Goal: Task Accomplishment & Management: Manage account settings

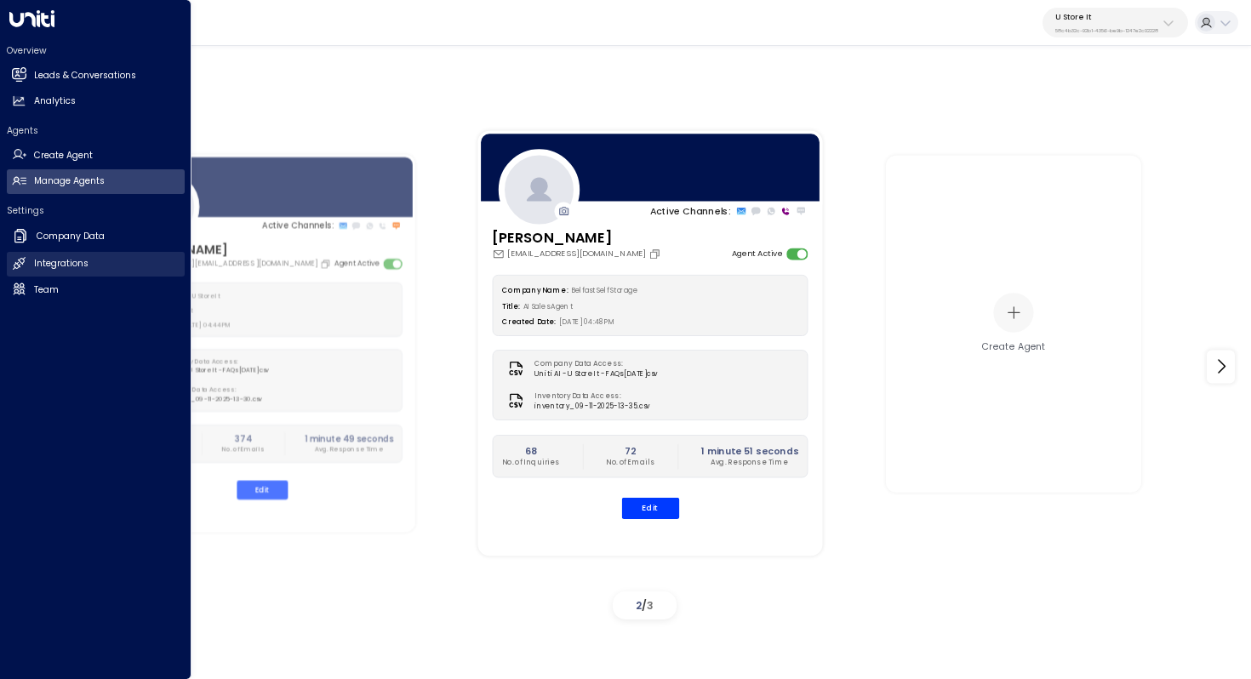
click at [58, 262] on h2 "Integrations" at bounding box center [61, 264] width 54 height 14
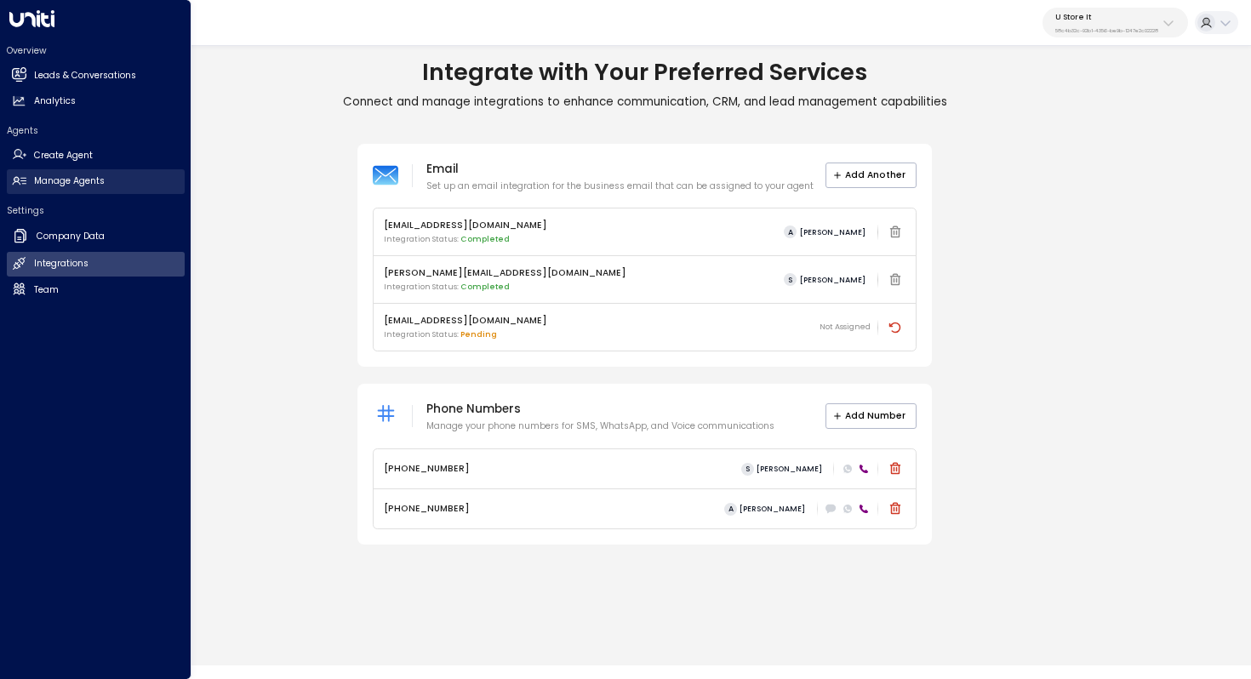
click at [93, 180] on h2 "Manage Agents" at bounding box center [69, 181] width 71 height 14
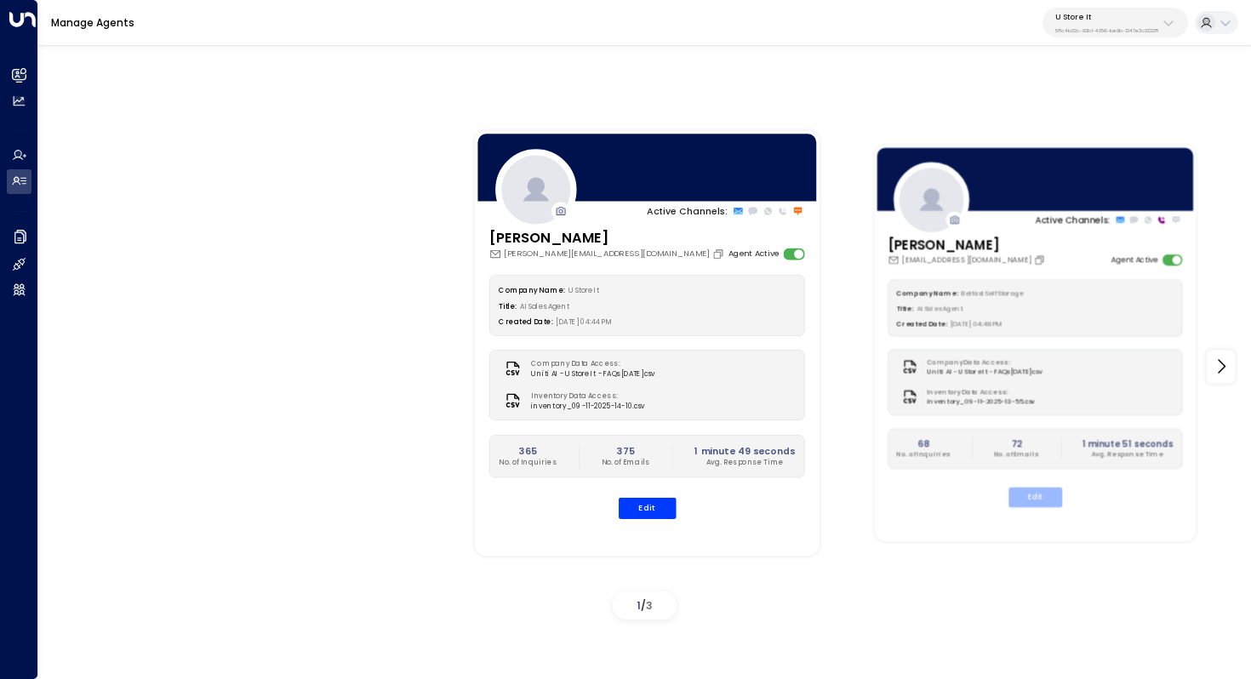
click at [1042, 497] on button "Edit" at bounding box center [1036, 498] width 54 height 20
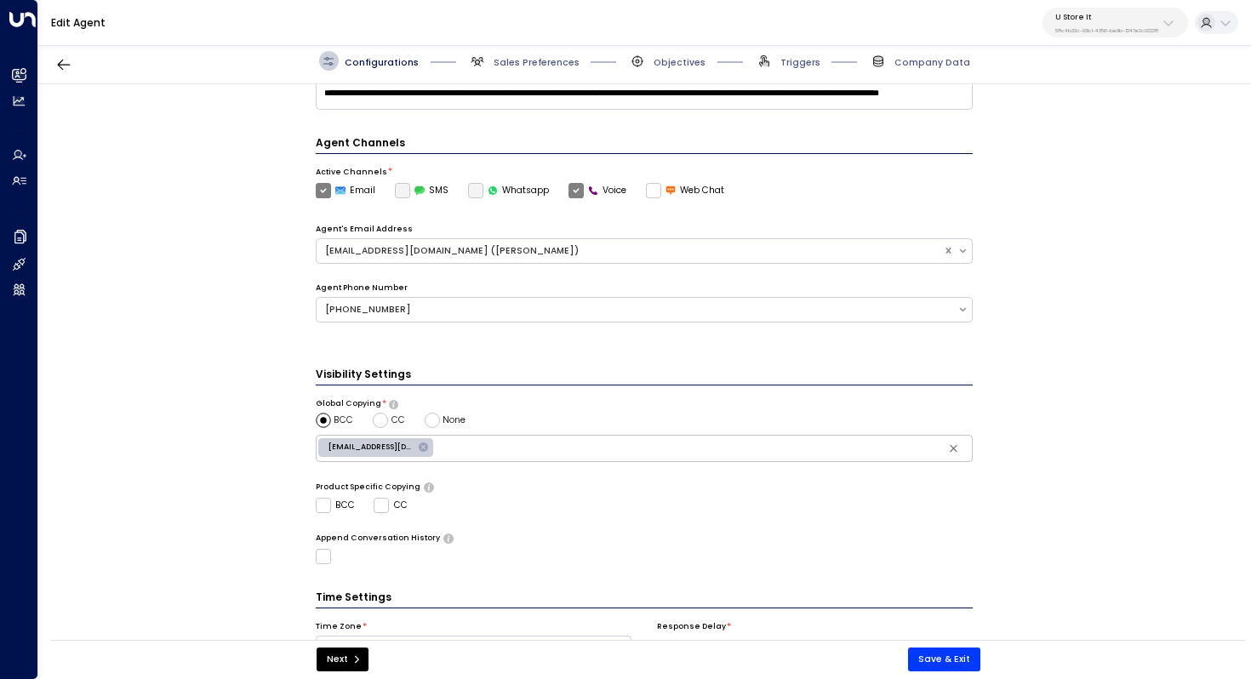
scroll to position [414, 0]
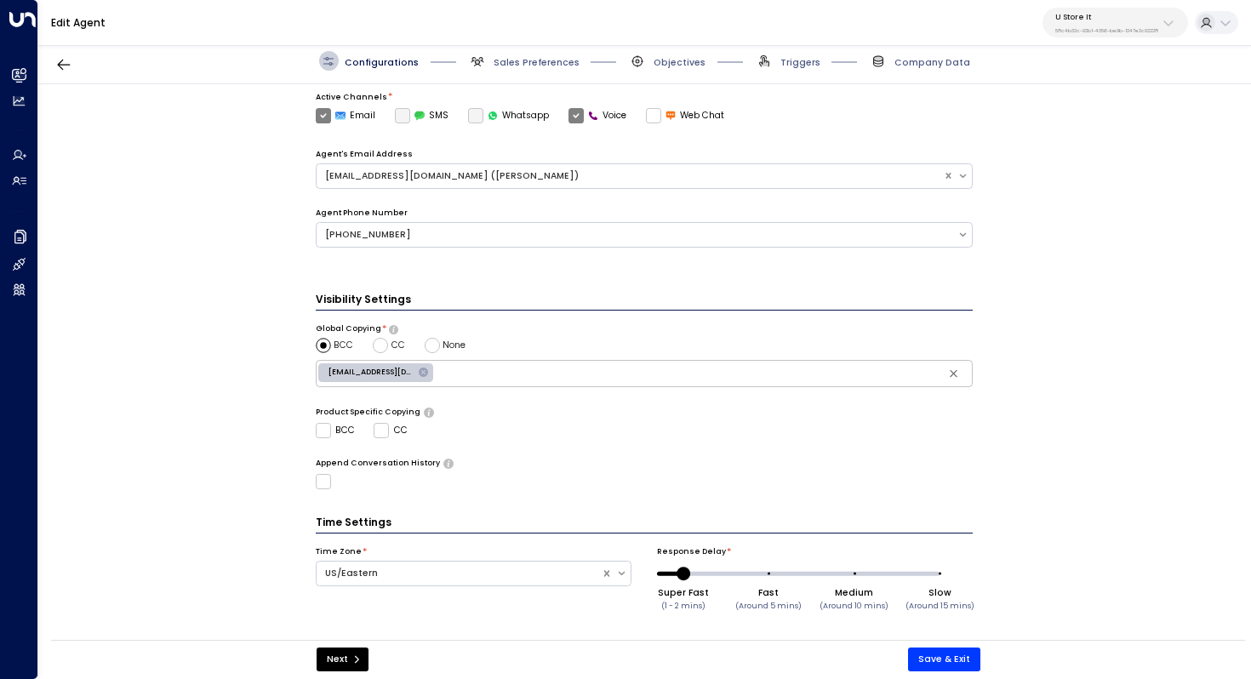
click at [512, 69] on span "Sales Preferences" at bounding box center [524, 61] width 112 height 20
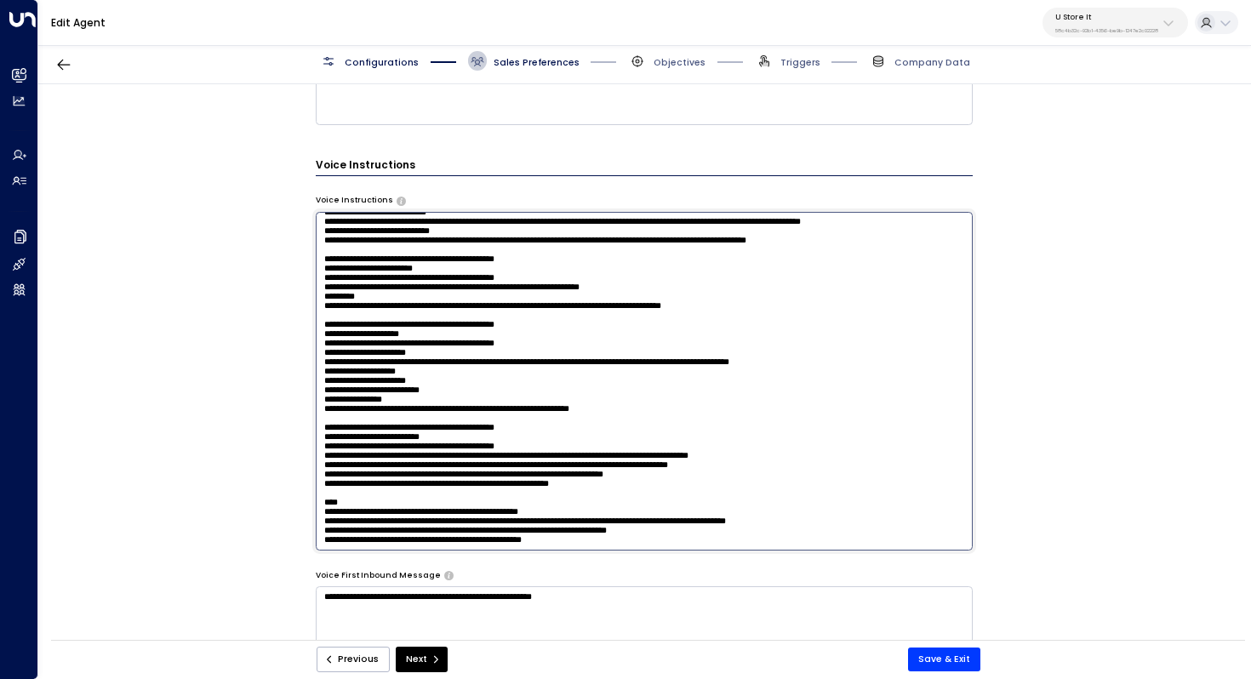
scroll to position [1243, 0]
drag, startPoint x: 323, startPoint y: 224, endPoint x: 603, endPoint y: 569, distance: 444.1
click at [603, 569] on div "**********" at bounding box center [645, 138] width 658 height 1235
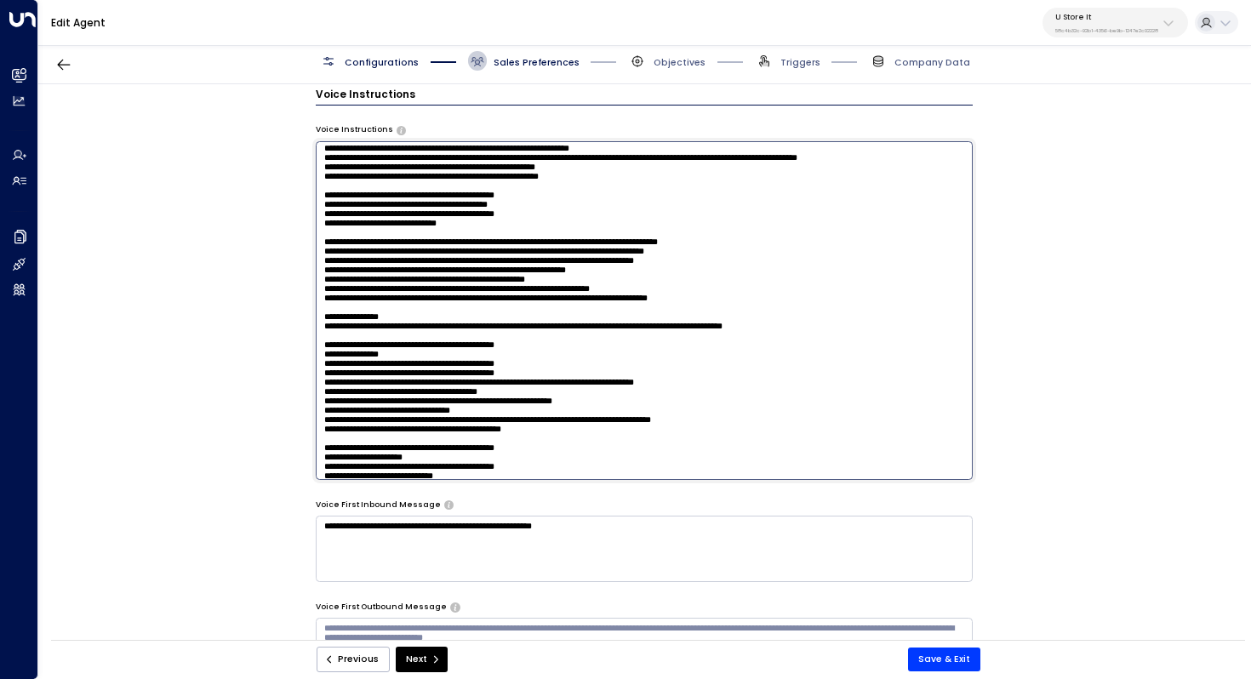
scroll to position [342, 0]
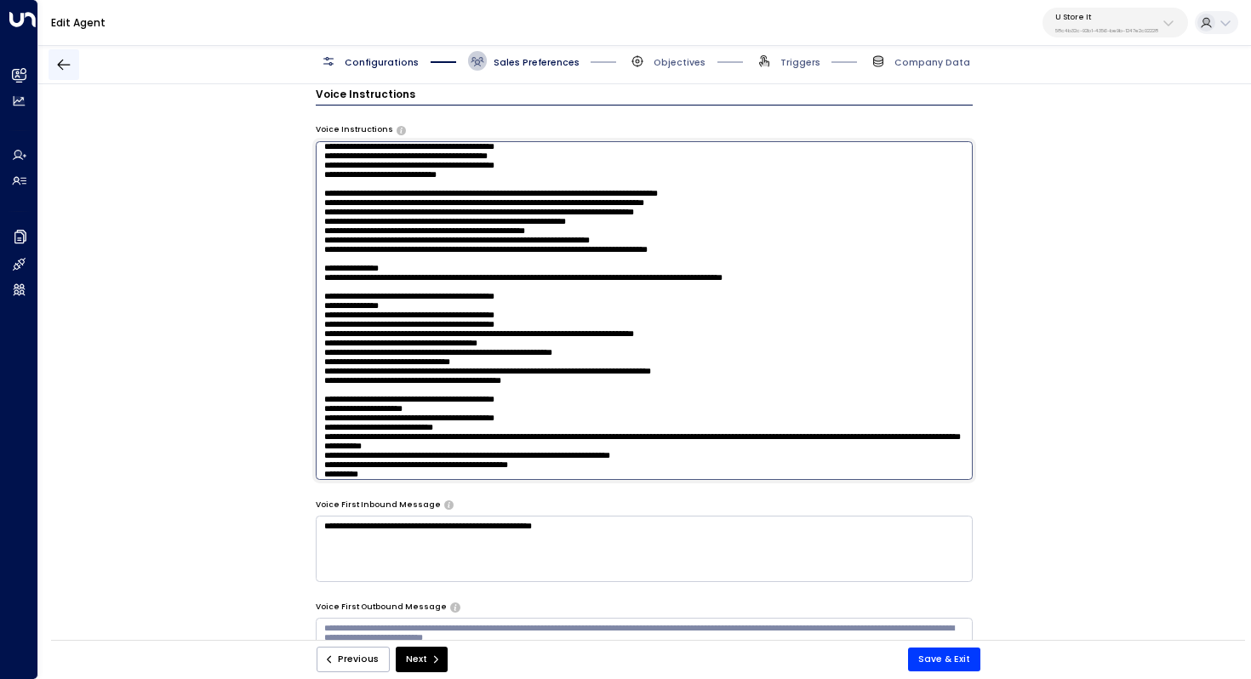
click at [71, 65] on icon "button" at bounding box center [63, 64] width 17 height 17
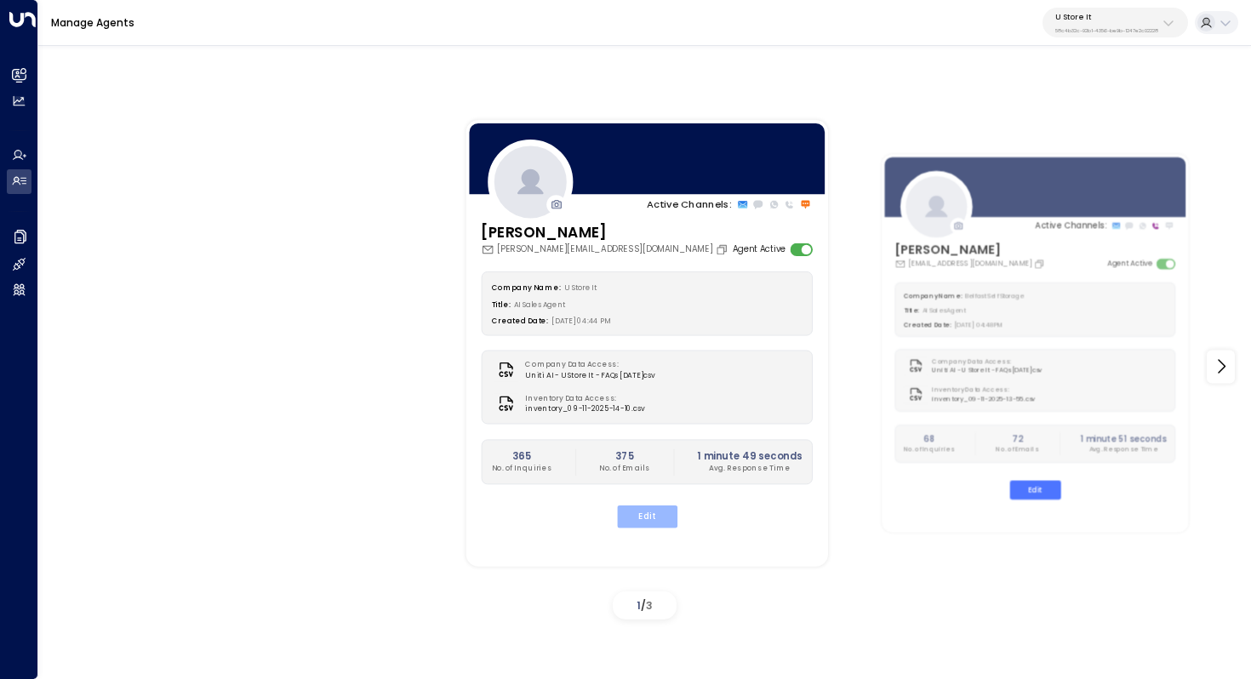
click at [643, 511] on button "Edit" at bounding box center [646, 517] width 60 height 22
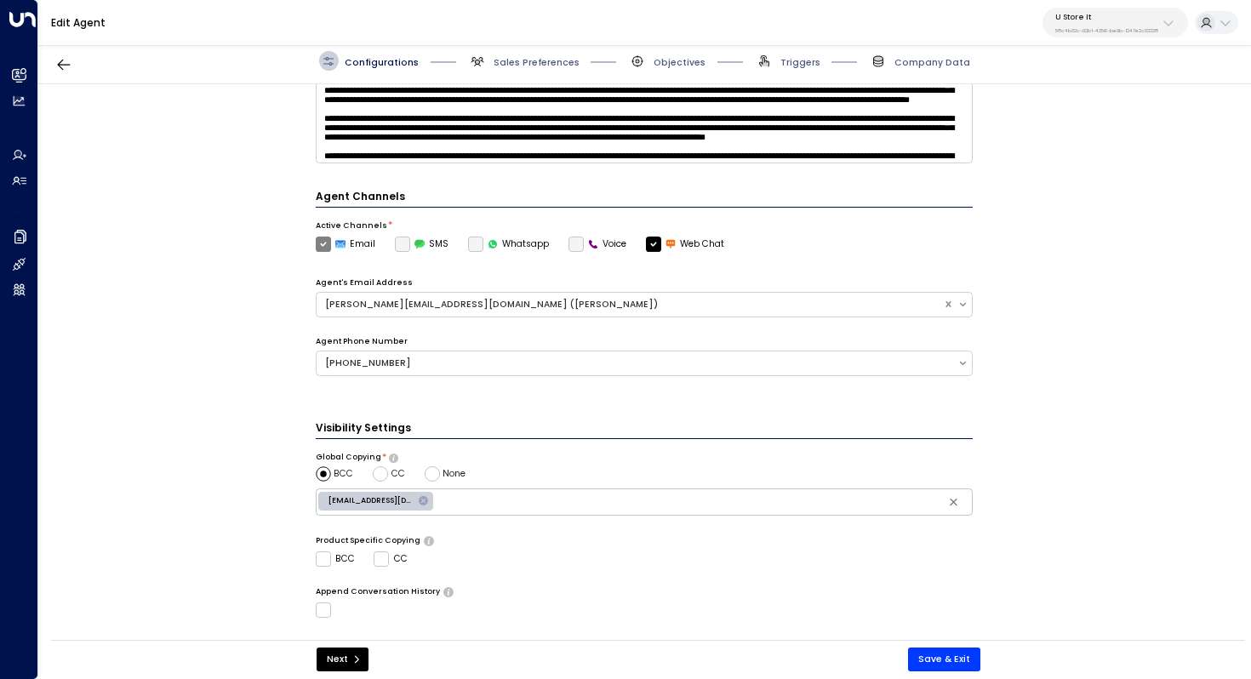
scroll to position [414, 0]
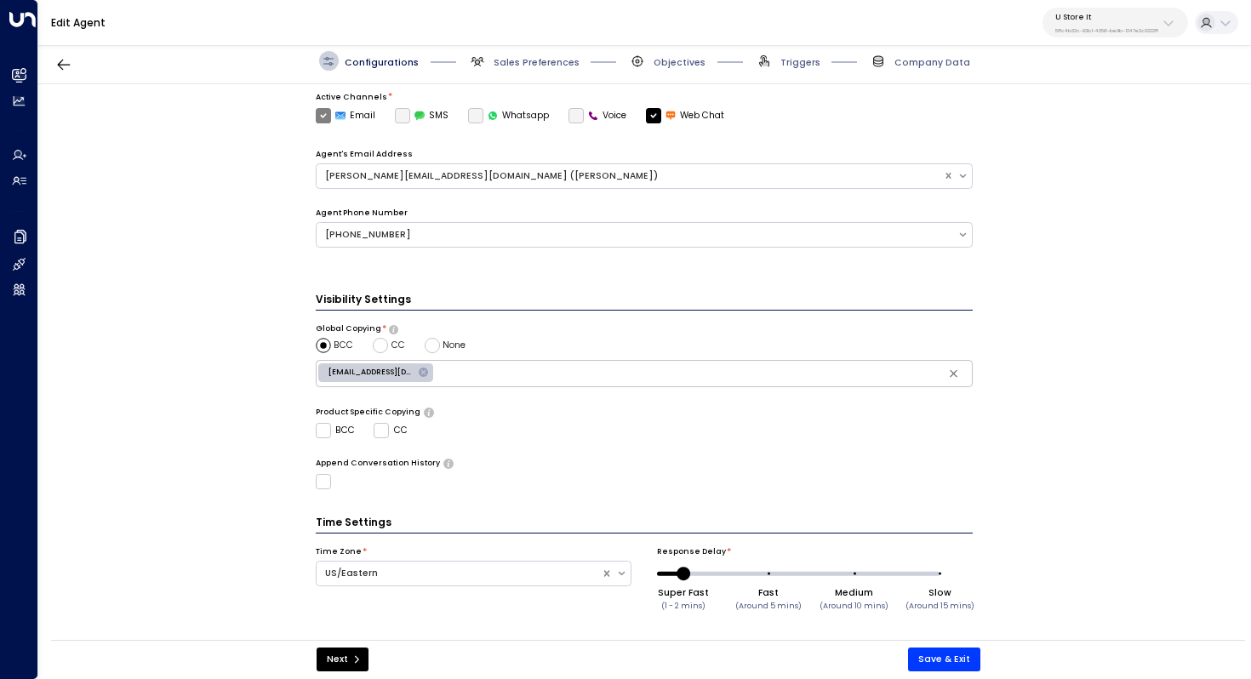
click at [571, 112] on label "Voice" at bounding box center [598, 115] width 59 height 15
click at [542, 62] on span "Sales Preferences" at bounding box center [537, 62] width 86 height 13
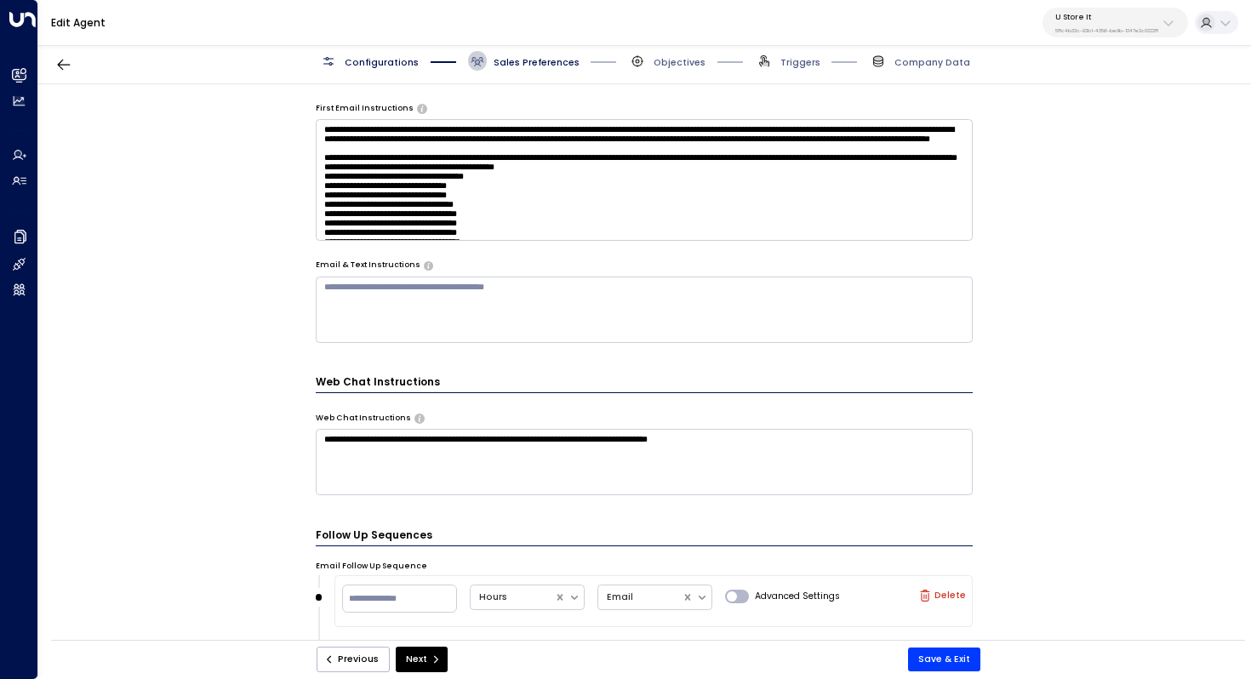
scroll to position [786, 0]
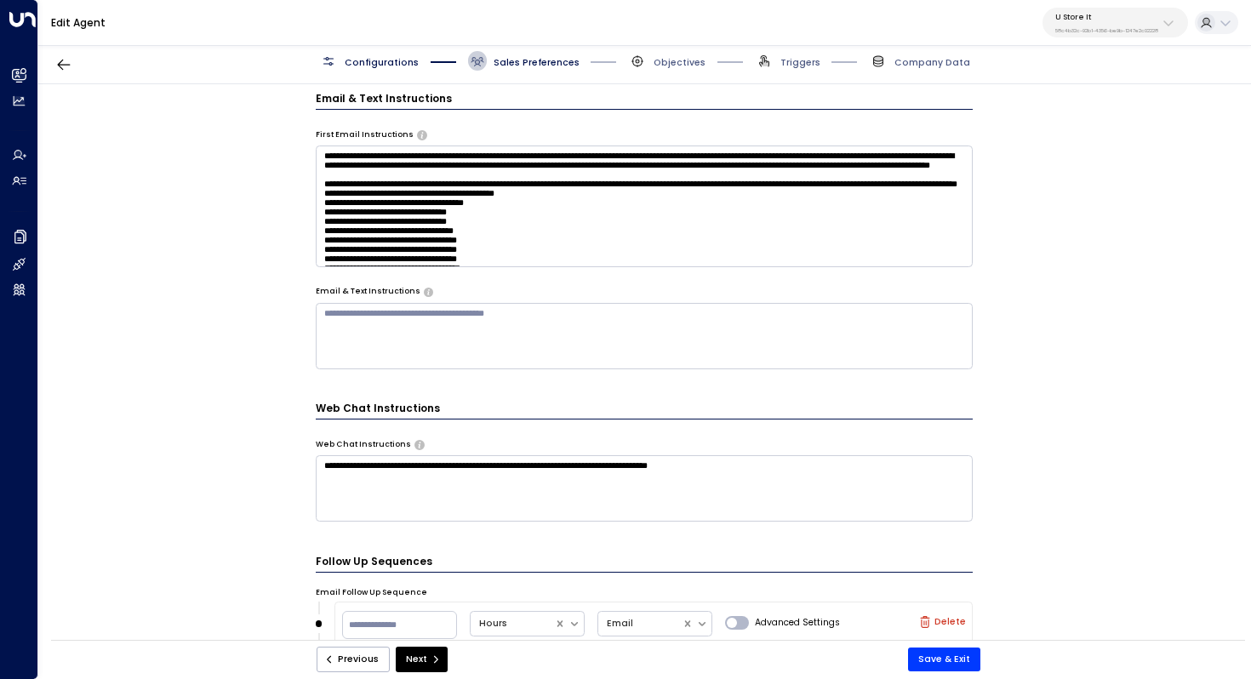
click at [355, 60] on span "Configurations" at bounding box center [382, 62] width 74 height 13
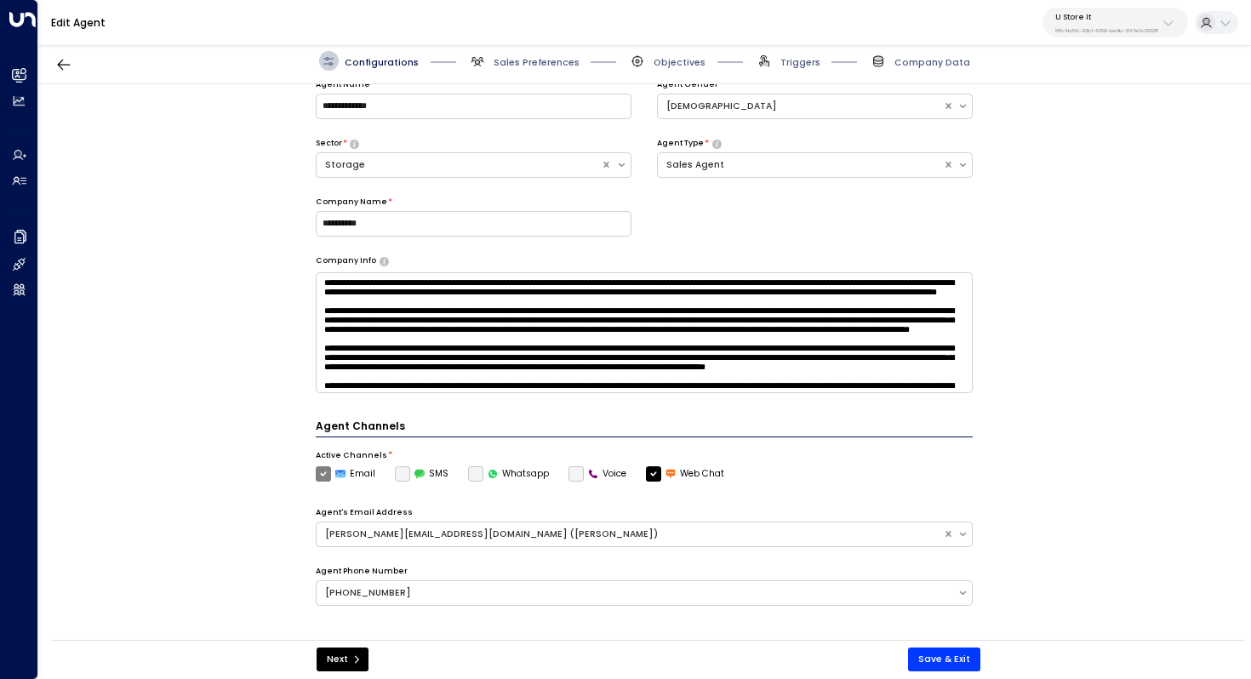
scroll to position [19, 0]
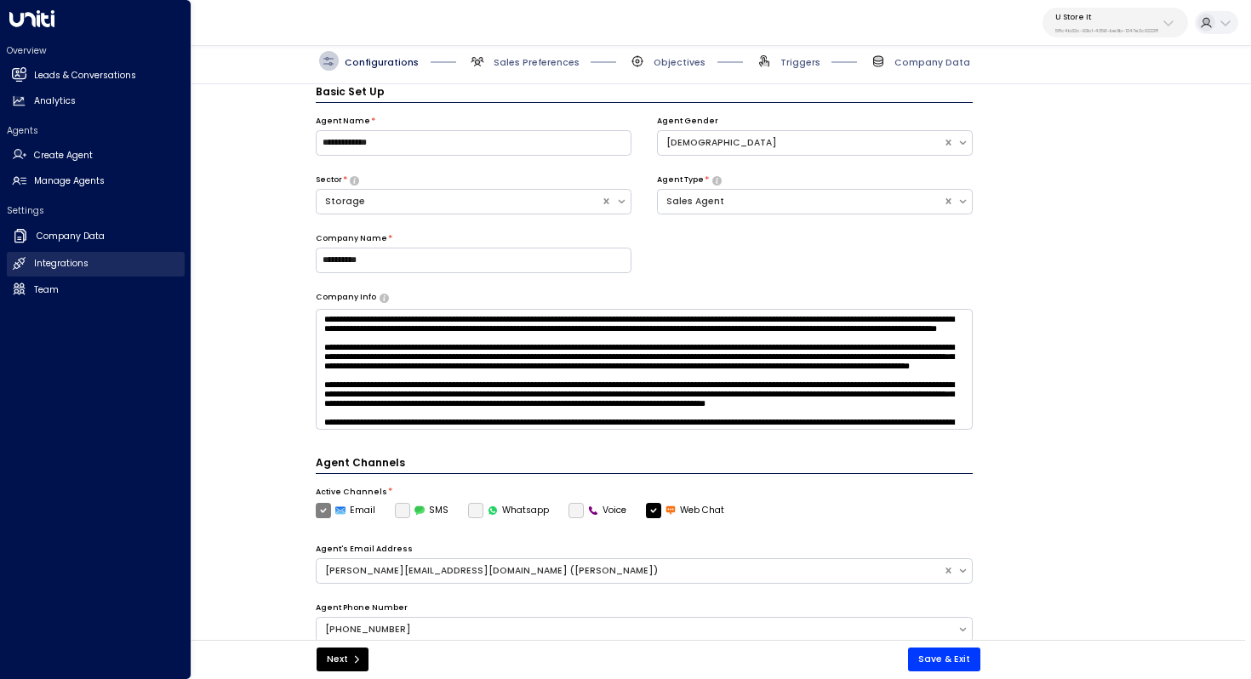
click at [65, 259] on h2 "Integrations" at bounding box center [61, 264] width 54 height 14
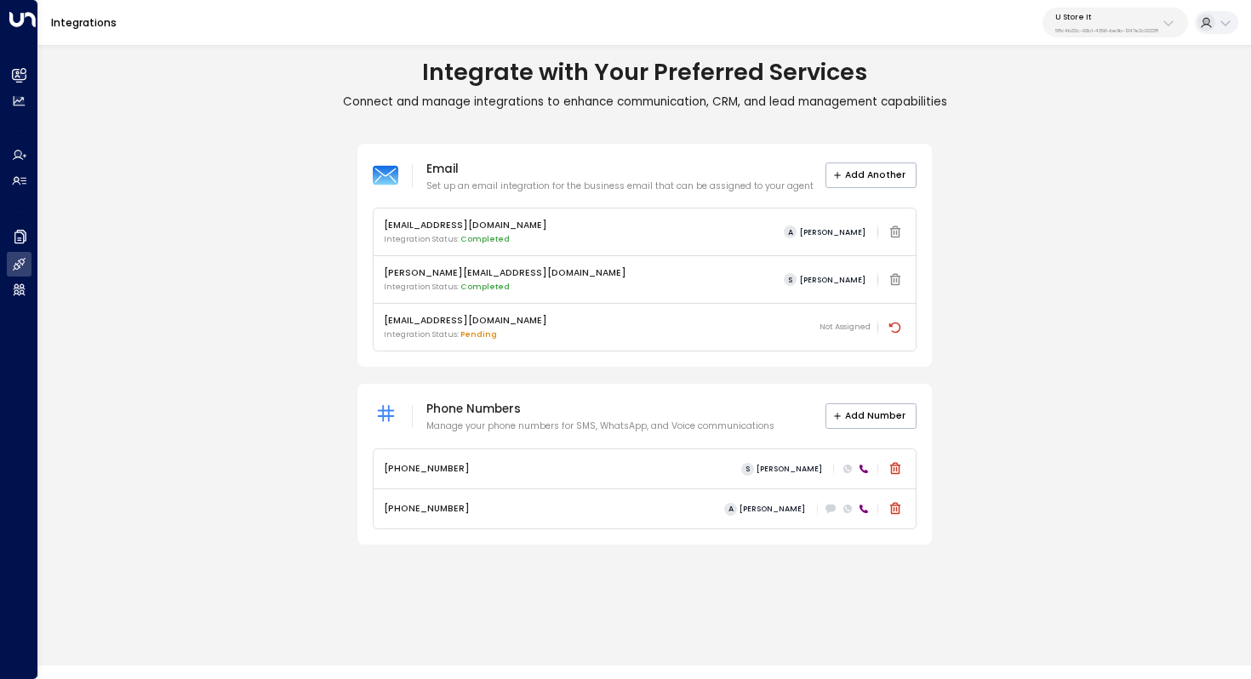
click at [865, 472] on icon at bounding box center [864, 469] width 9 height 9
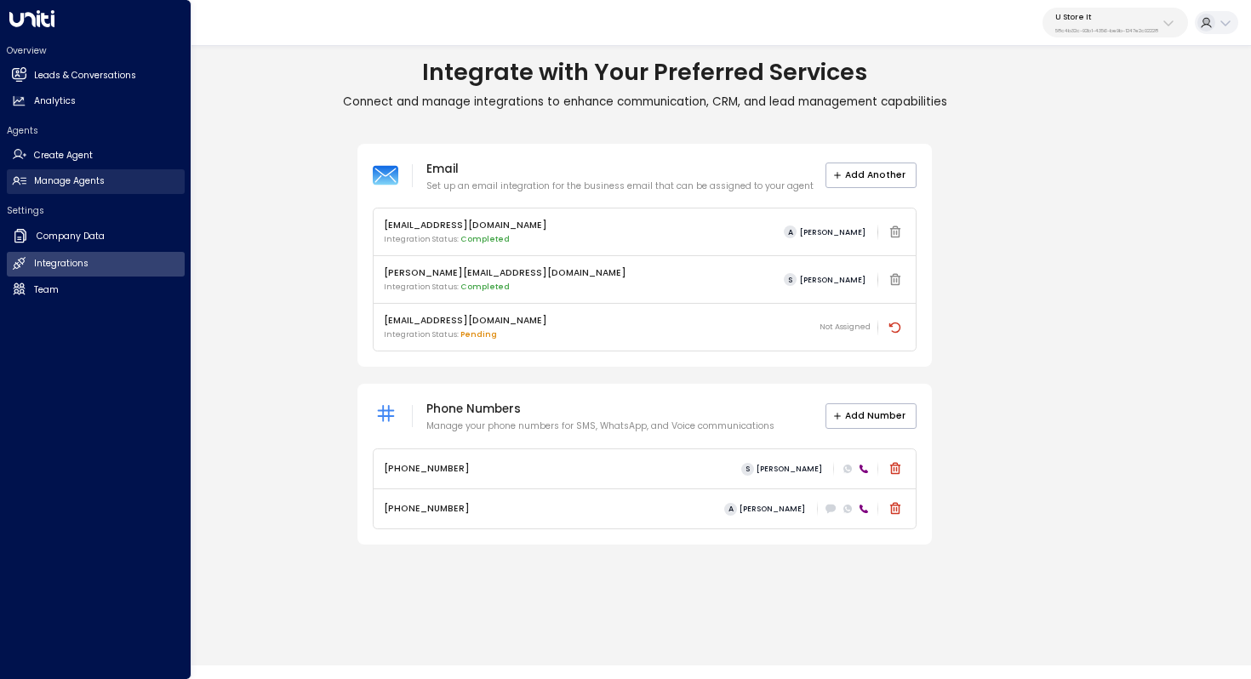
click at [105, 185] on link "Manage Agents Manage Agents" at bounding box center [96, 181] width 178 height 25
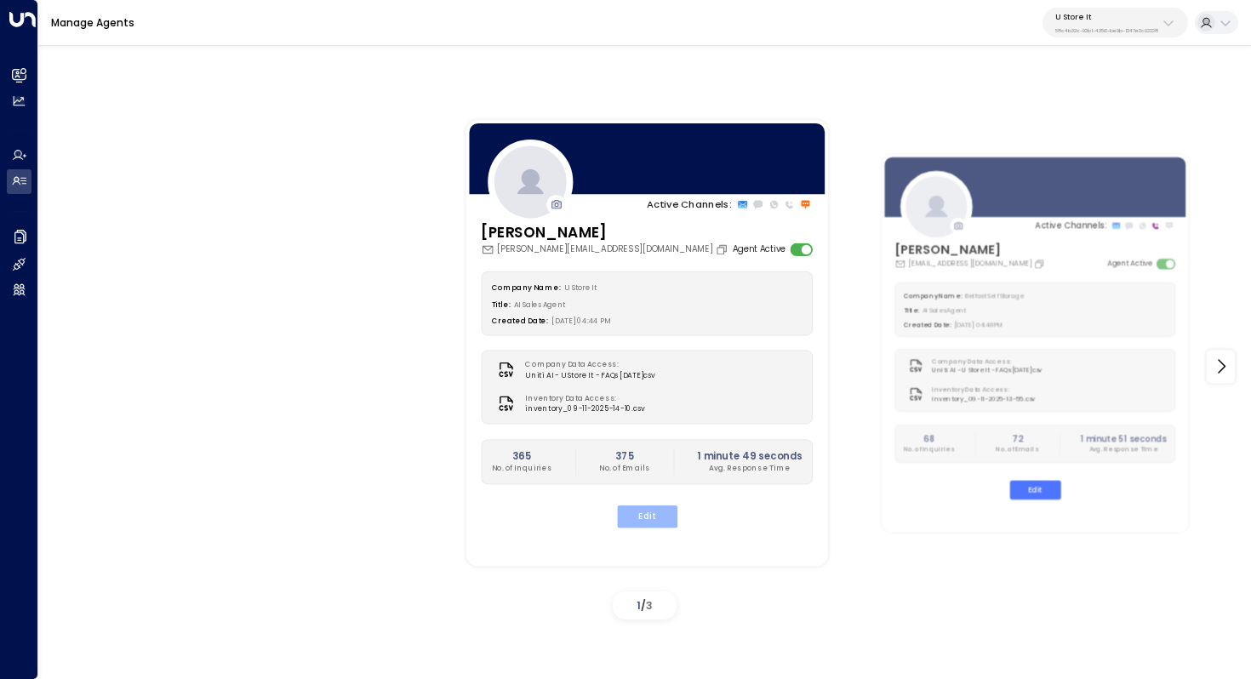
click at [661, 517] on button "Edit" at bounding box center [646, 517] width 60 height 22
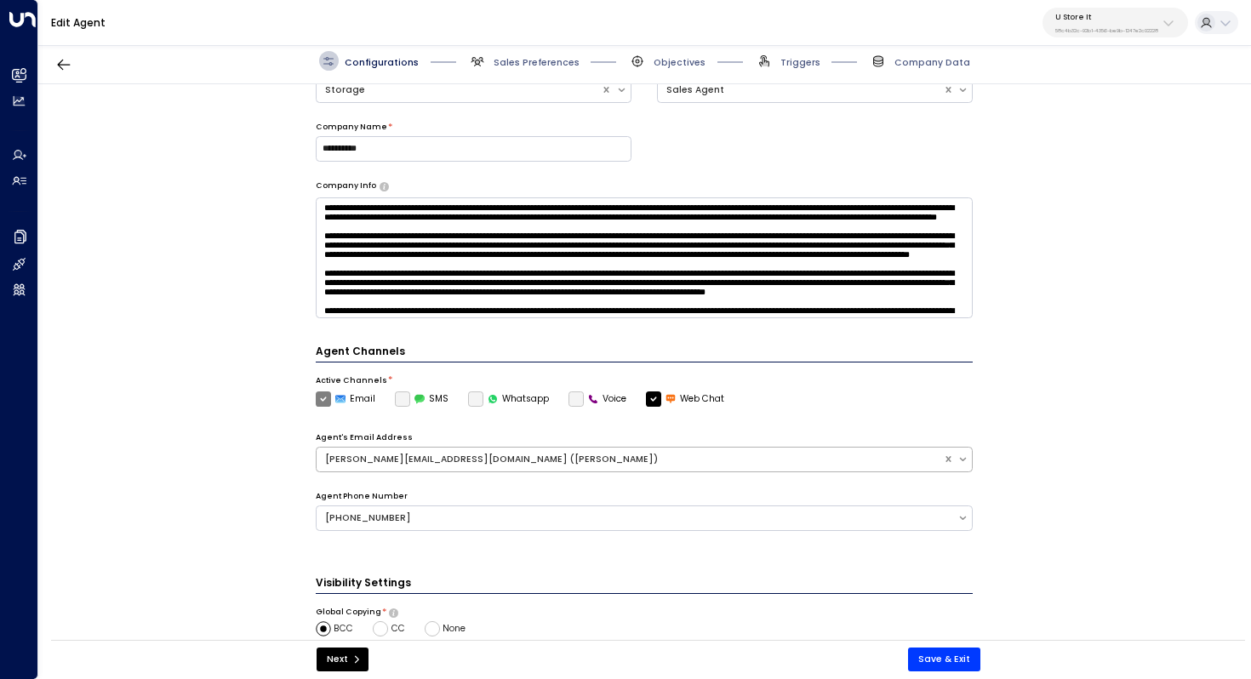
scroll to position [261, 0]
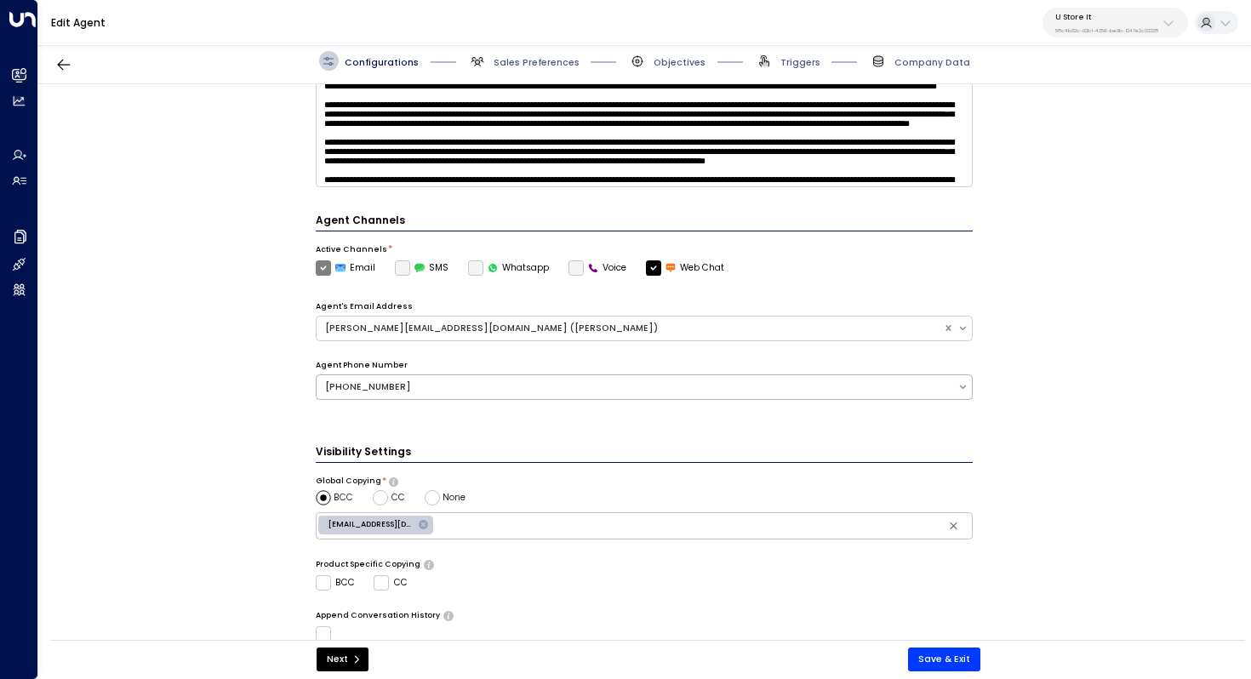
click at [534, 388] on div "+35319128565" at bounding box center [637, 387] width 624 height 14
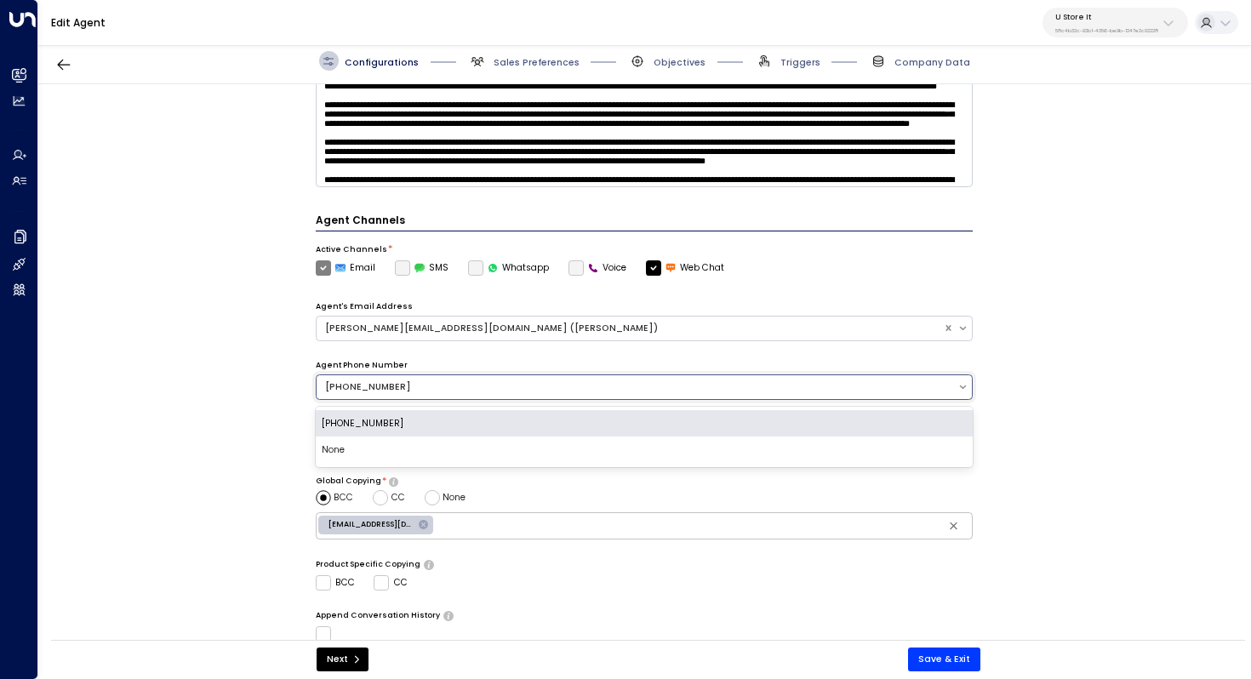
click at [501, 416] on div "+35319128565" at bounding box center [645, 423] width 658 height 27
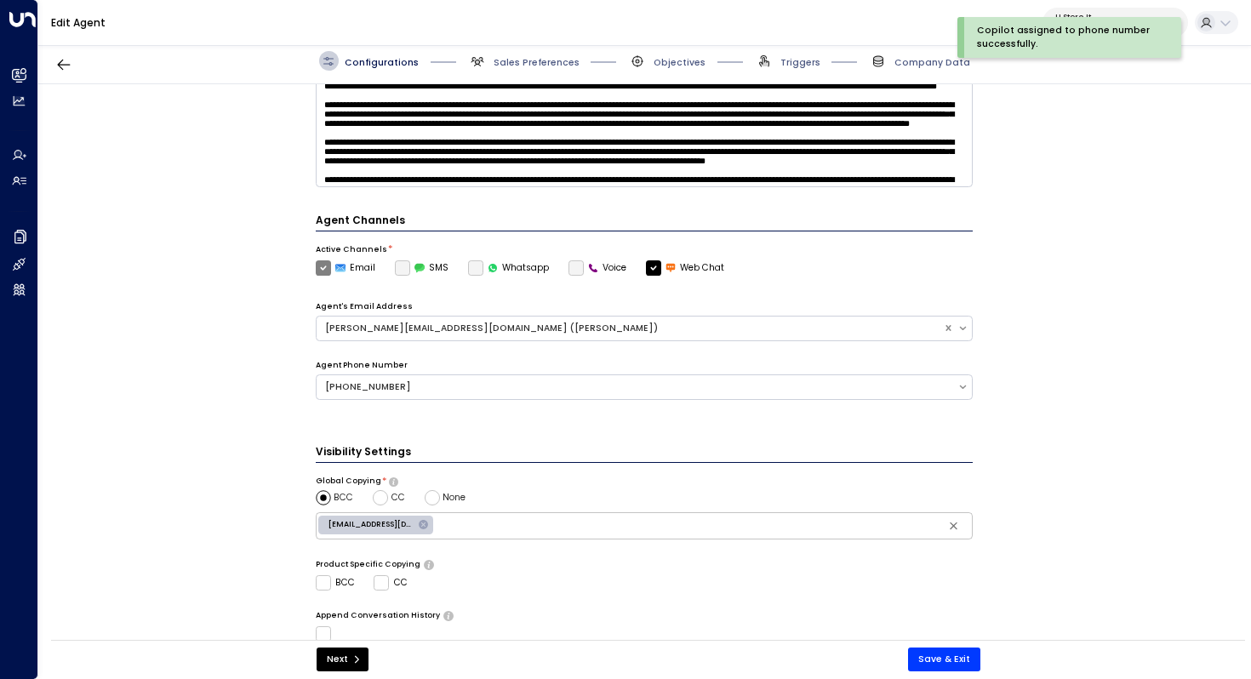
click at [575, 268] on label "Voice" at bounding box center [598, 267] width 59 height 15
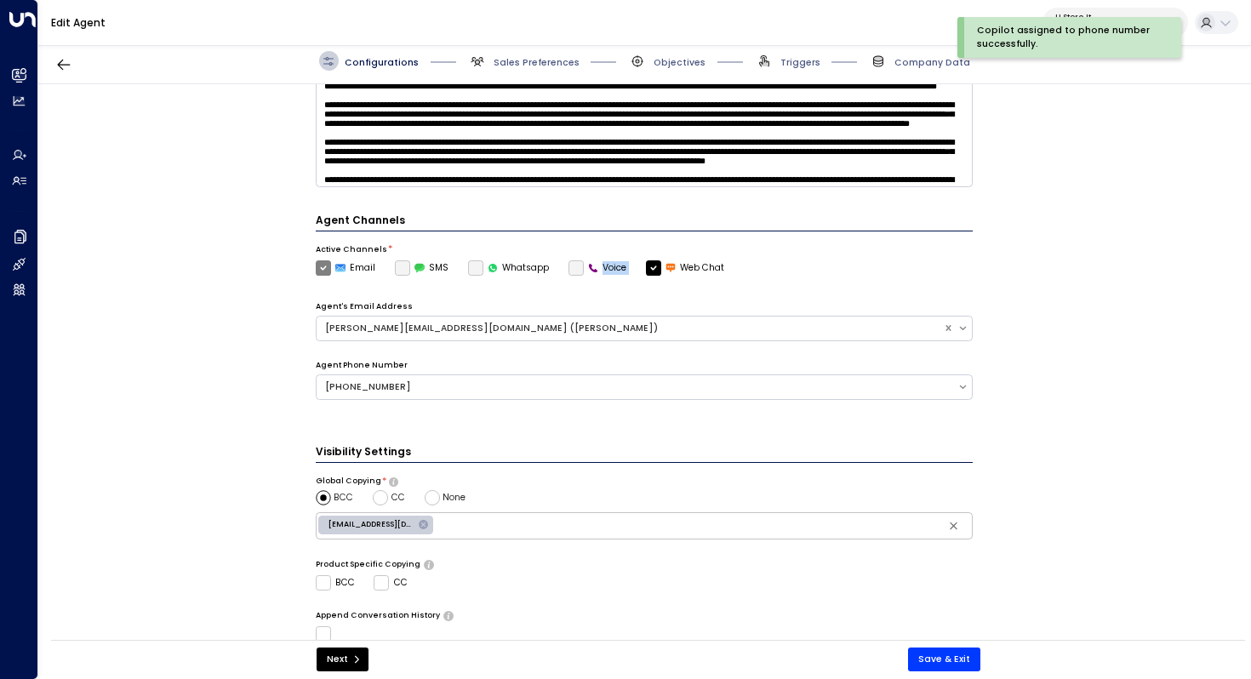
click at [575, 268] on label "Voice" at bounding box center [598, 267] width 59 height 15
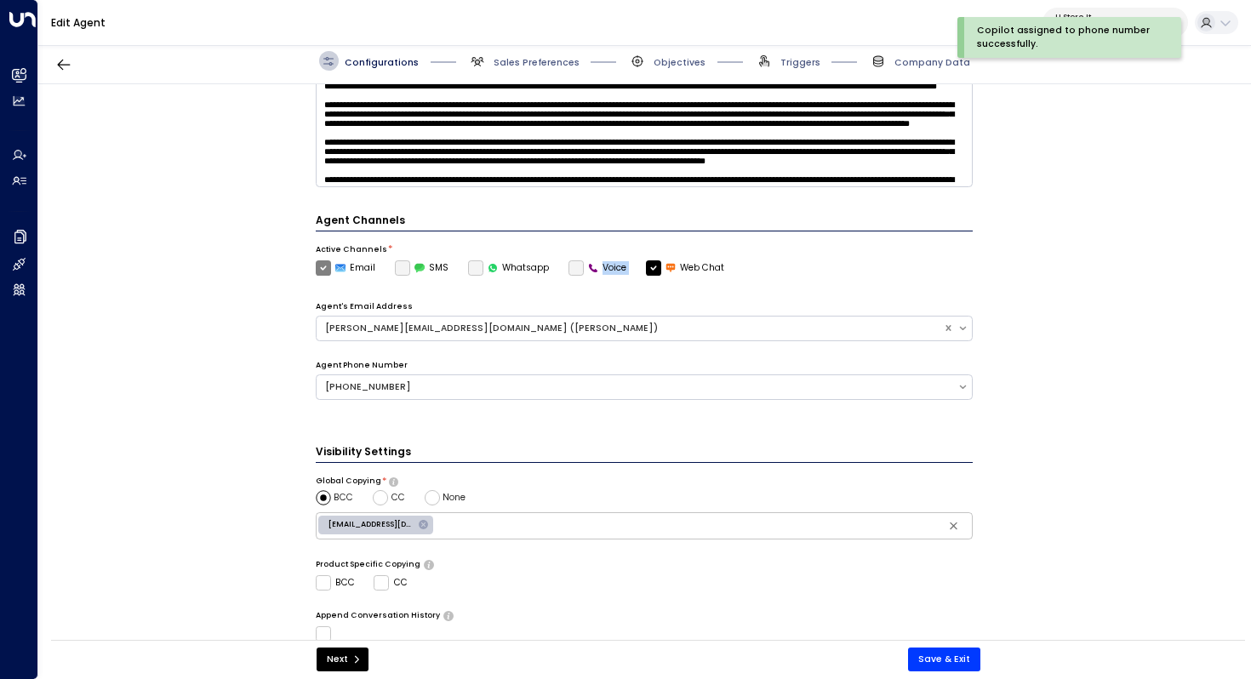
click at [575, 268] on label "Voice" at bounding box center [598, 267] width 59 height 15
click at [937, 659] on button "Save & Exit" at bounding box center [944, 660] width 72 height 24
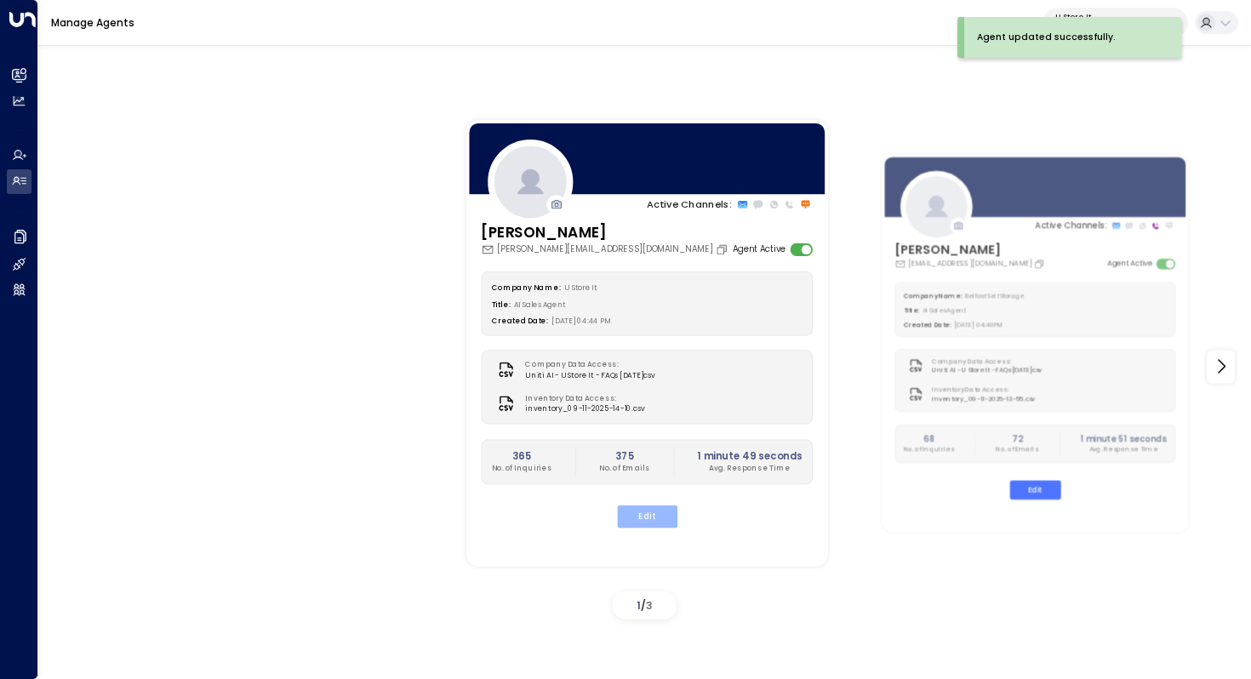
click at [645, 507] on button "Edit" at bounding box center [646, 517] width 60 height 22
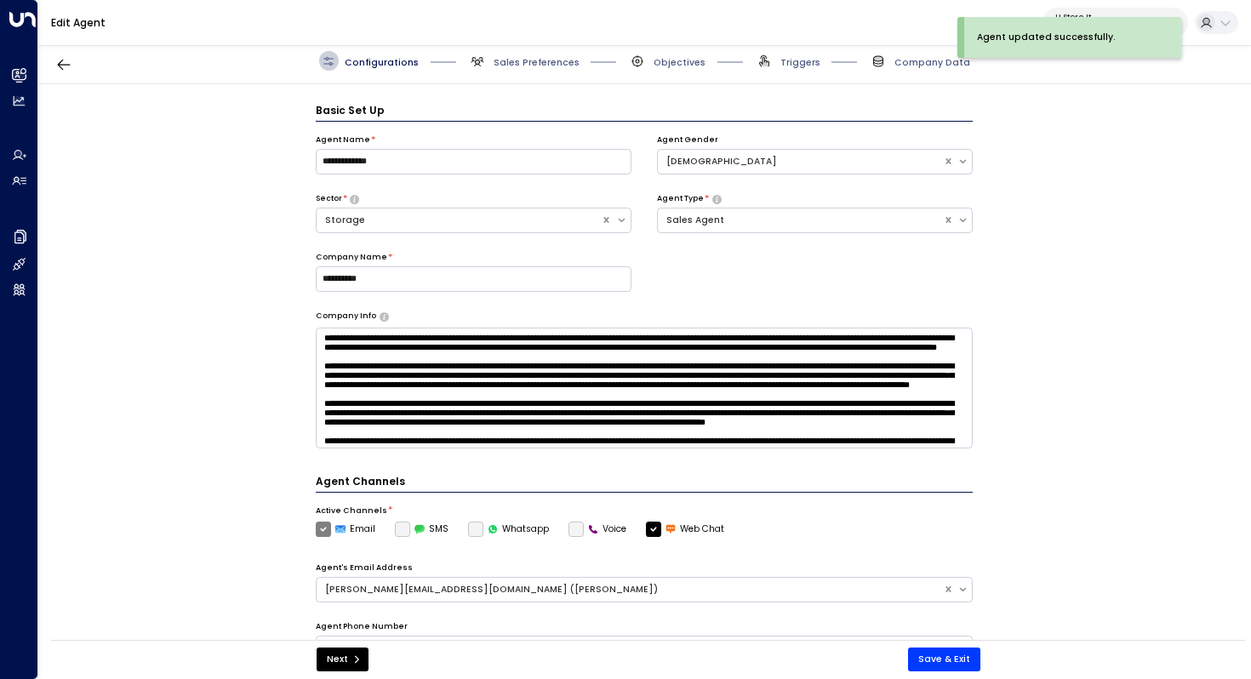
scroll to position [19, 0]
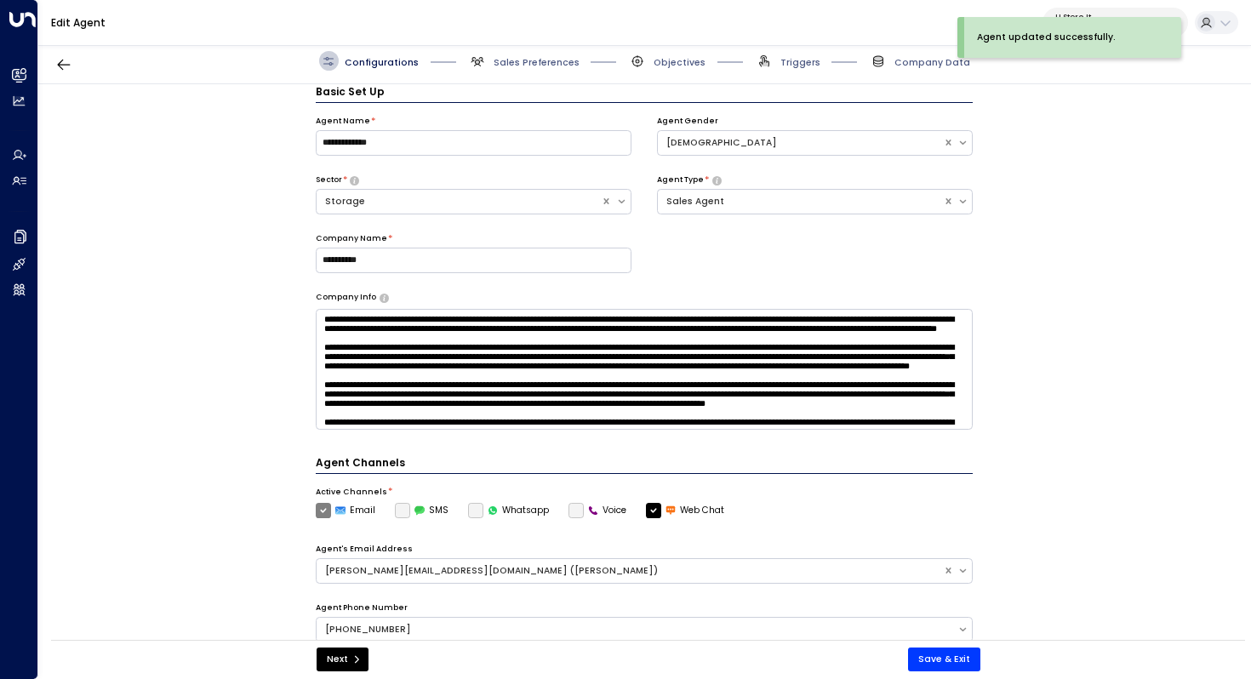
click at [571, 508] on label "Voice" at bounding box center [598, 510] width 59 height 15
click at [993, 463] on div "**********" at bounding box center [644, 366] width 1212 height 564
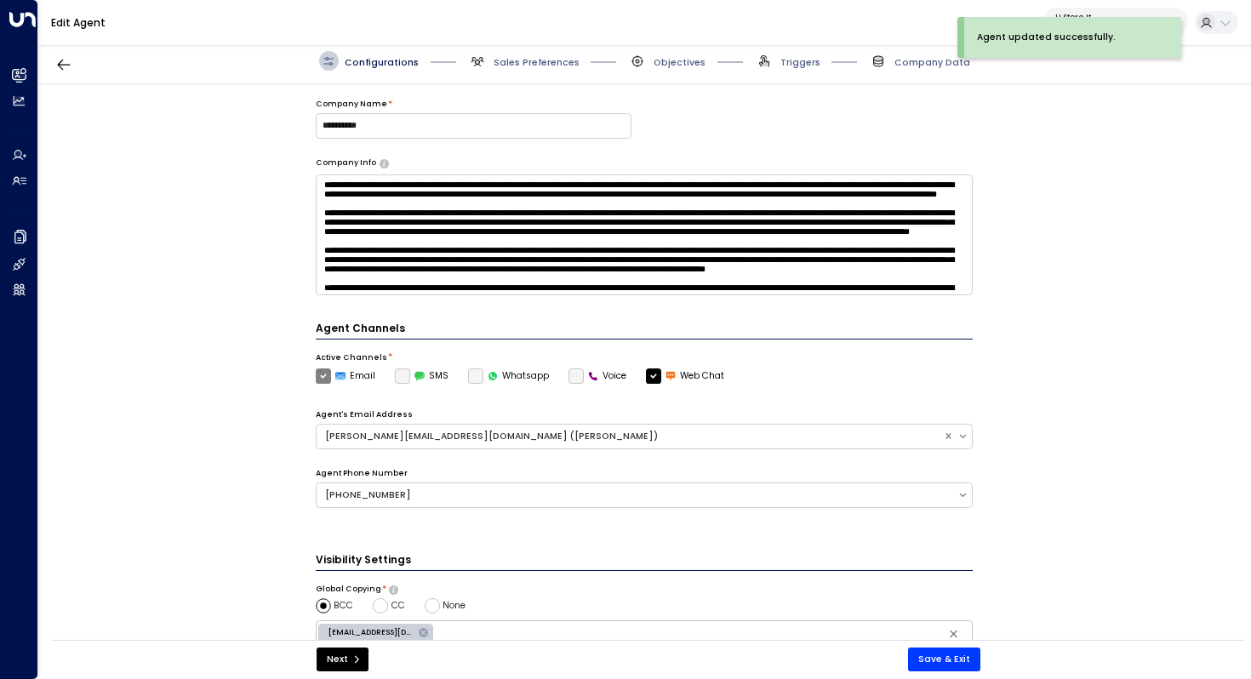
scroll to position [163, 0]
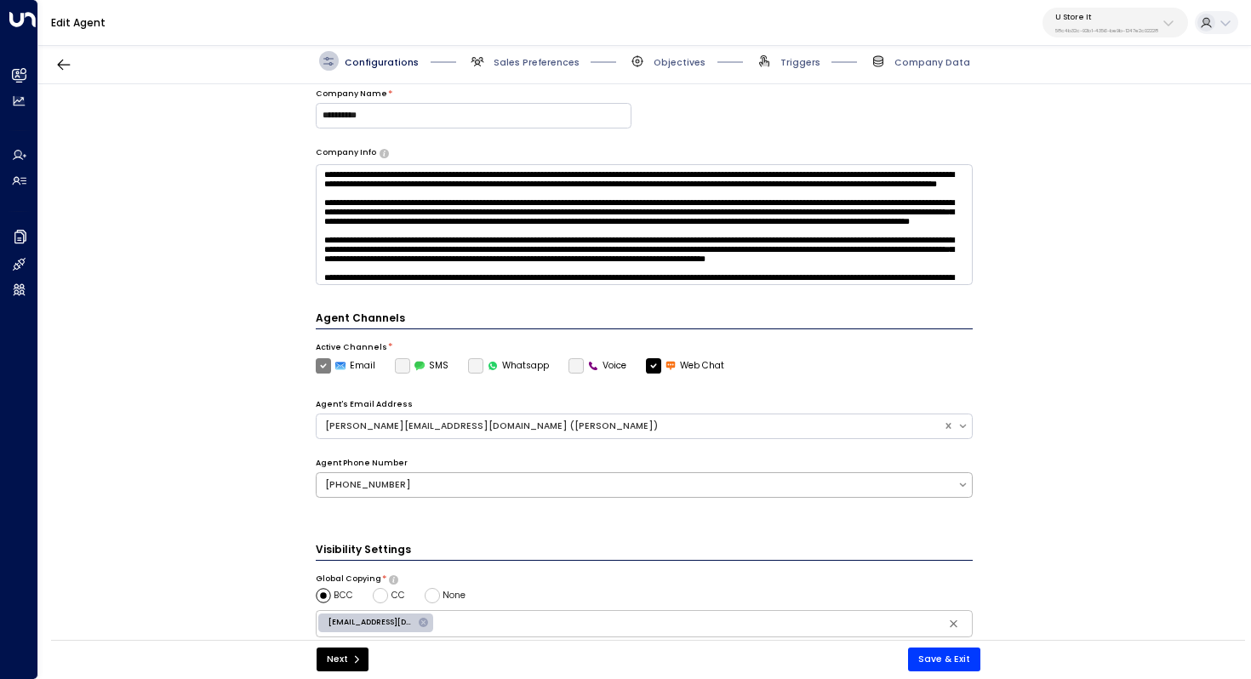
click at [916, 487] on div "+35319128565" at bounding box center [637, 485] width 624 height 14
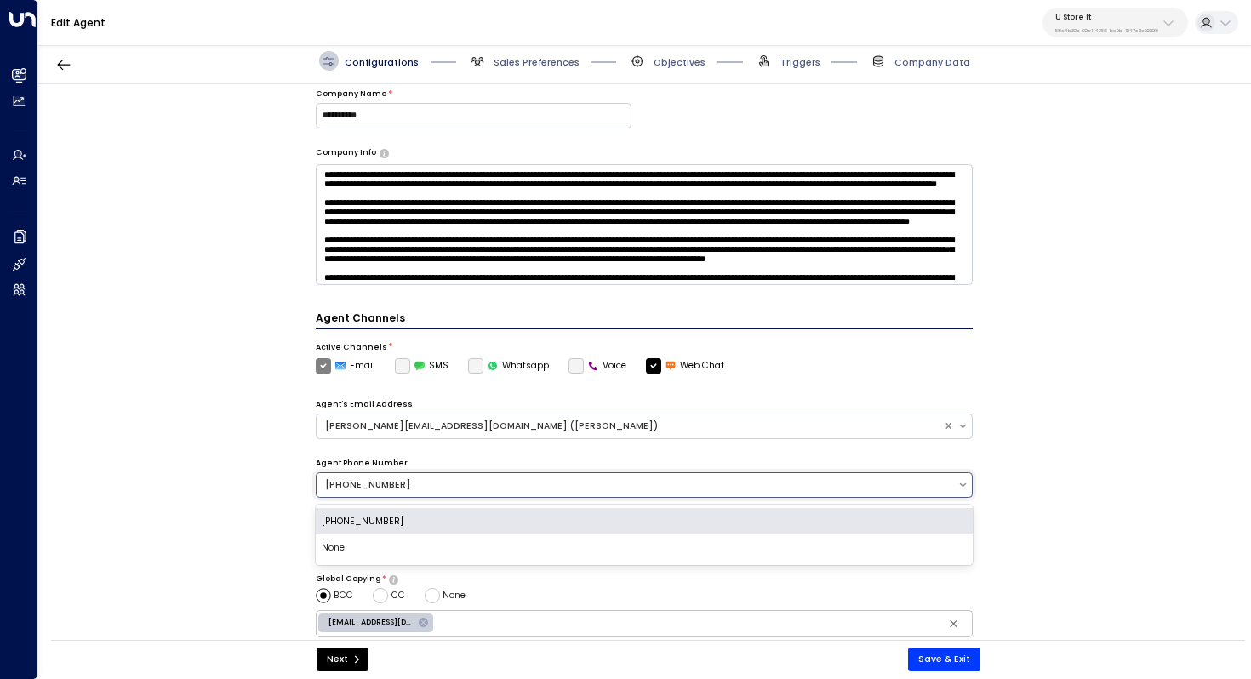
click at [858, 515] on div "+35319128565" at bounding box center [645, 521] width 658 height 27
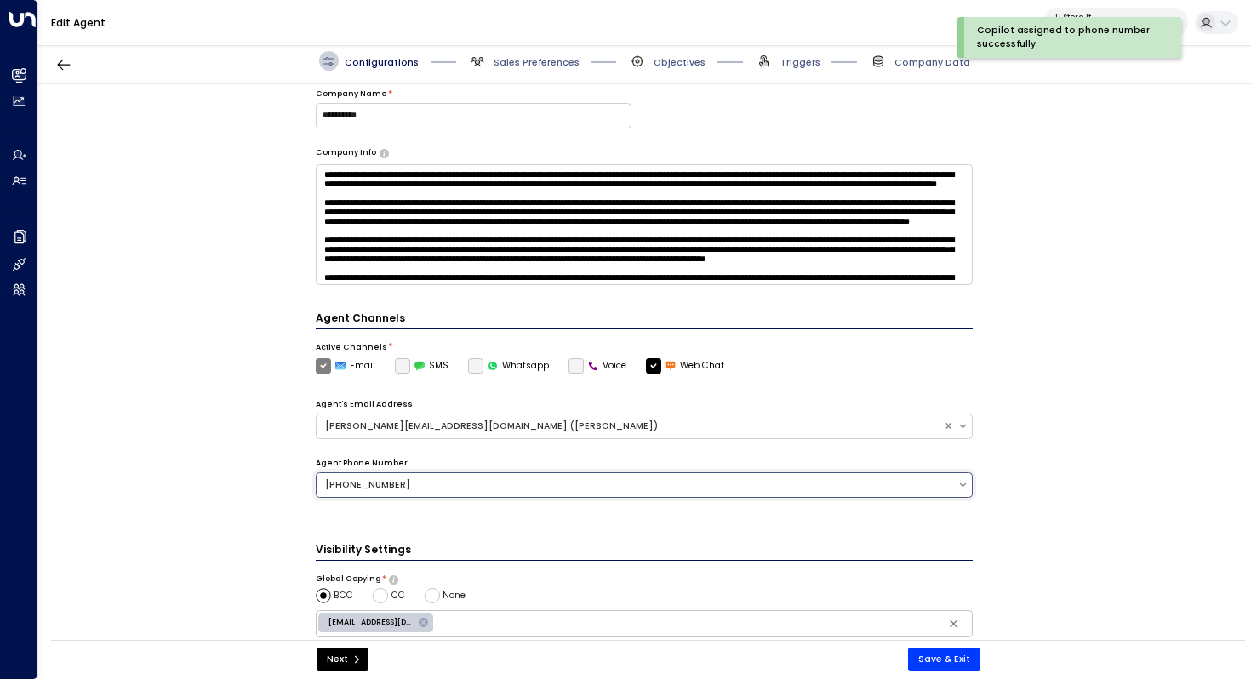
click at [569, 363] on label "Voice" at bounding box center [598, 365] width 59 height 15
click at [533, 54] on span "Sales Preferences" at bounding box center [524, 61] width 112 height 20
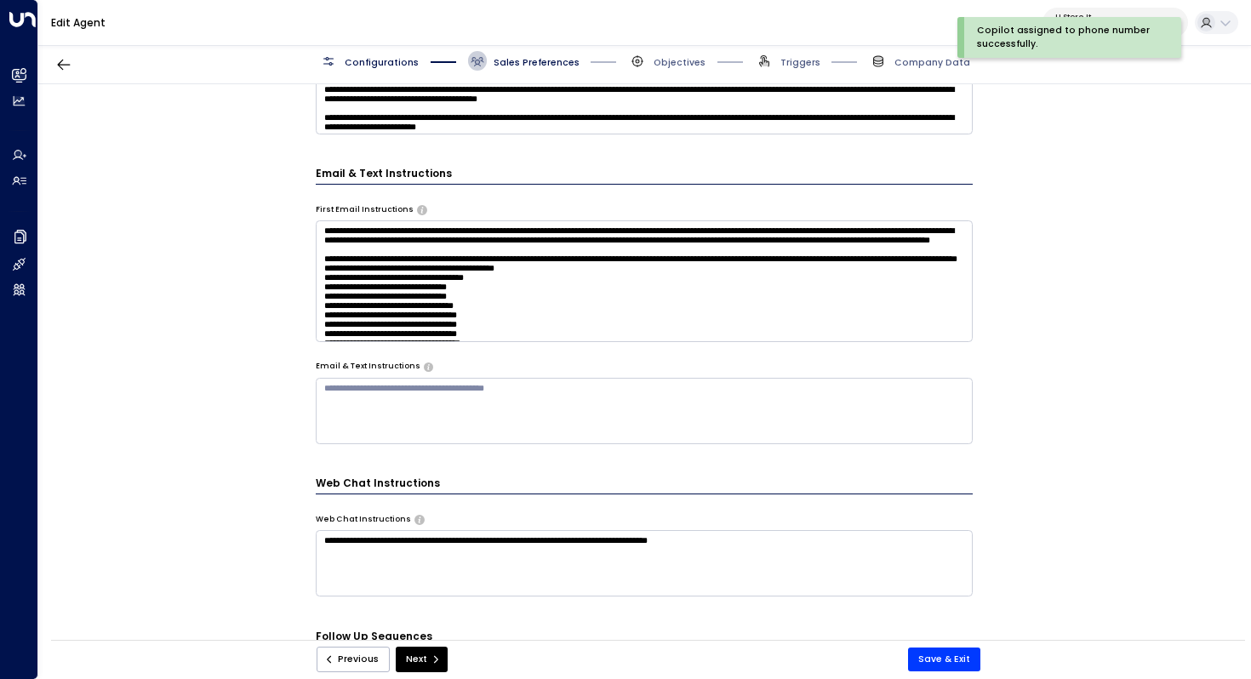
scroll to position [869, 0]
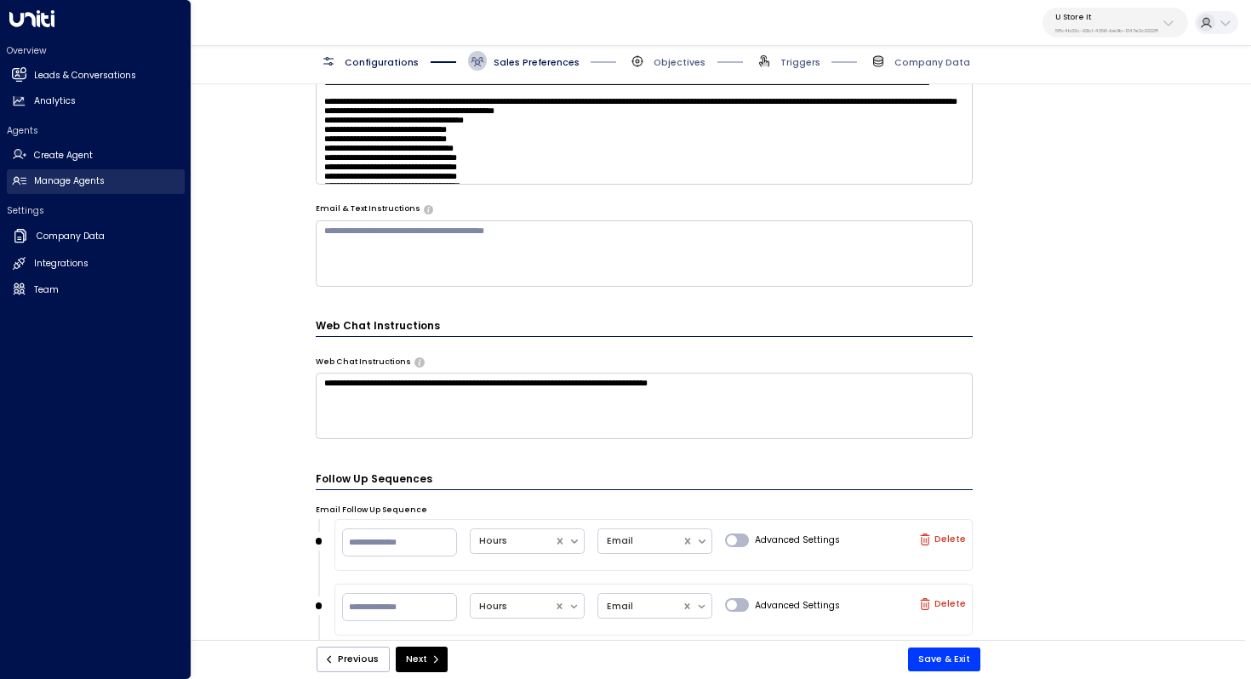
click at [94, 183] on h2 "Manage Agents" at bounding box center [69, 181] width 71 height 14
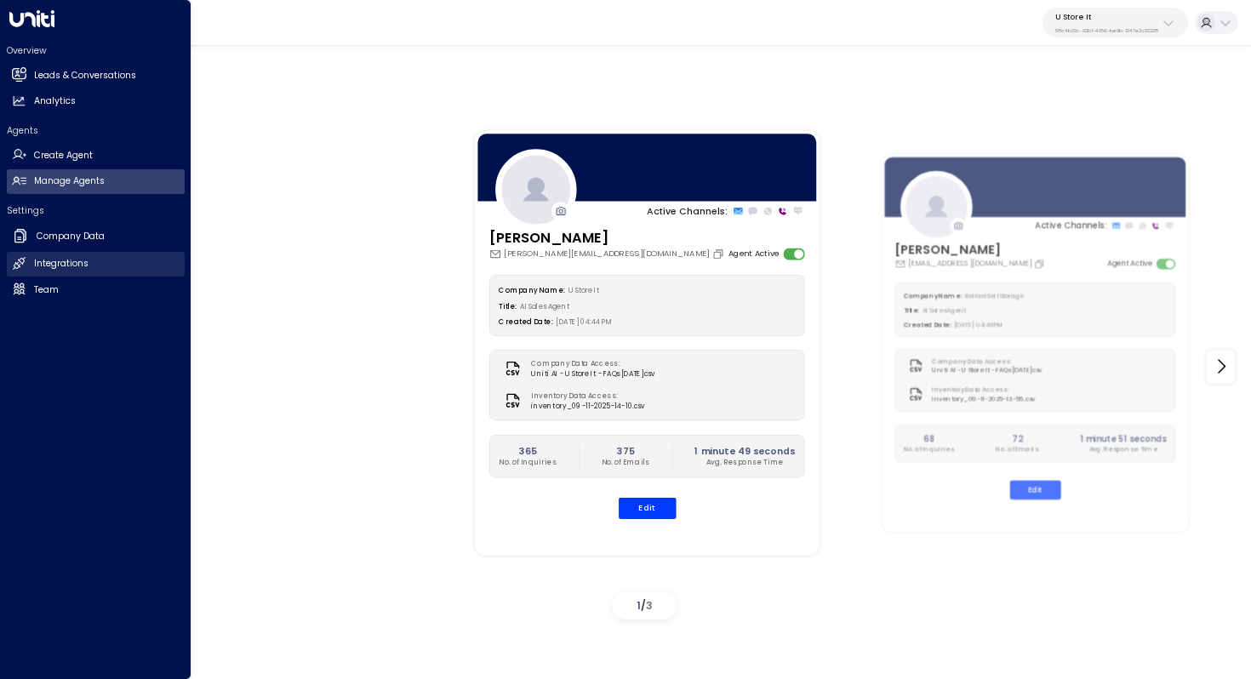
click at [73, 265] on h2 "Integrations" at bounding box center [61, 264] width 54 height 14
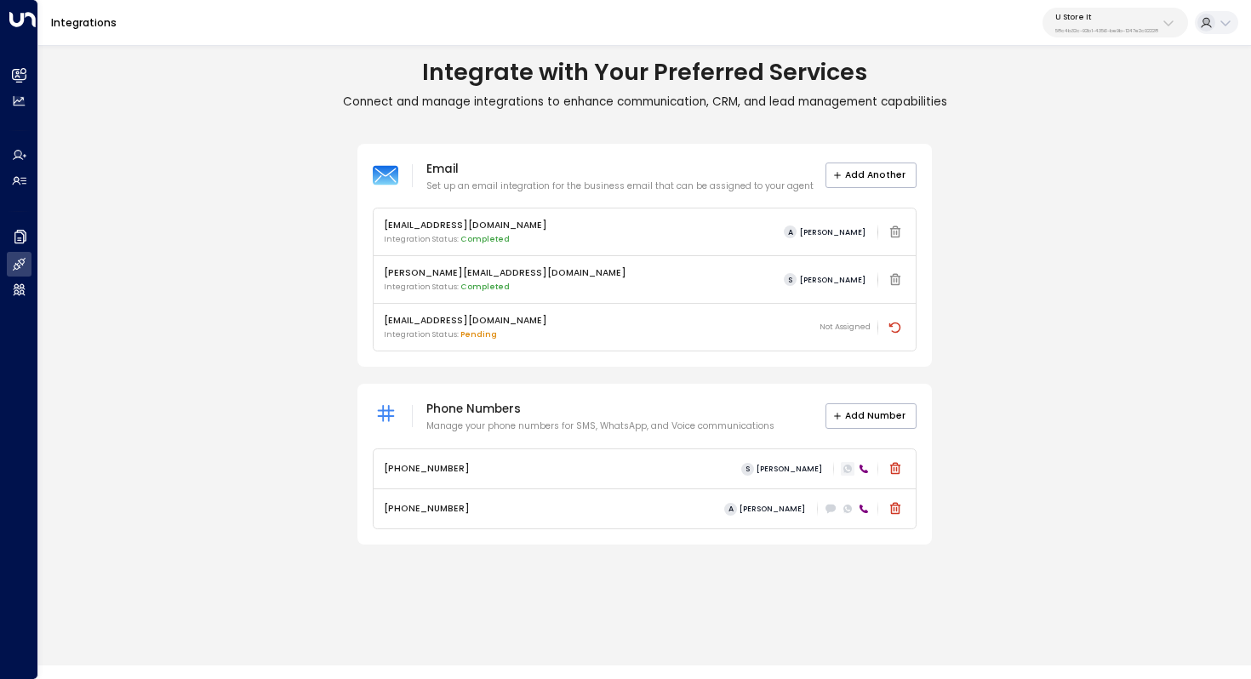
click at [848, 470] on icon at bounding box center [848, 469] width 9 height 9
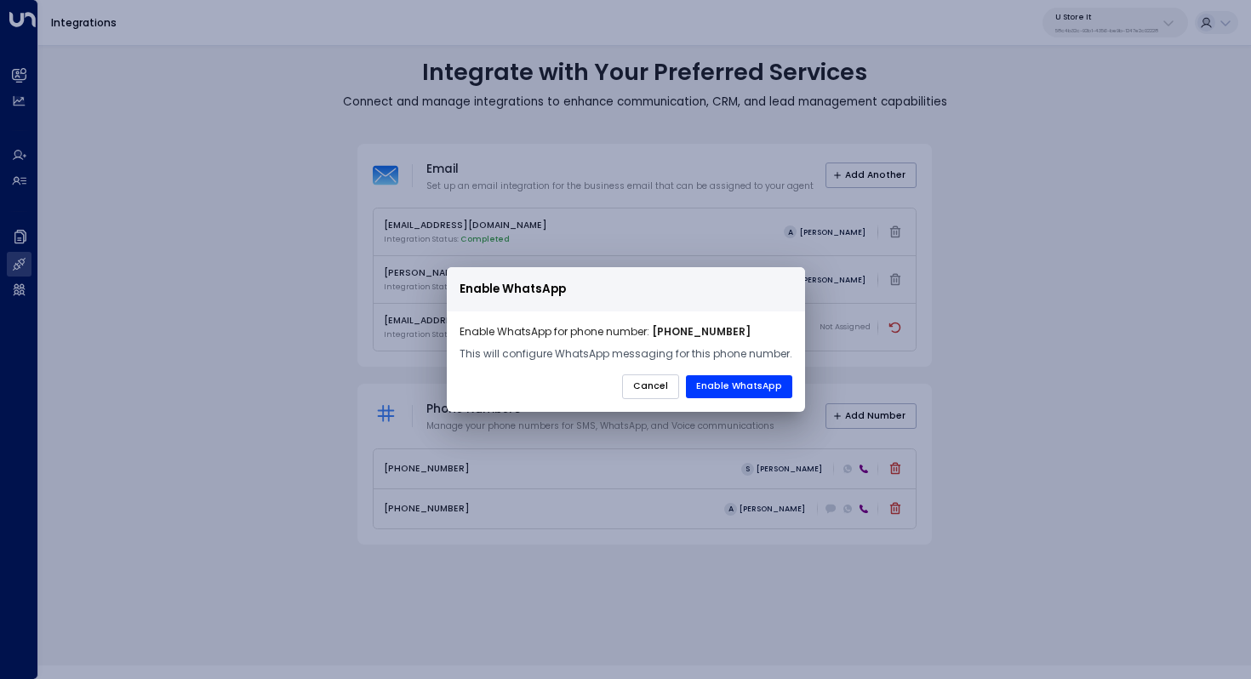
click at [661, 391] on button "Cancel" at bounding box center [650, 388] width 57 height 26
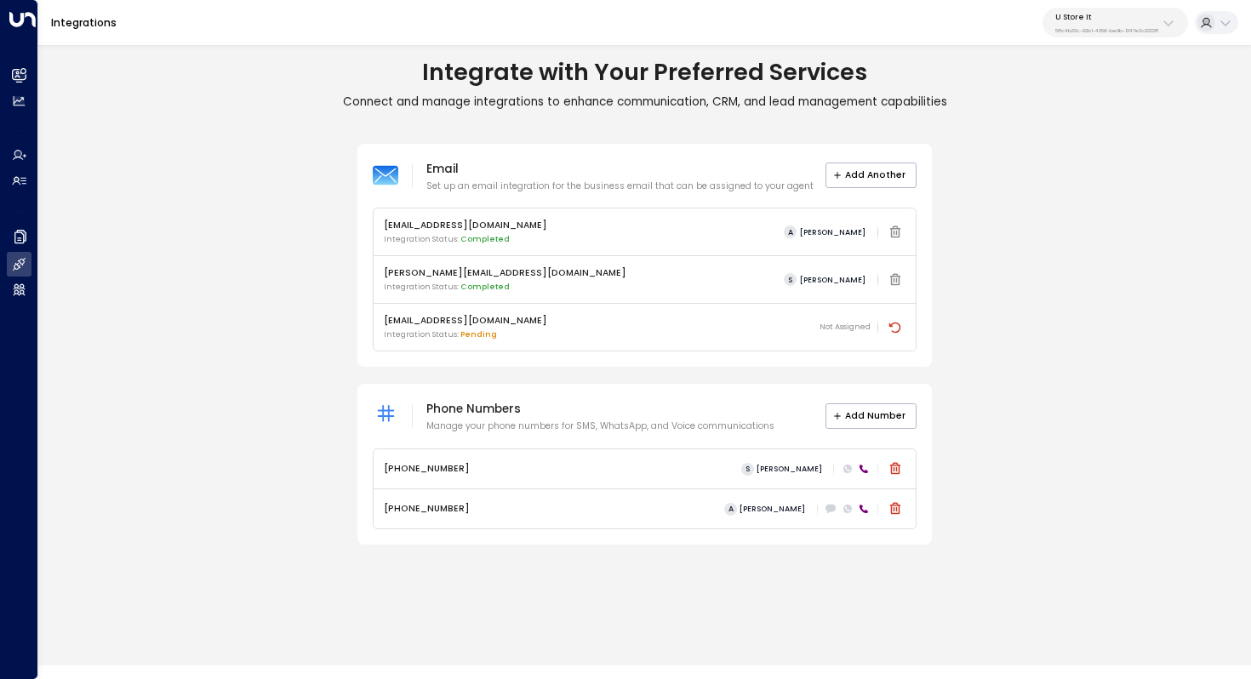
click at [864, 468] on icon at bounding box center [864, 469] width 10 height 10
click at [861, 468] on icon at bounding box center [864, 469] width 9 height 9
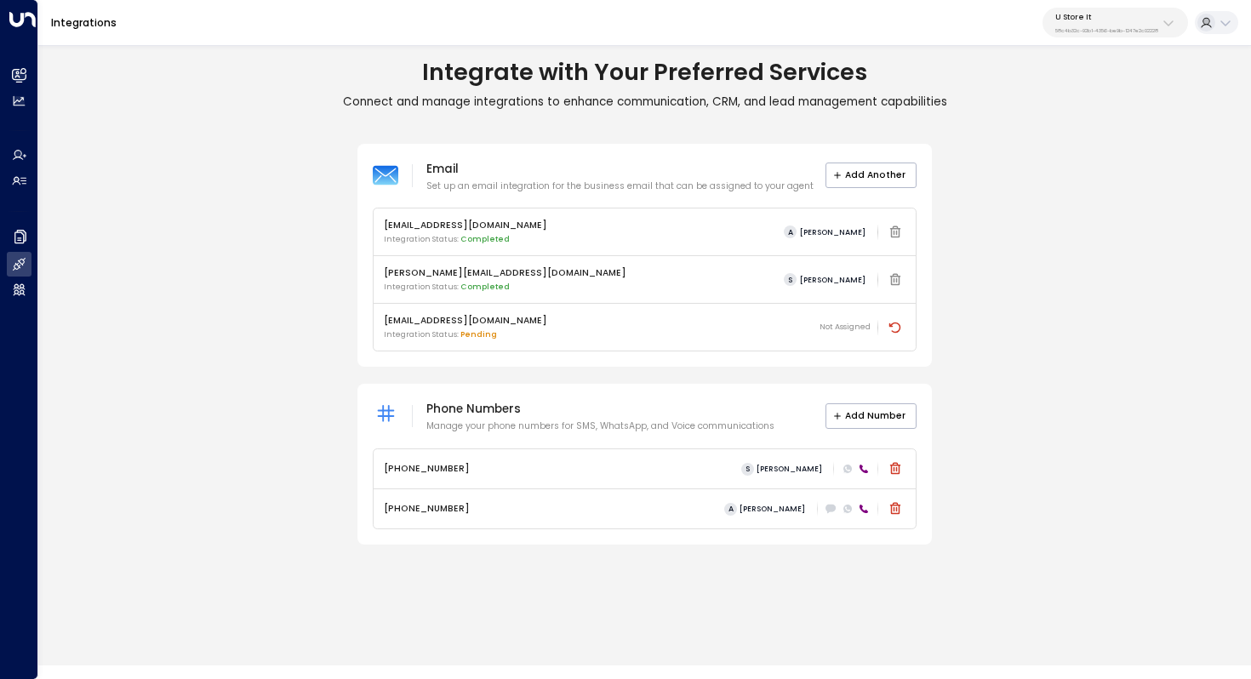
click at [861, 468] on icon at bounding box center [864, 469] width 9 height 9
click at [861, 467] on icon at bounding box center [864, 469] width 9 height 9
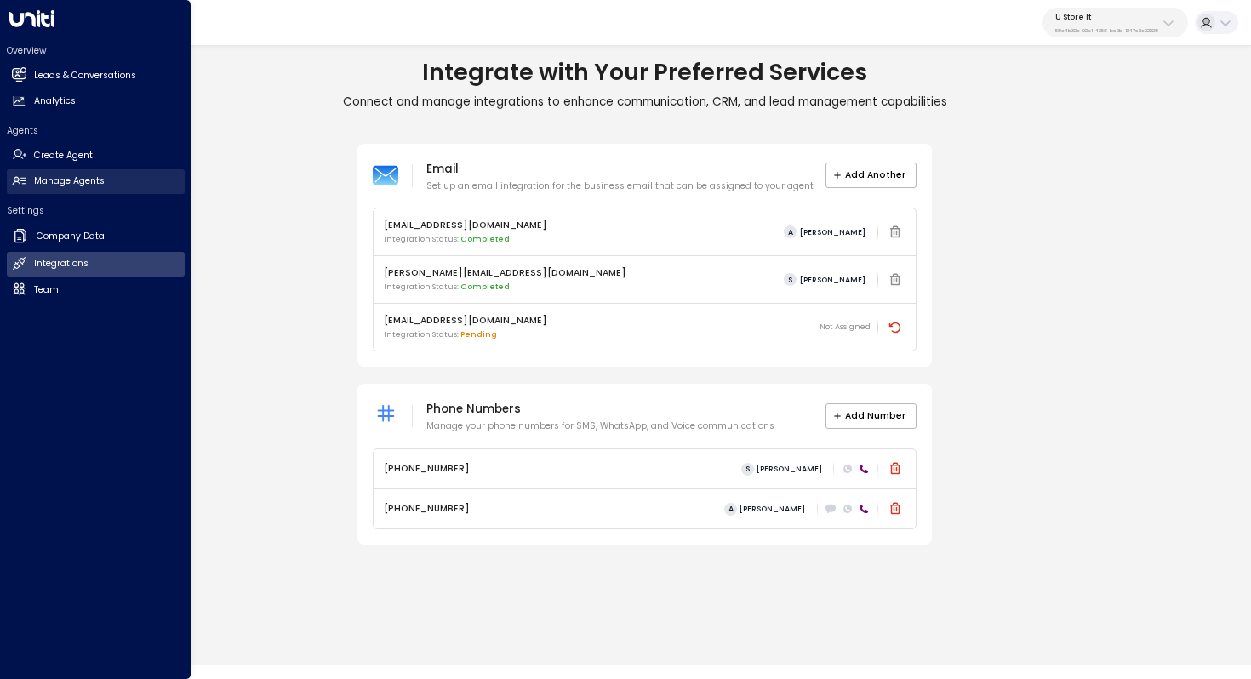
click at [75, 175] on h2 "Manage Agents" at bounding box center [69, 181] width 71 height 14
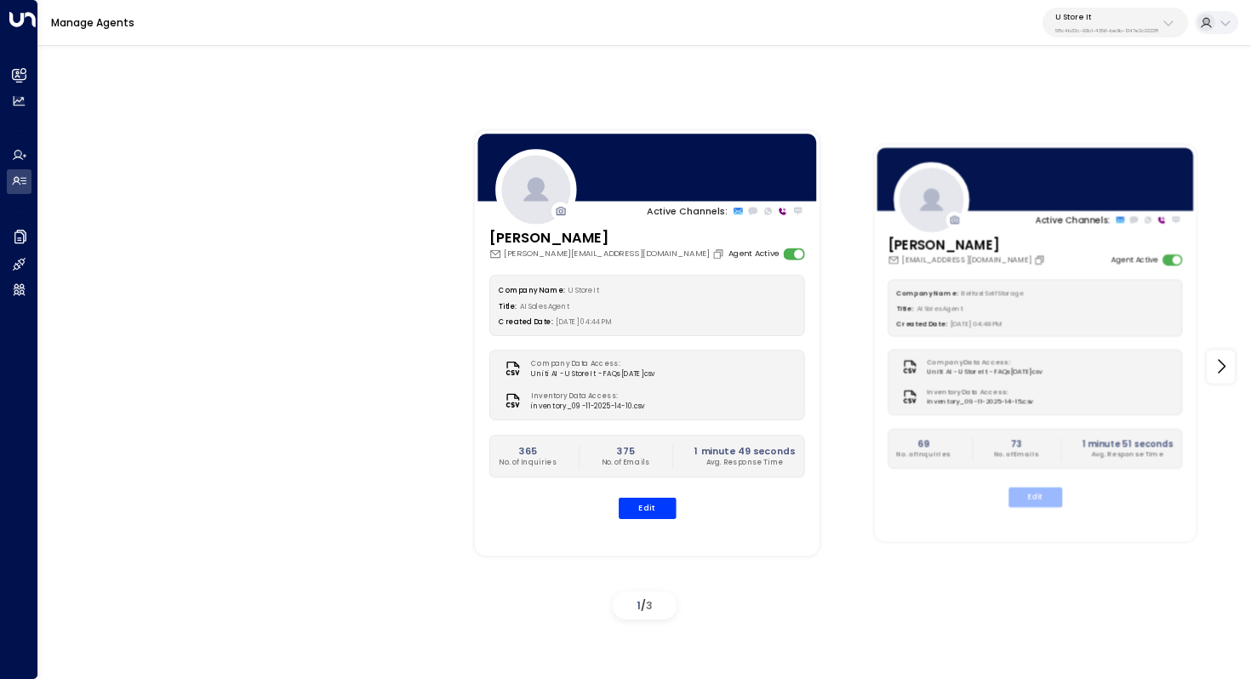
click at [1046, 505] on button "Edit" at bounding box center [1036, 498] width 54 height 20
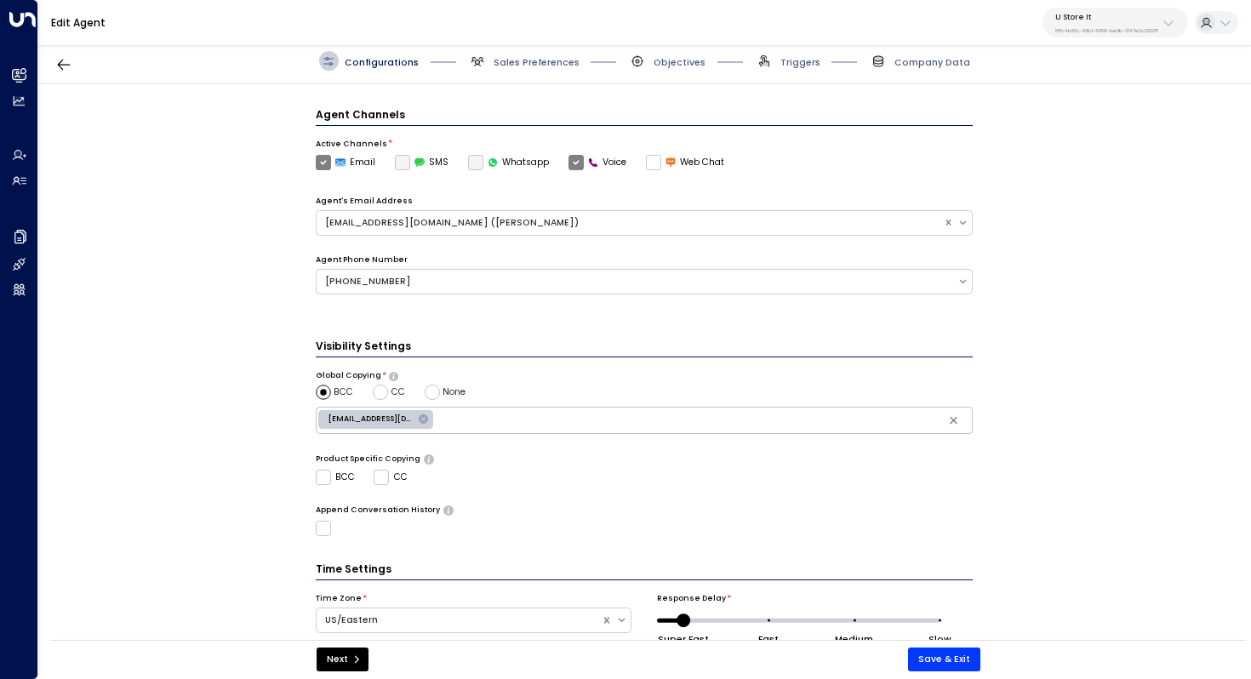
scroll to position [414, 0]
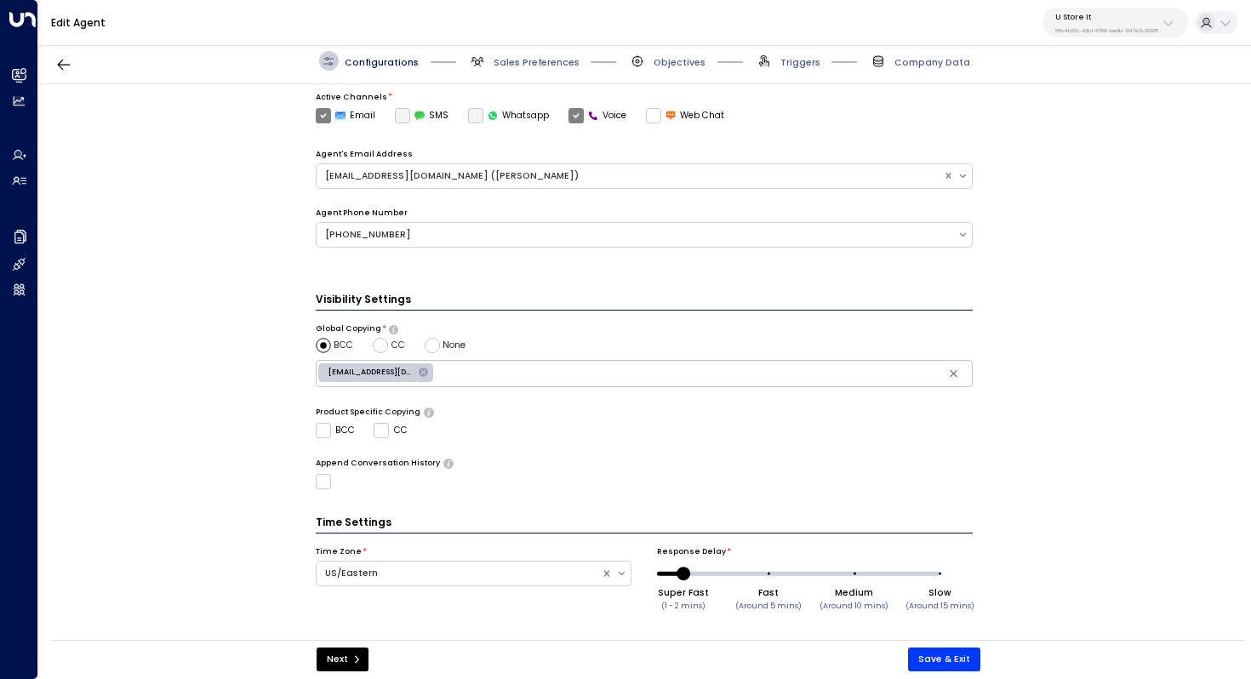
click at [538, 49] on div "Configurations Sales Preferences Objectives Triggers Company Data" at bounding box center [644, 61] width 1213 height 46
click at [537, 58] on span "Sales Preferences" at bounding box center [537, 62] width 86 height 13
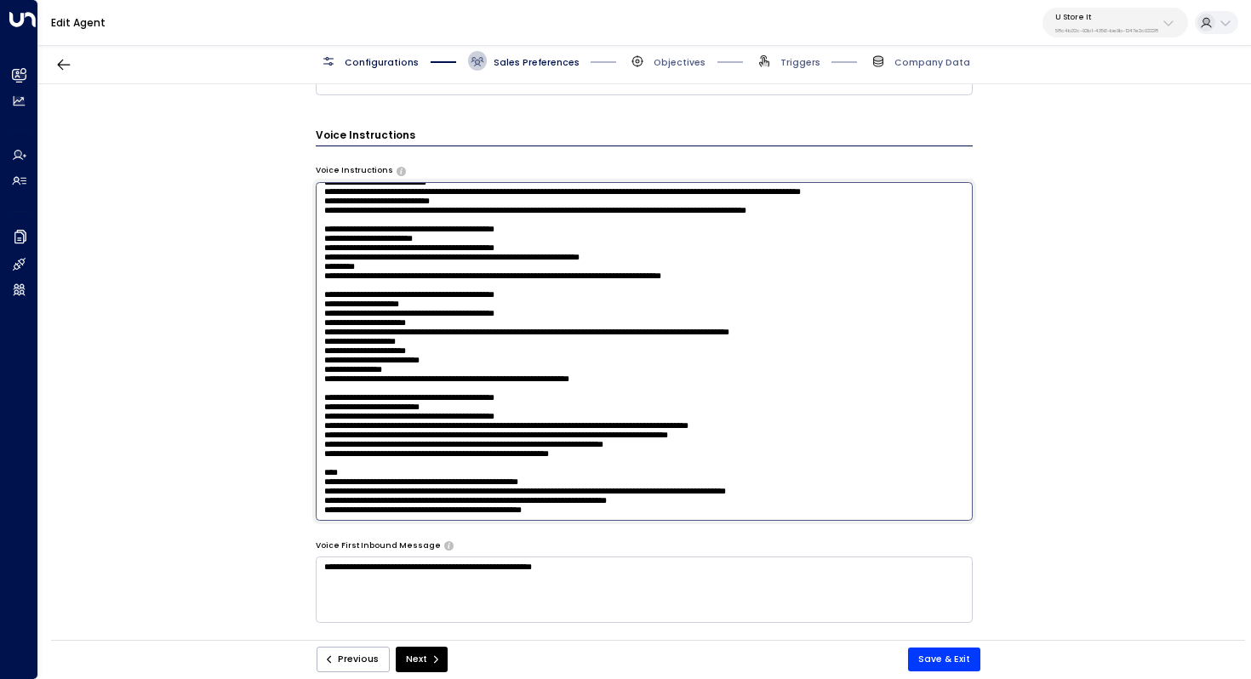
scroll to position [1243, 0]
drag, startPoint x: 322, startPoint y: 196, endPoint x: 622, endPoint y: 546, distance: 461.8
click at [622, 546] on div "**********" at bounding box center [645, 108] width 658 height 1235
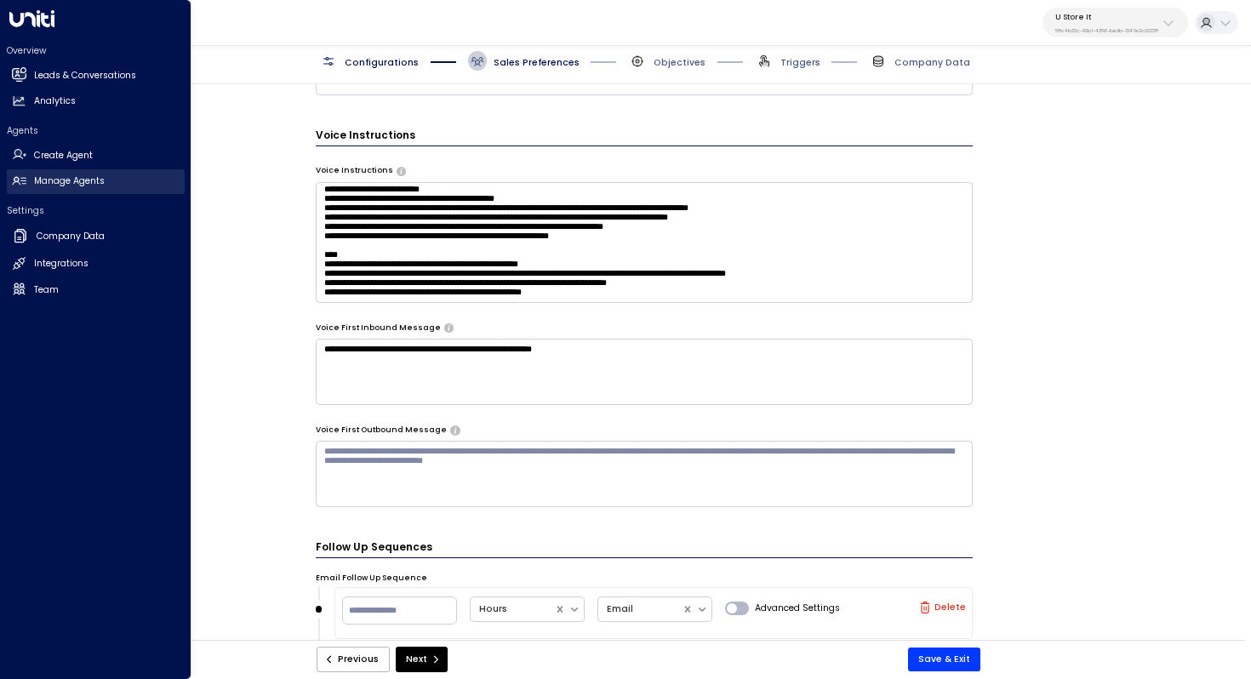
click at [76, 181] on h2 "Manage Agents" at bounding box center [69, 181] width 71 height 14
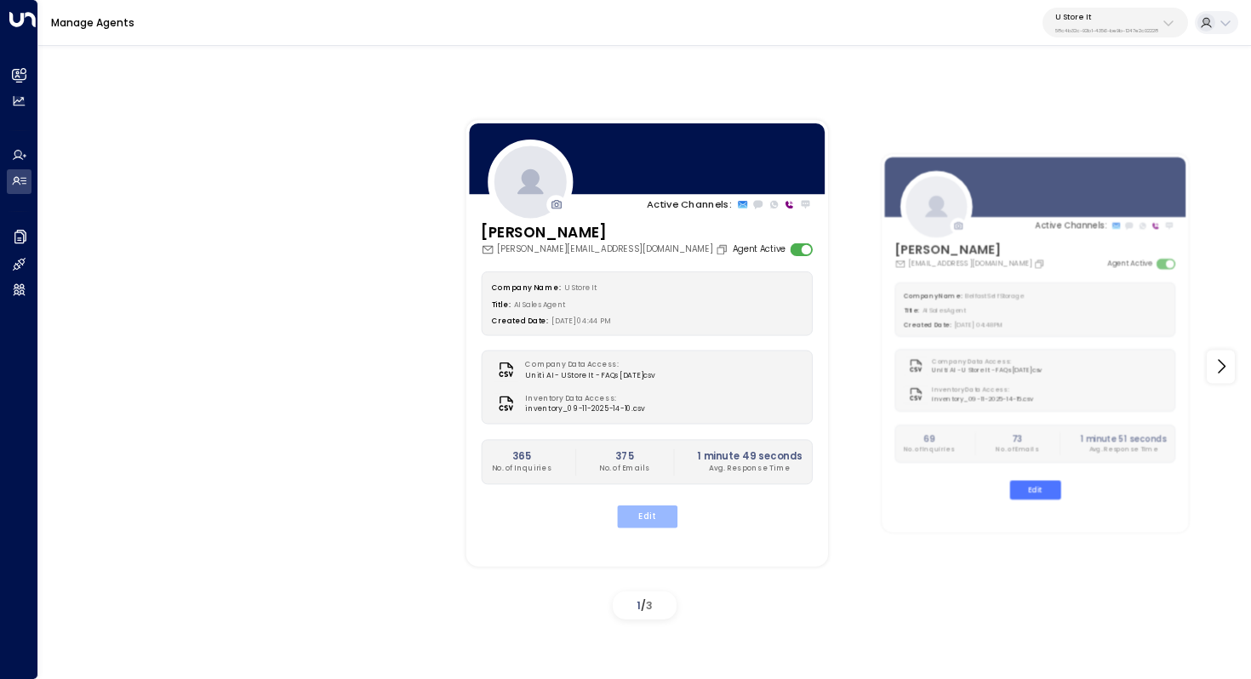
click at [644, 513] on button "Edit" at bounding box center [646, 517] width 60 height 22
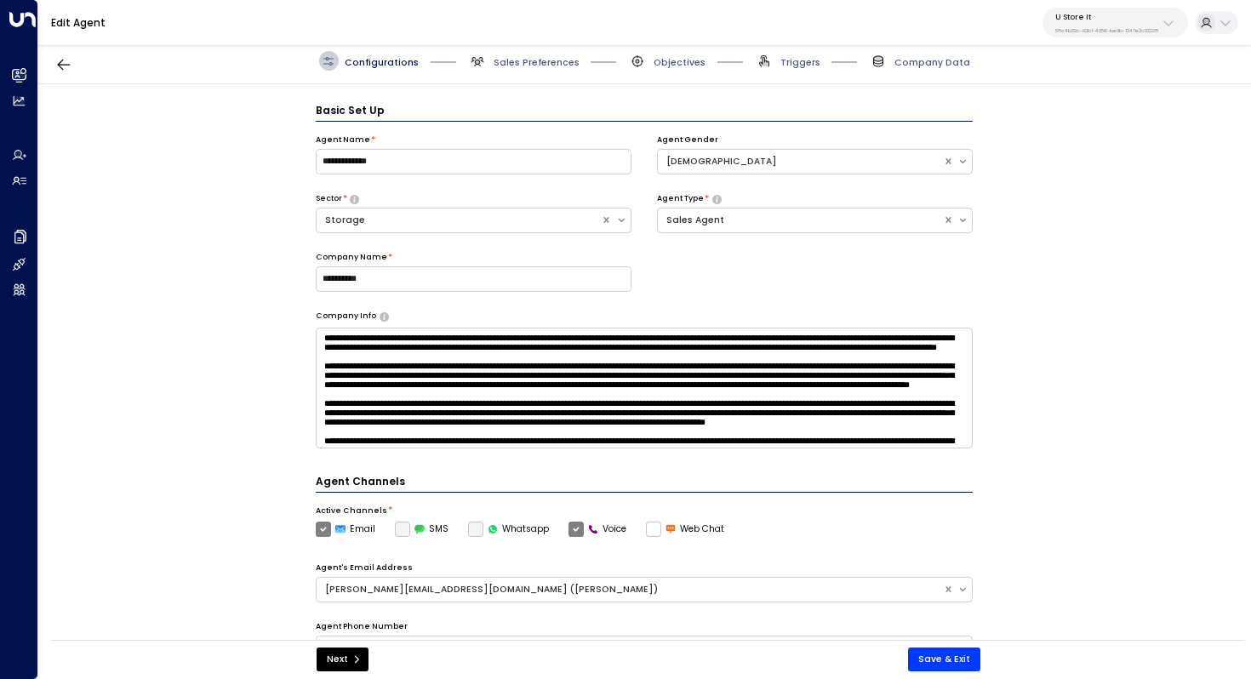
scroll to position [19, 0]
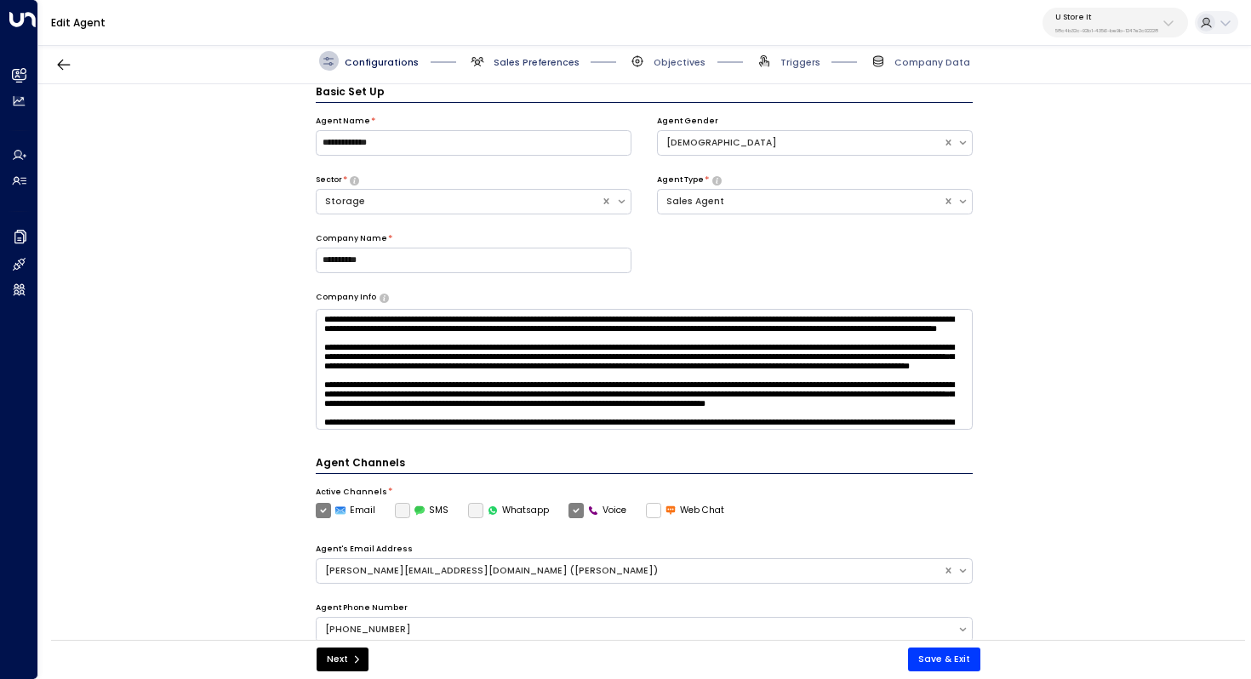
click at [523, 56] on span "Sales Preferences" at bounding box center [537, 62] width 86 height 13
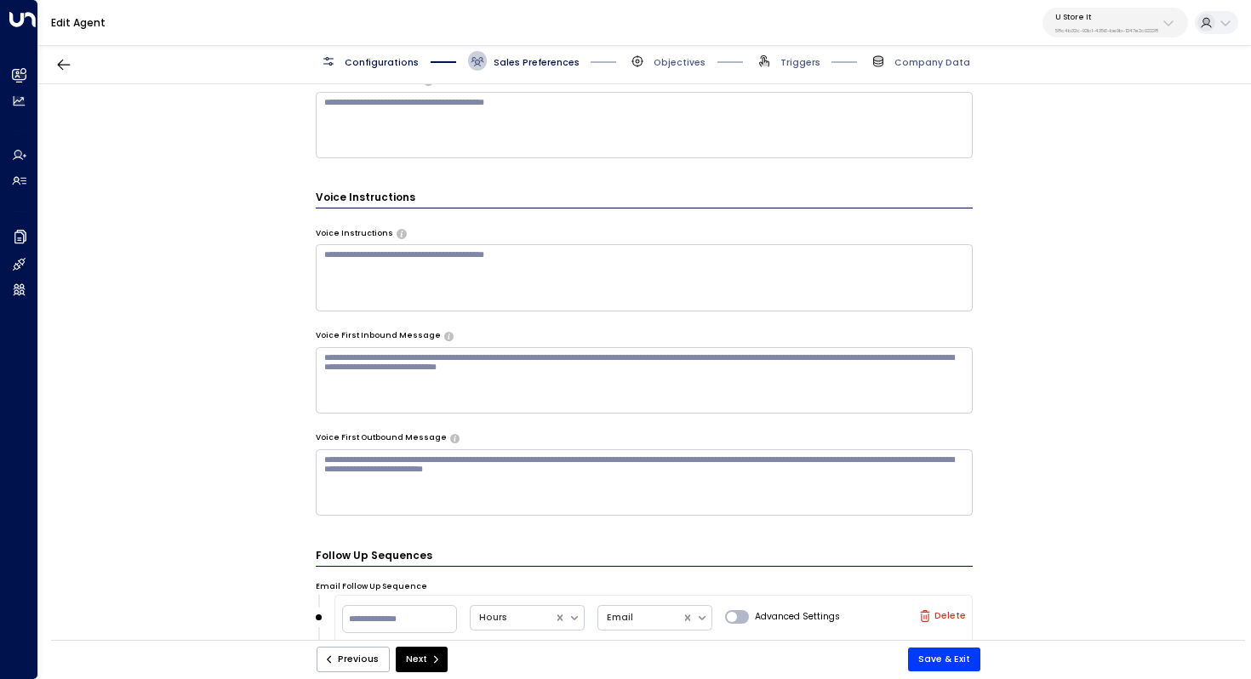
scroll to position [1009, 0]
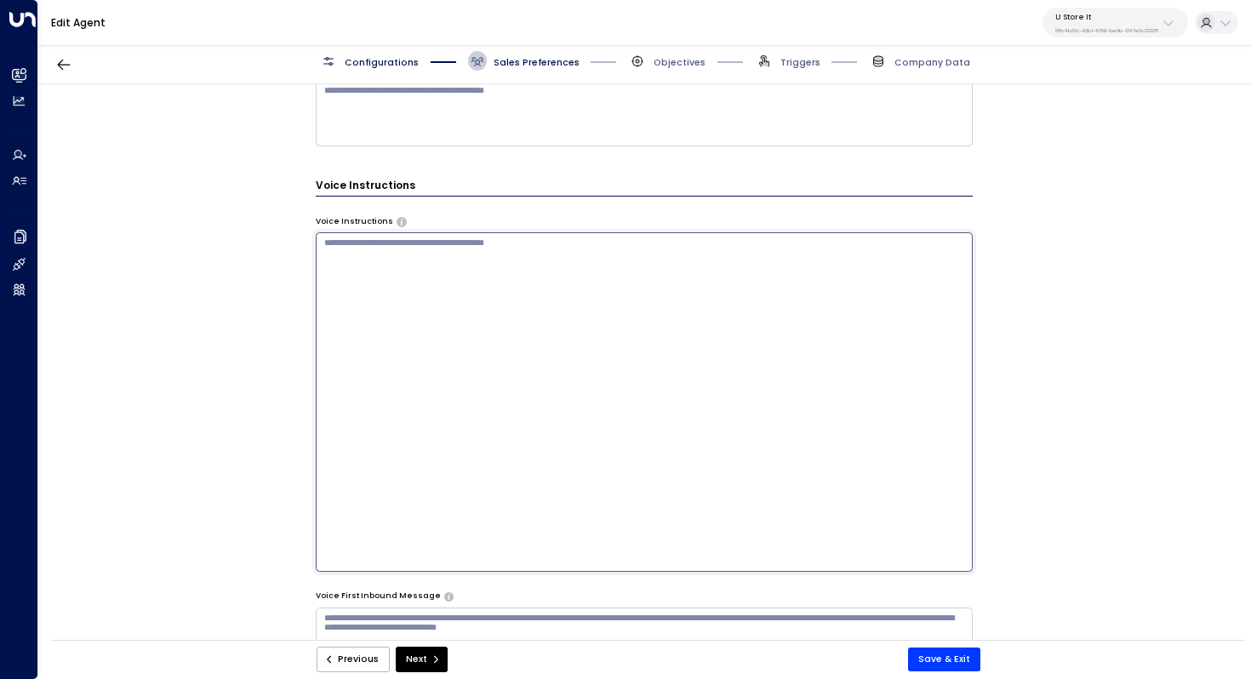
click at [770, 275] on textarea at bounding box center [645, 401] width 658 height 339
paste textarea "**********"
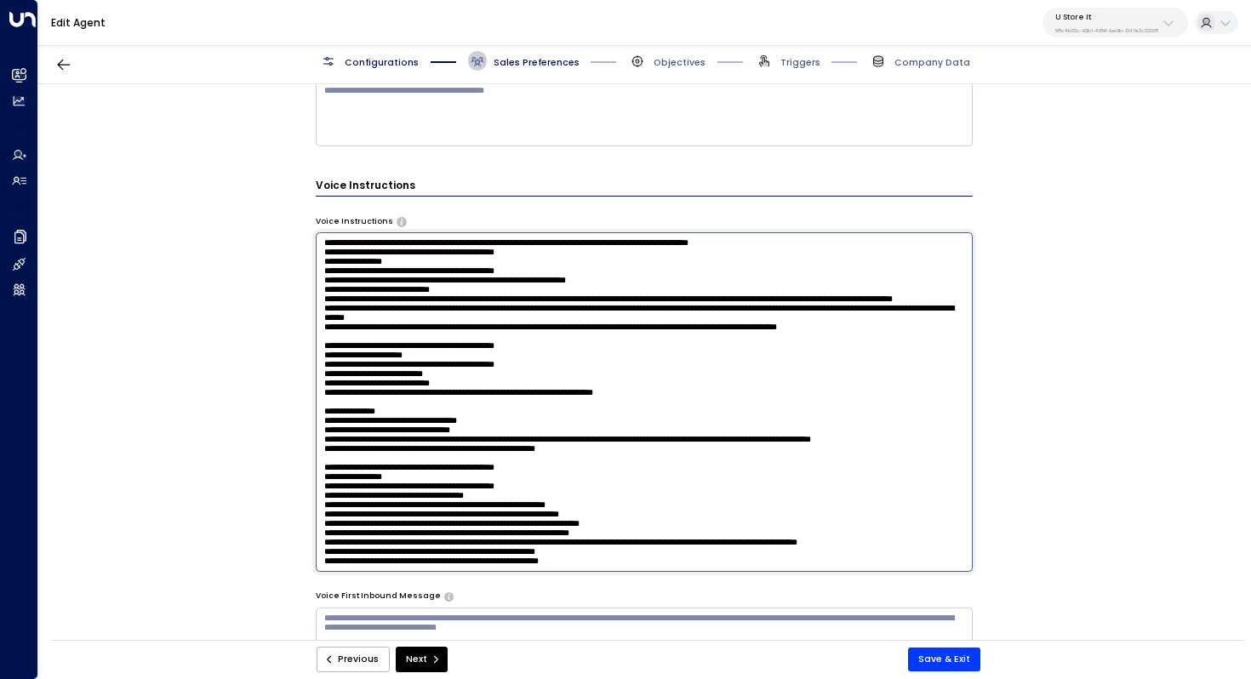
scroll to position [1237, 0]
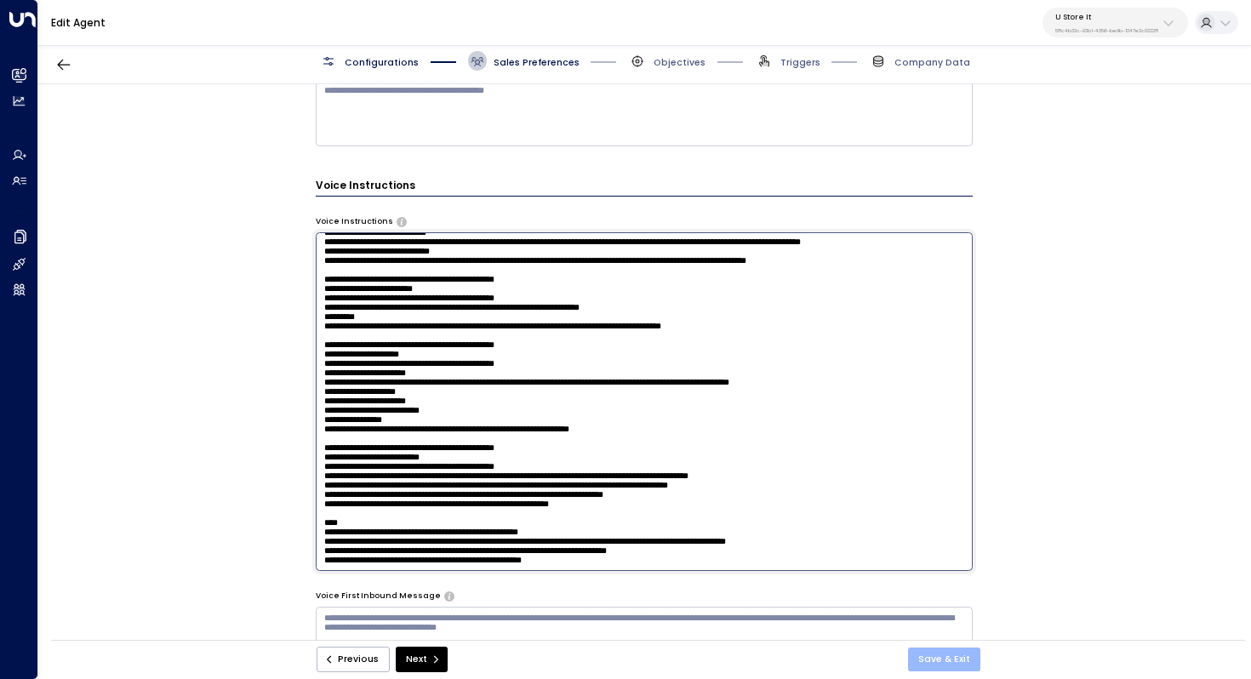
type textarea "**********"
click at [929, 655] on button "Save & Exit" at bounding box center [944, 660] width 72 height 24
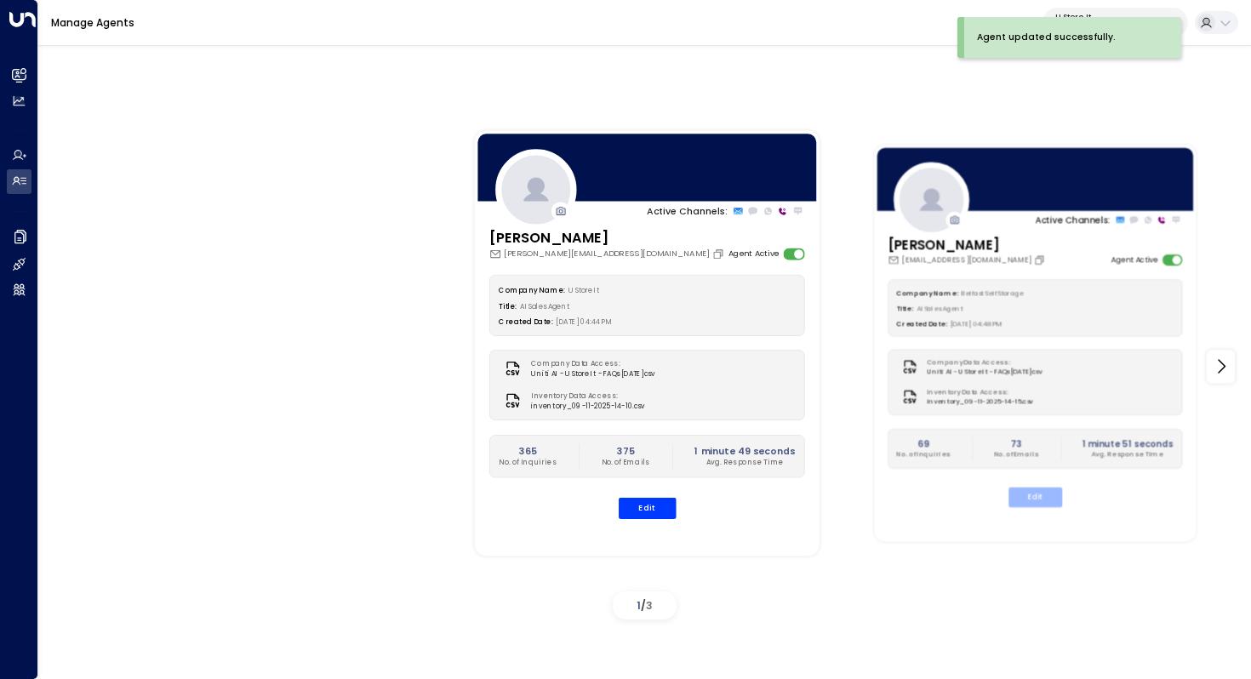
click at [1038, 494] on button "Edit" at bounding box center [1036, 498] width 54 height 20
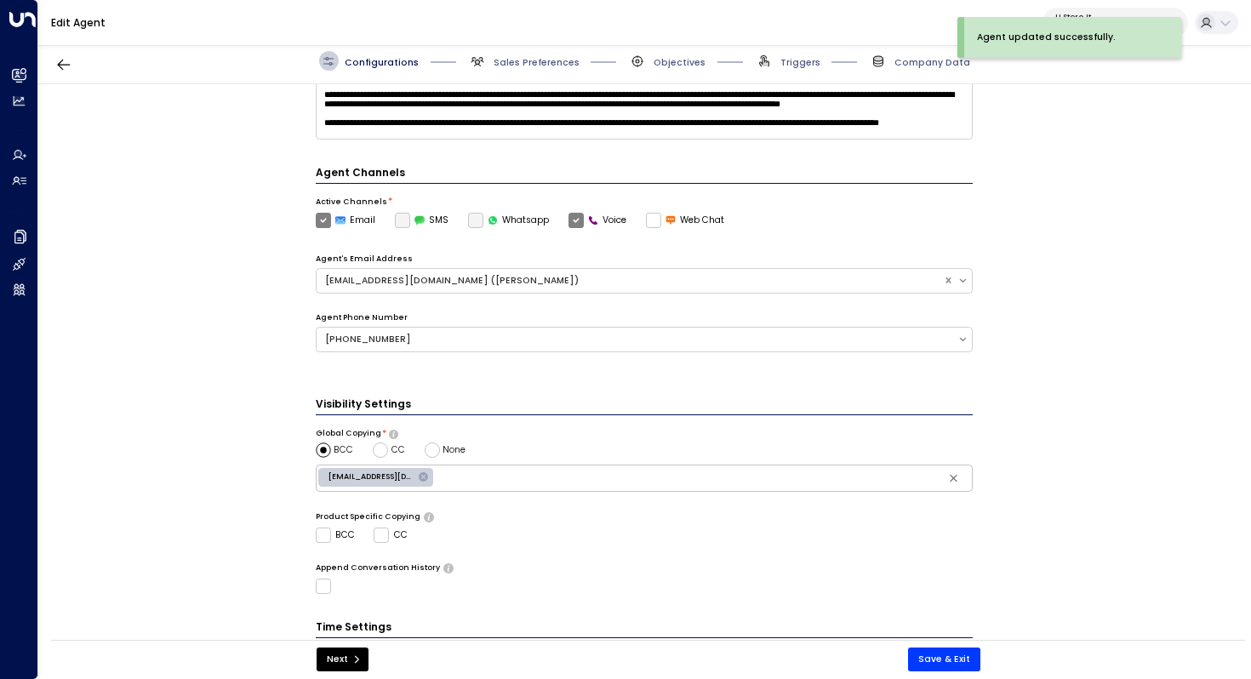
scroll to position [414, 0]
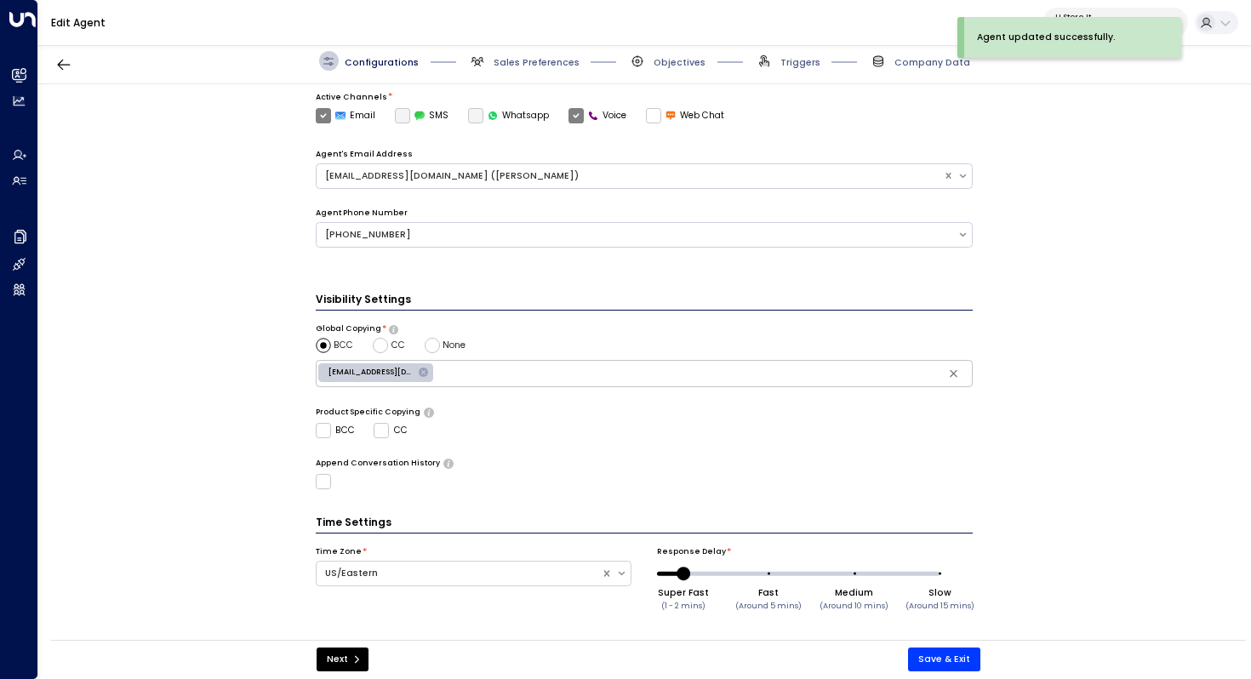
click at [541, 71] on div "Configurations Sales Preferences Objectives Triggers Company Data" at bounding box center [644, 61] width 1213 height 46
click at [541, 65] on span "Sales Preferences" at bounding box center [537, 62] width 86 height 13
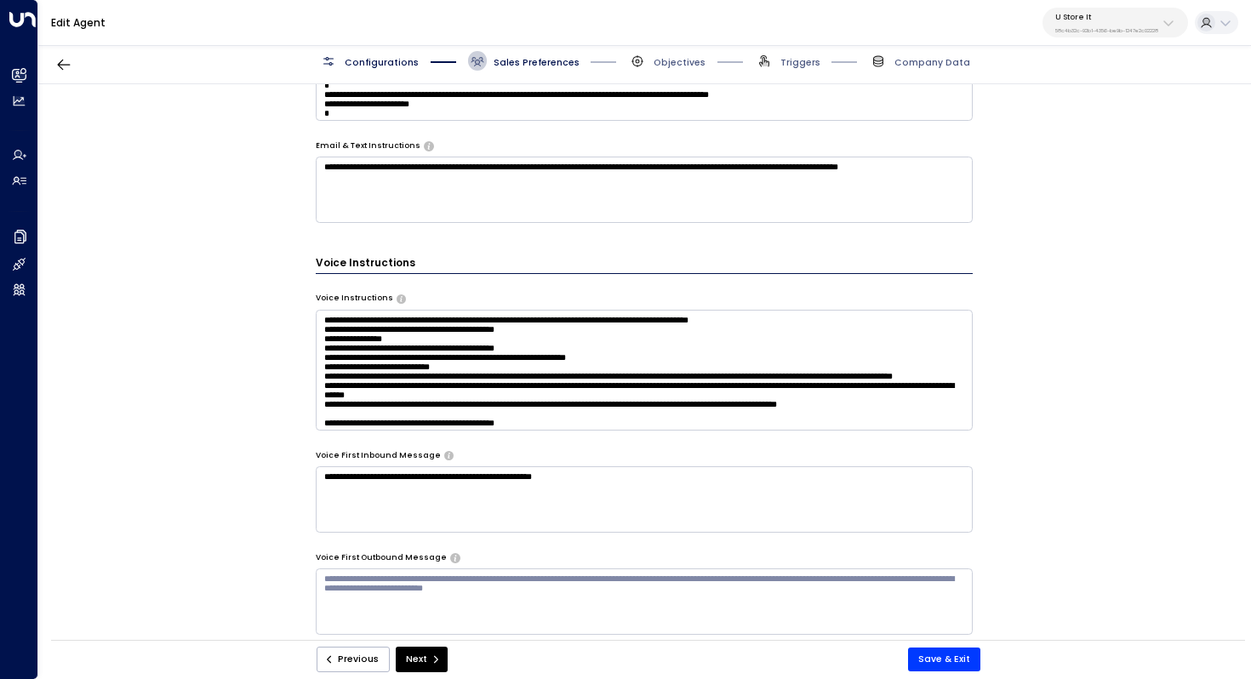
scroll to position [880, 0]
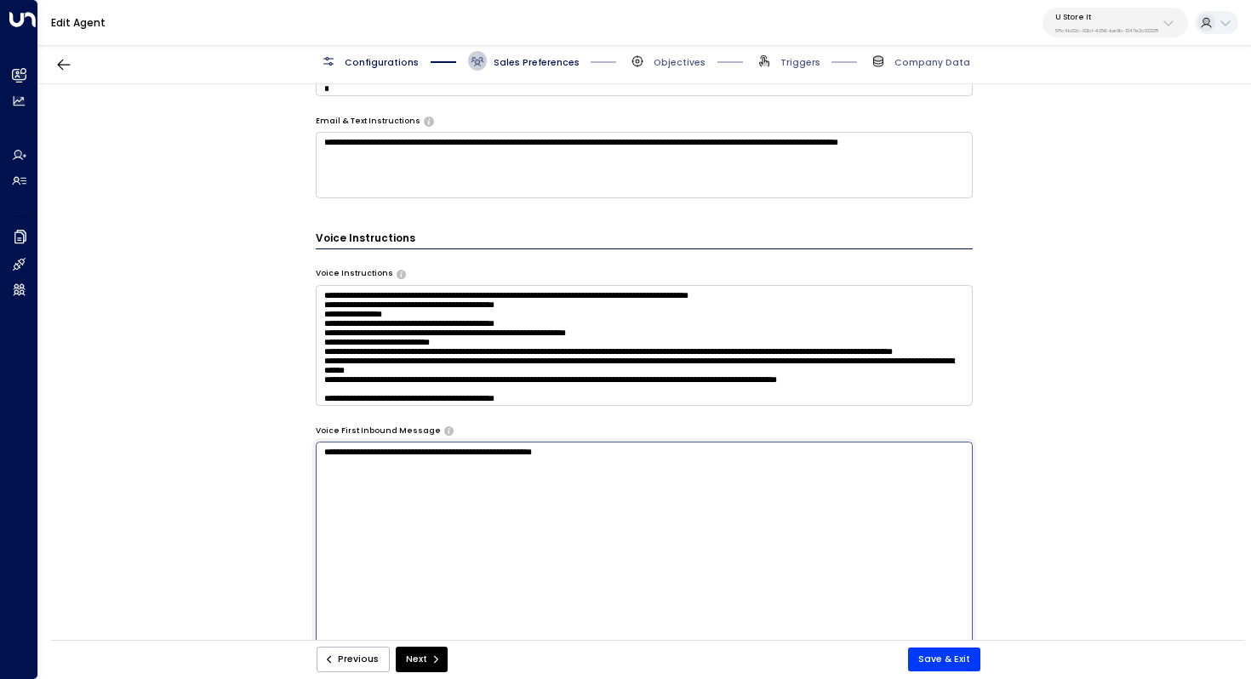
drag, startPoint x: 634, startPoint y: 458, endPoint x: 302, endPoint y: 460, distance: 332.0
click at [302, 460] on div "**********" at bounding box center [644, 366] width 1212 height 564
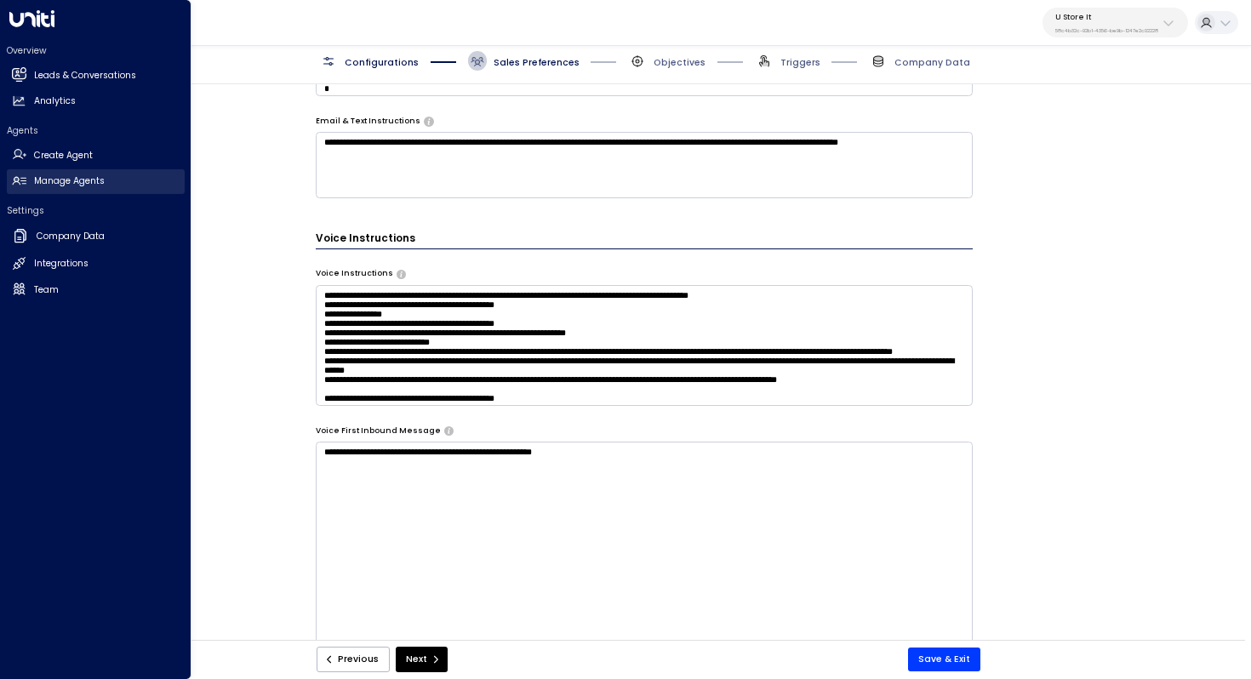
click at [66, 186] on h2 "Manage Agents" at bounding box center [69, 181] width 71 height 14
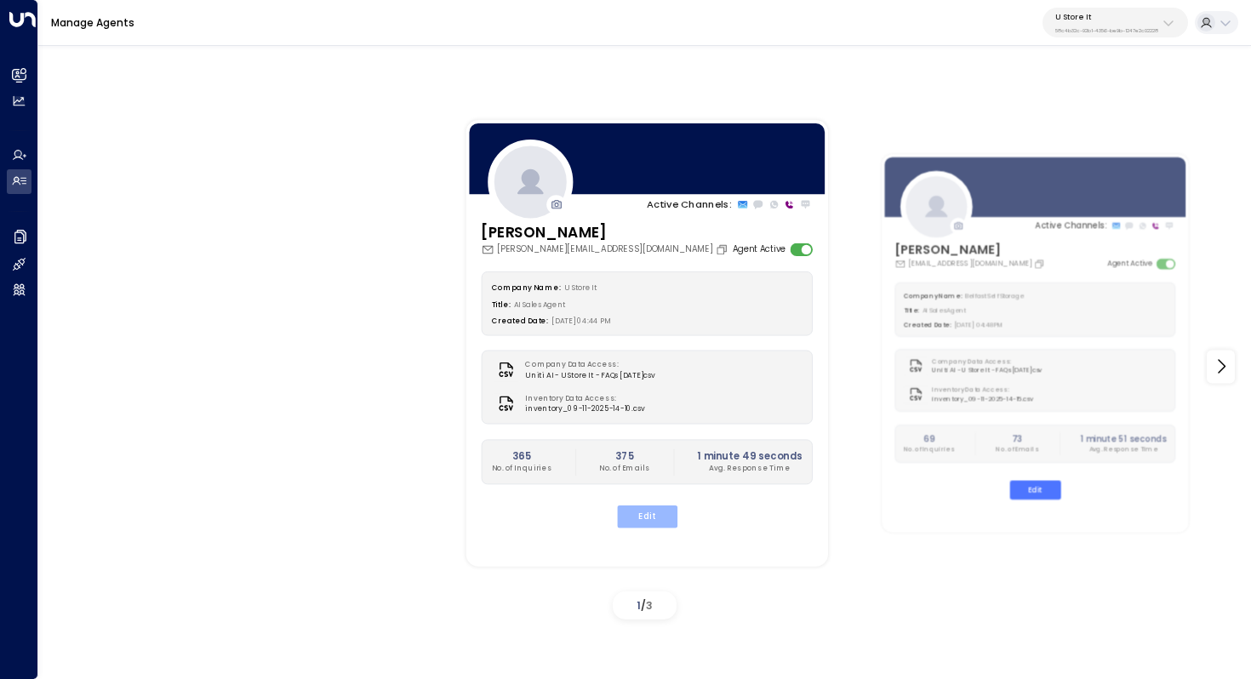
click at [666, 510] on button "Edit" at bounding box center [646, 517] width 60 height 22
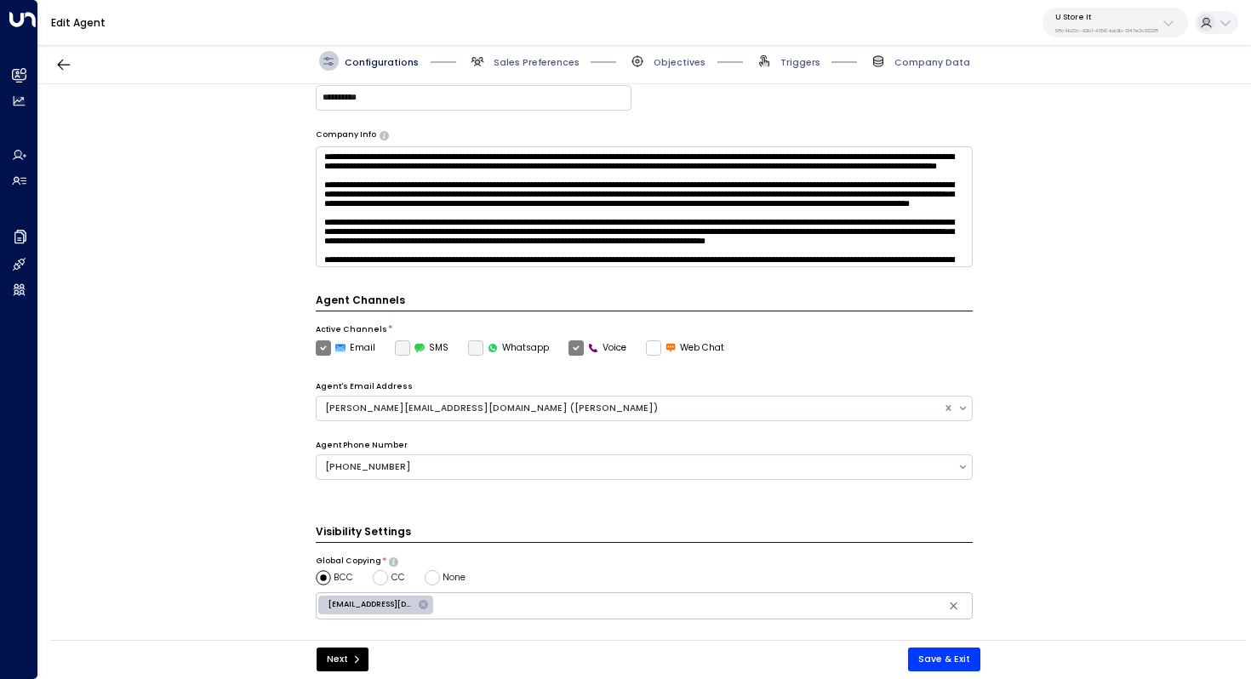
scroll to position [228, 0]
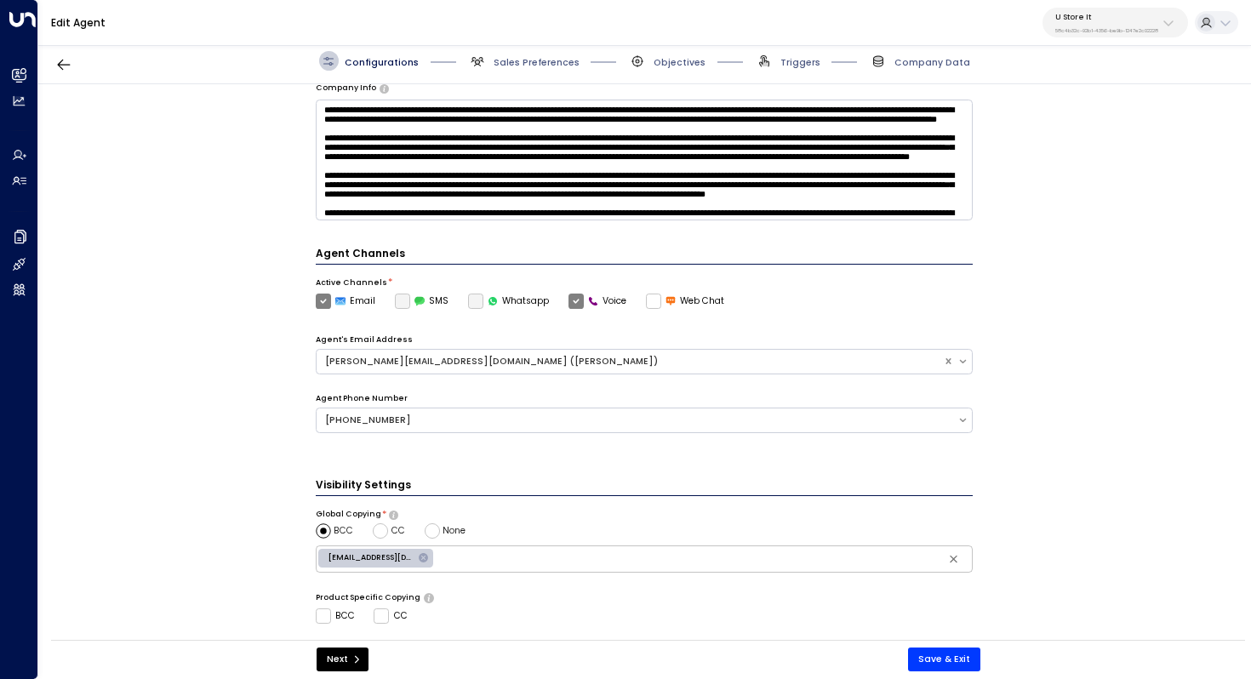
click at [532, 71] on div "Configurations Sales Preferences Objectives Triggers Company Data" at bounding box center [644, 61] width 1213 height 46
click at [531, 60] on span "Sales Preferences" at bounding box center [537, 62] width 86 height 13
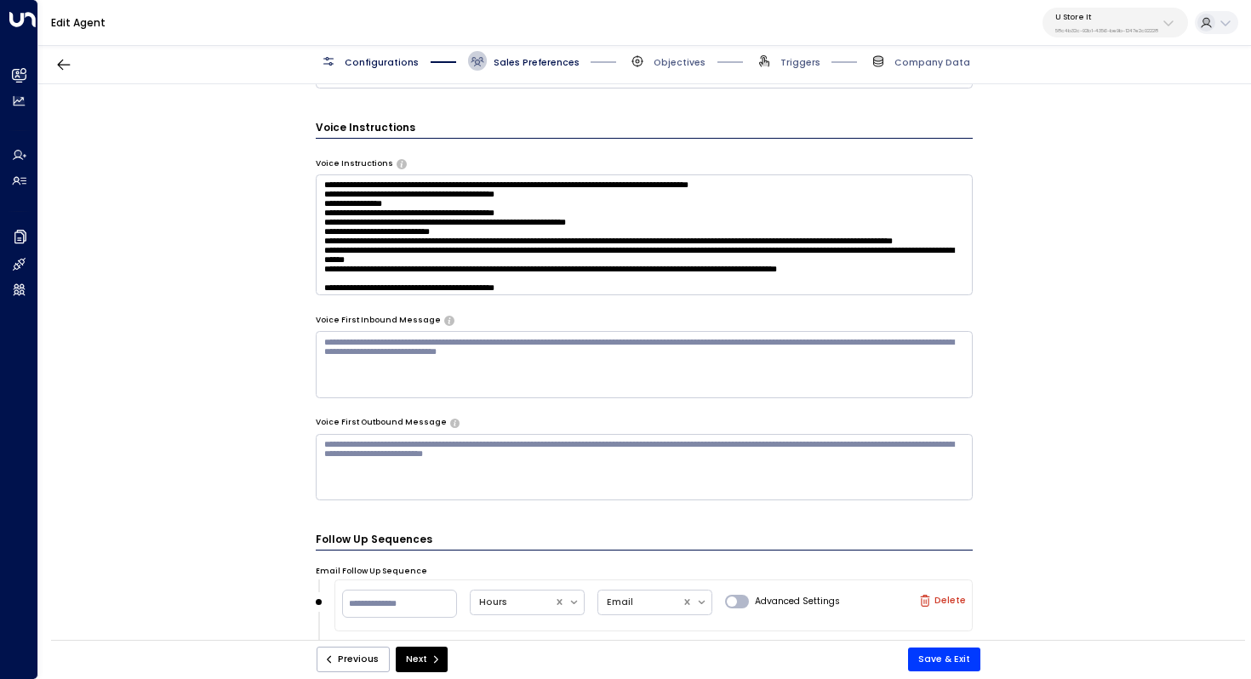
scroll to position [1070, 0]
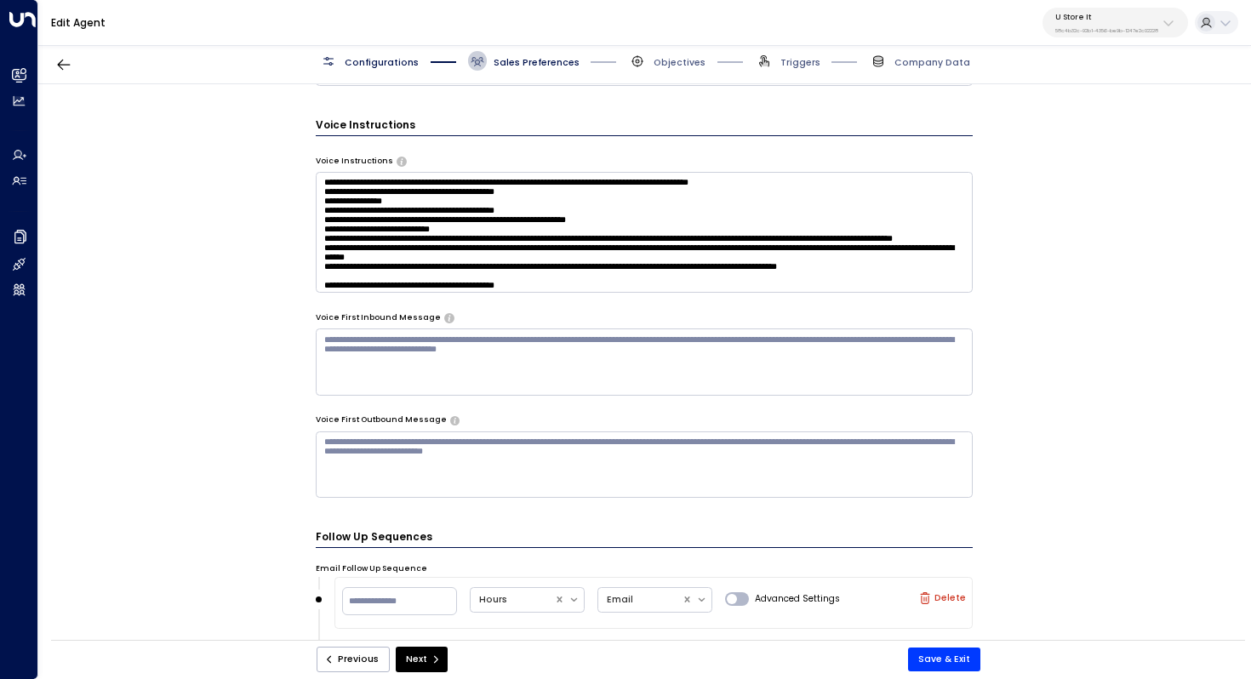
click at [640, 352] on textarea at bounding box center [645, 362] width 658 height 66
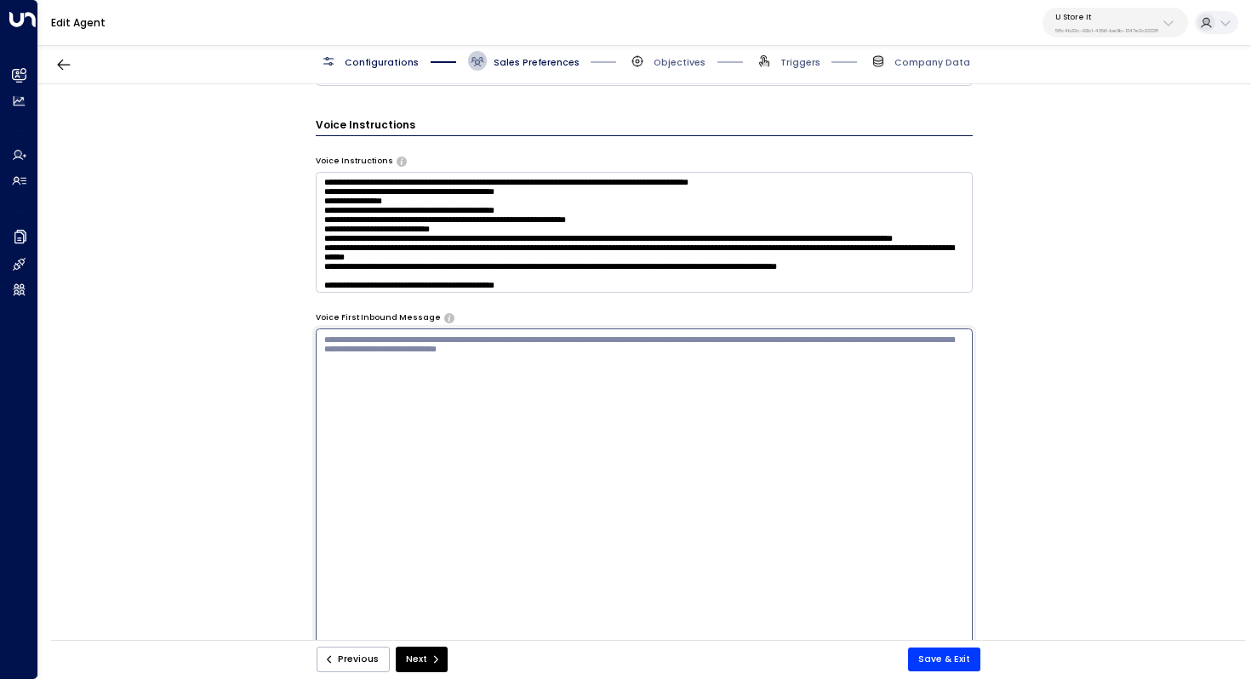
paste textarea "**********"
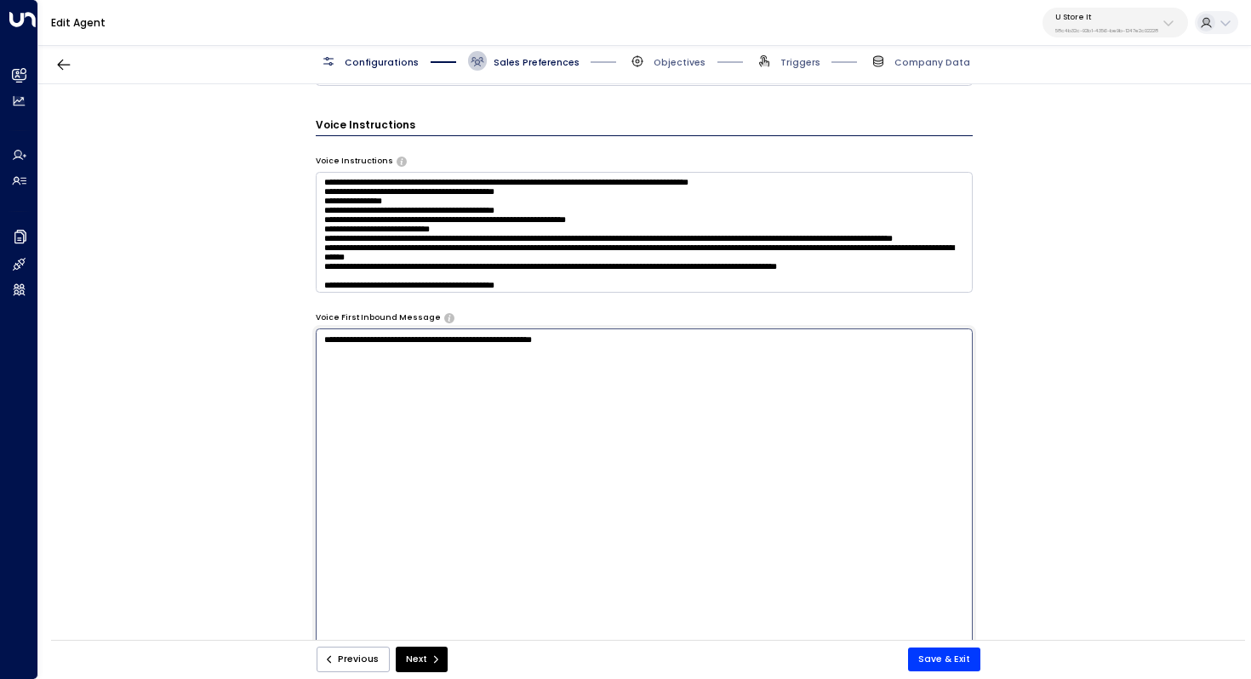
click at [353, 340] on textarea "**********" at bounding box center [645, 498] width 658 height 339
click at [462, 339] on textarea "**********" at bounding box center [645, 498] width 658 height 339
type textarea "**********"
click at [933, 654] on button "Save & Exit" at bounding box center [944, 660] width 72 height 24
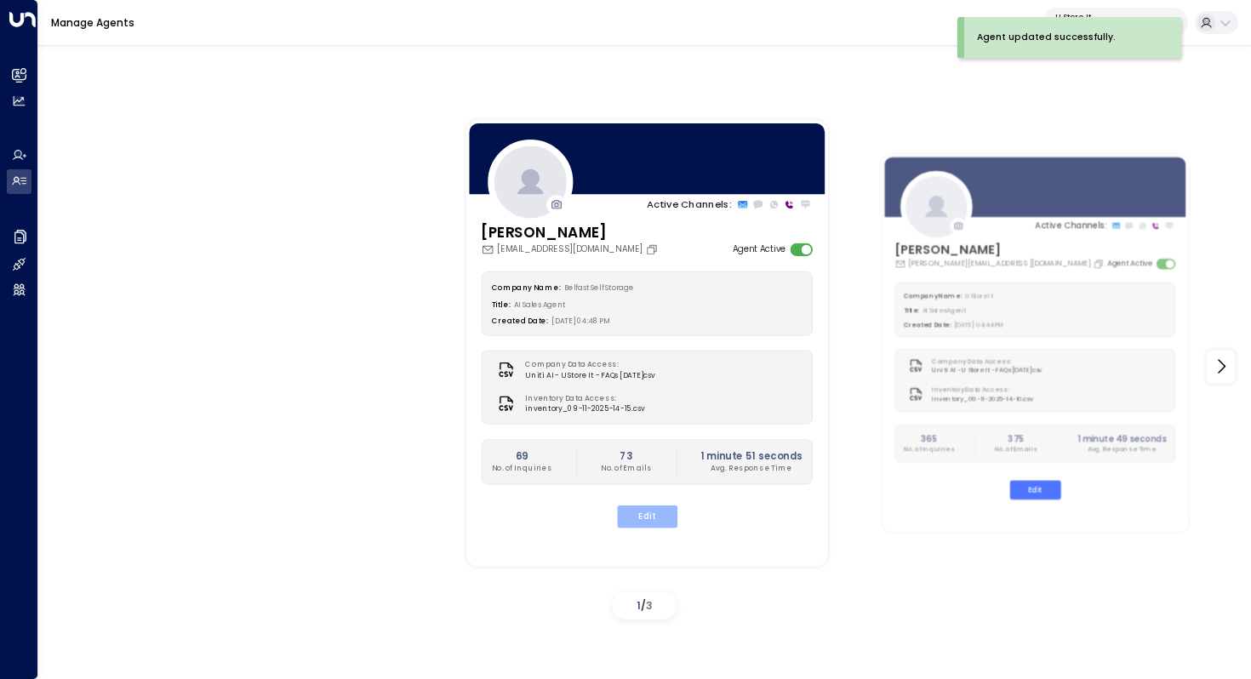
click at [649, 508] on button "Edit" at bounding box center [646, 517] width 60 height 22
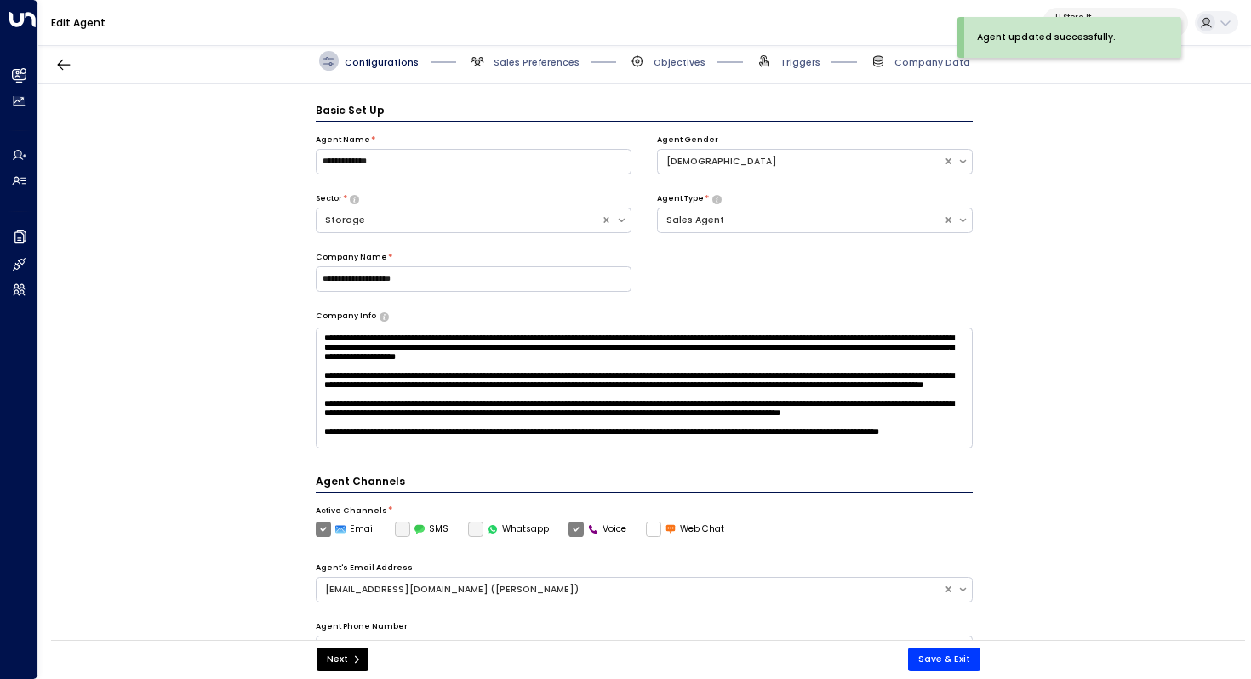
scroll to position [19, 0]
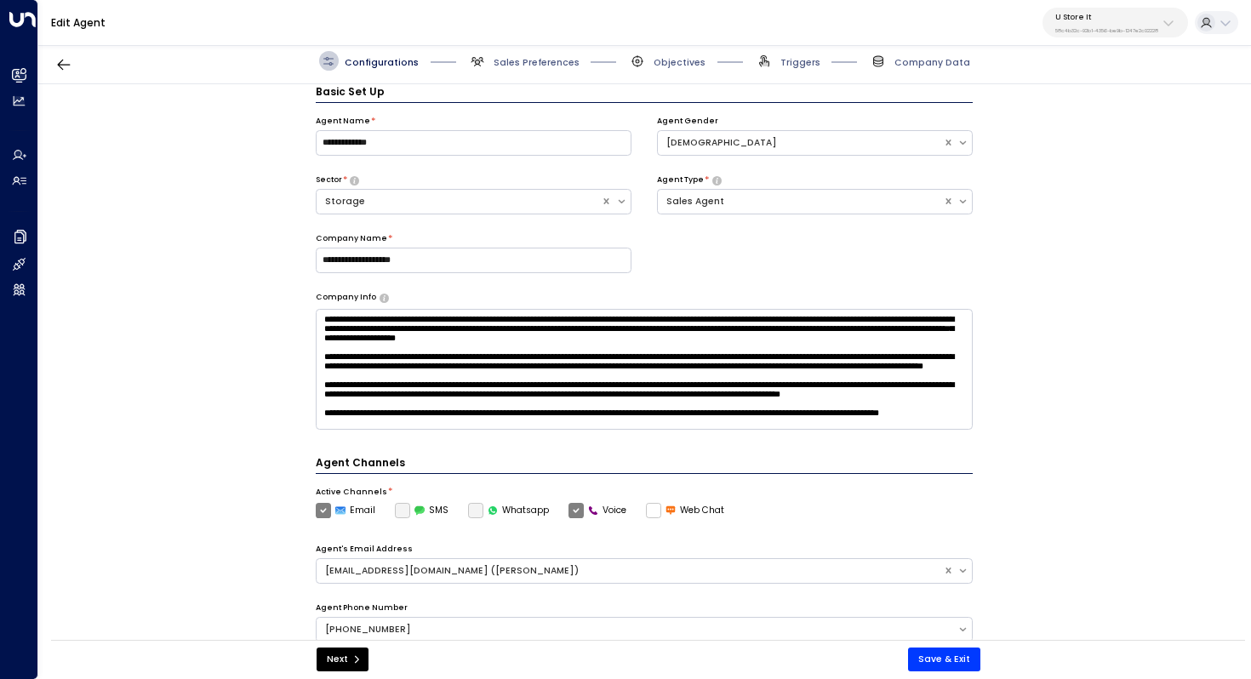
click at [561, 71] on div "Configurations Sales Preferences Objectives Triggers Company Data" at bounding box center [644, 61] width 1213 height 46
click at [556, 65] on span "Sales Preferences" at bounding box center [537, 62] width 86 height 13
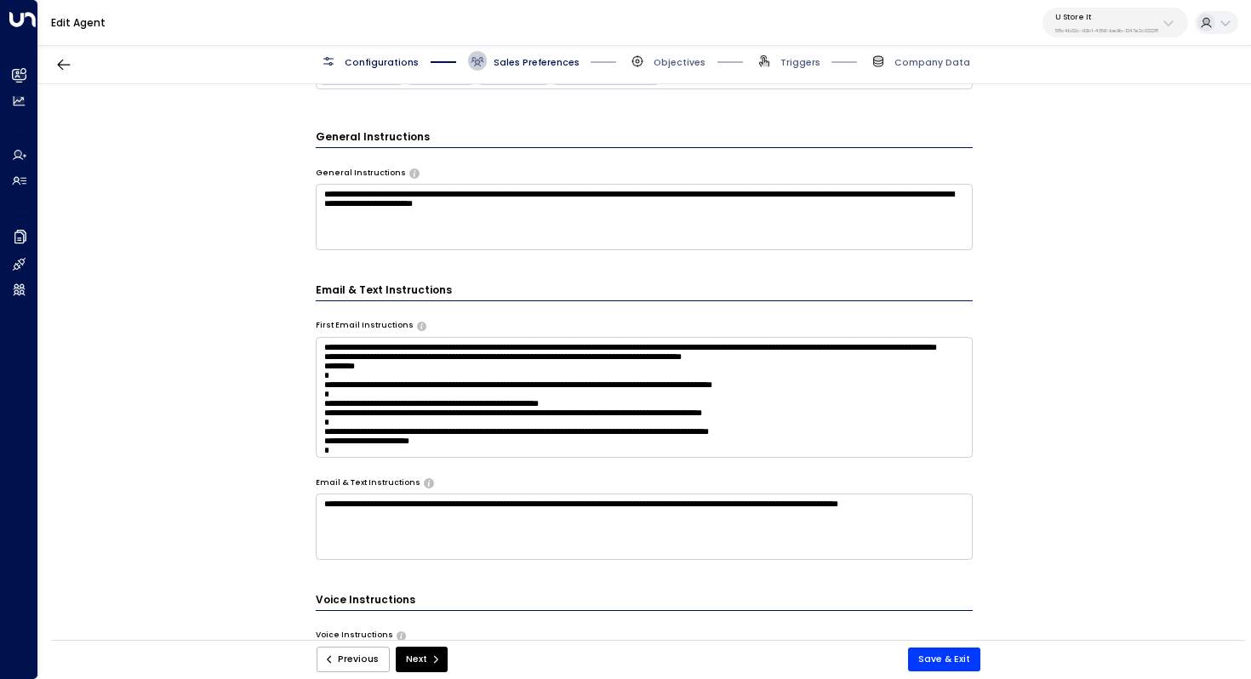
scroll to position [521, 0]
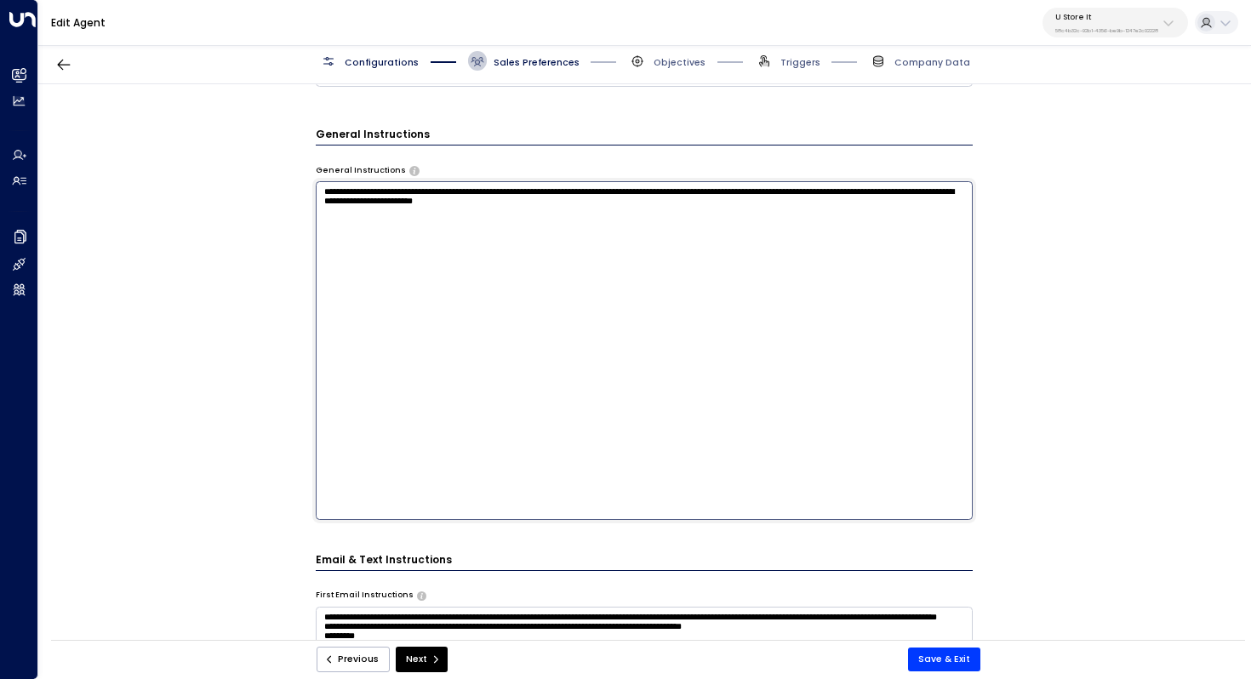
drag, startPoint x: 722, startPoint y: 234, endPoint x: 274, endPoint y: 192, distance: 449.7
click at [274, 192] on div "**********" at bounding box center [644, 366] width 1212 height 564
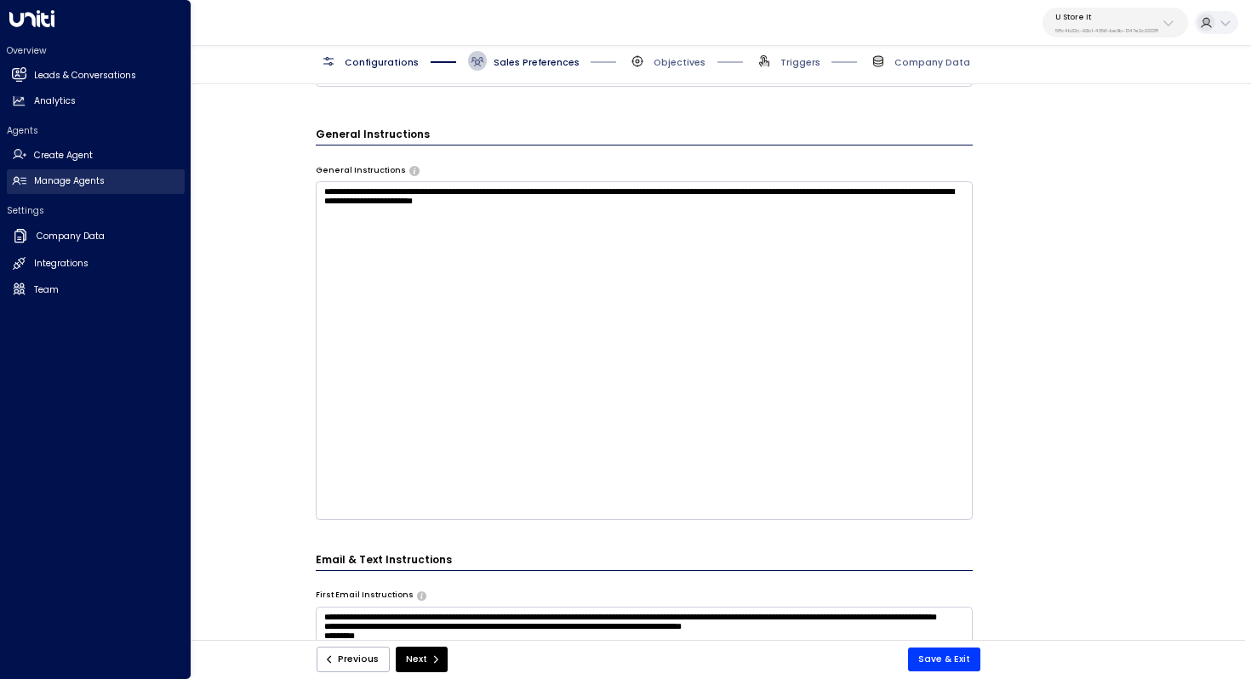
click at [56, 185] on h2 "Manage Agents" at bounding box center [69, 181] width 71 height 14
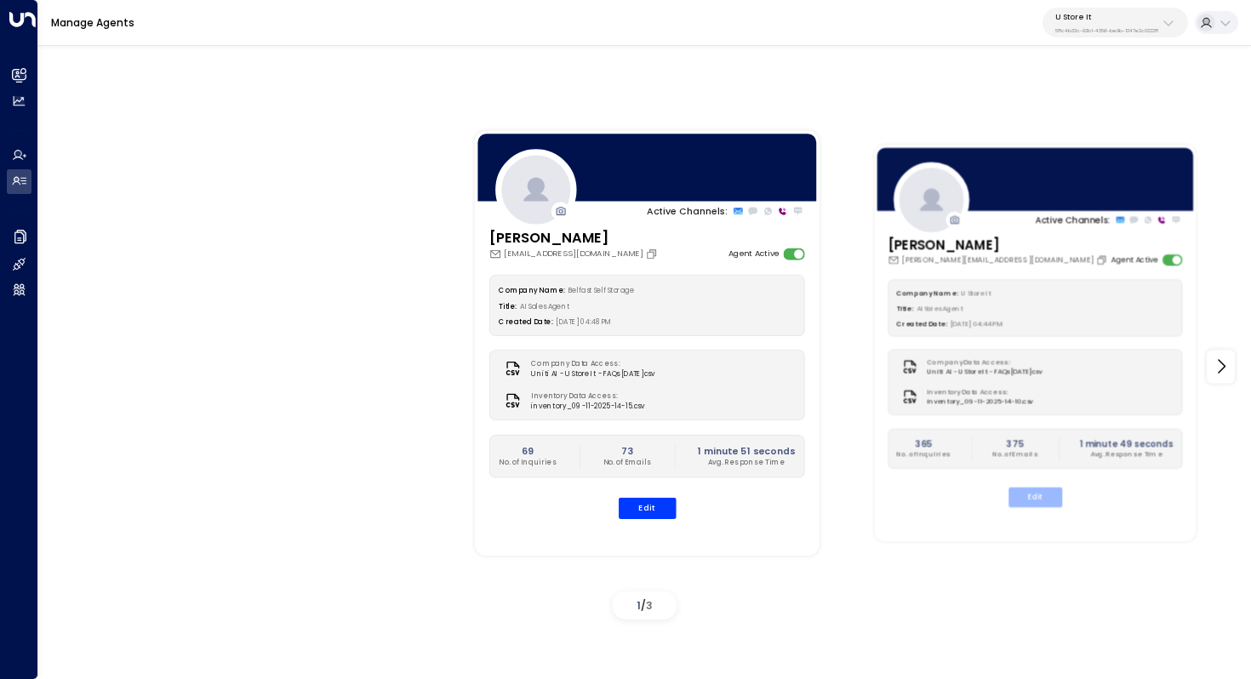
click at [1035, 493] on button "Edit" at bounding box center [1036, 498] width 54 height 20
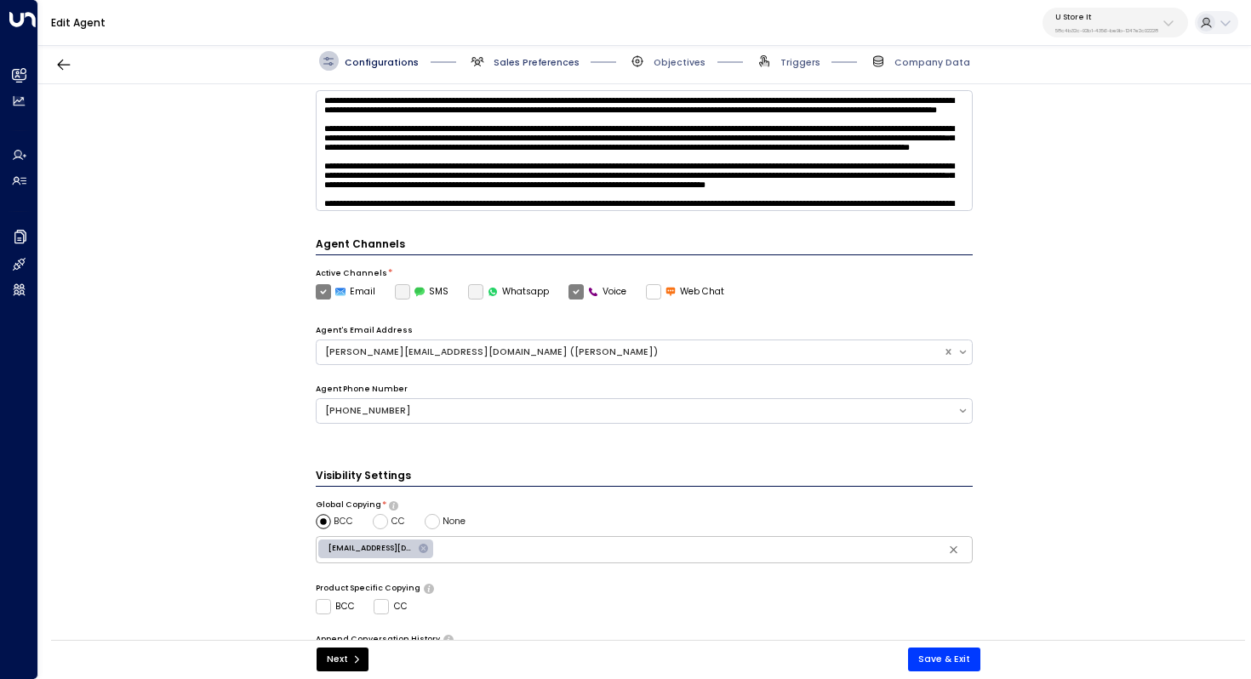
click at [538, 59] on span "Sales Preferences" at bounding box center [537, 62] width 86 height 13
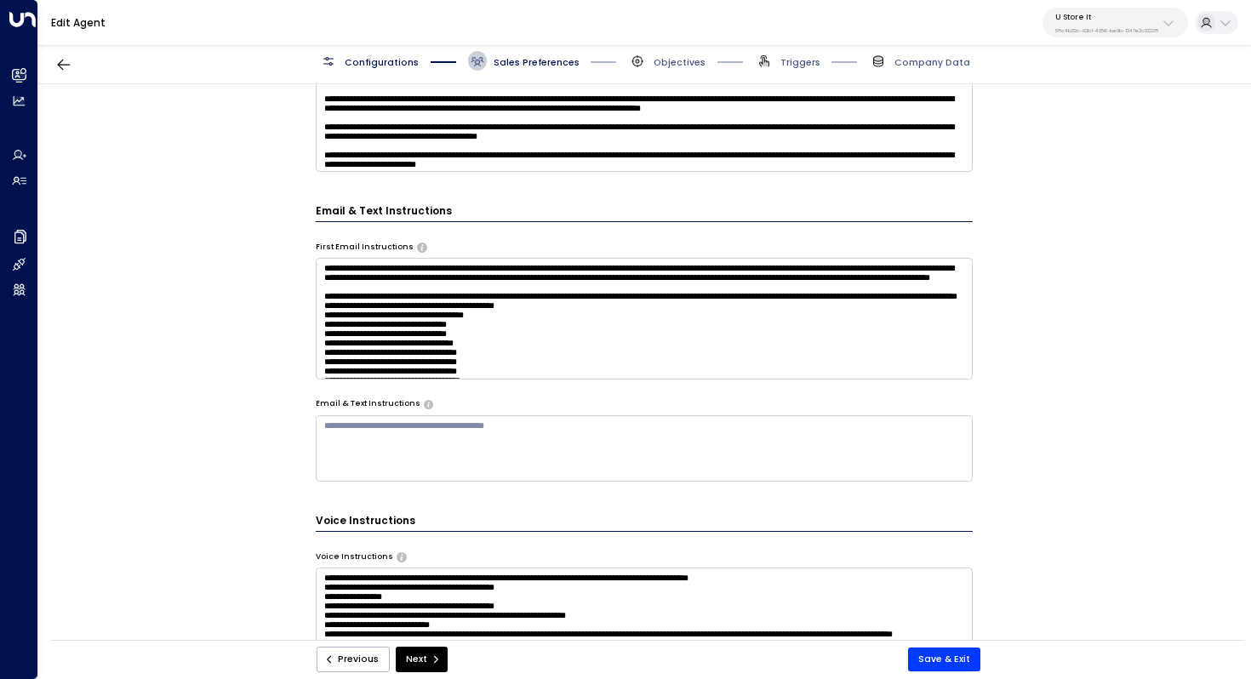
scroll to position [495, 0]
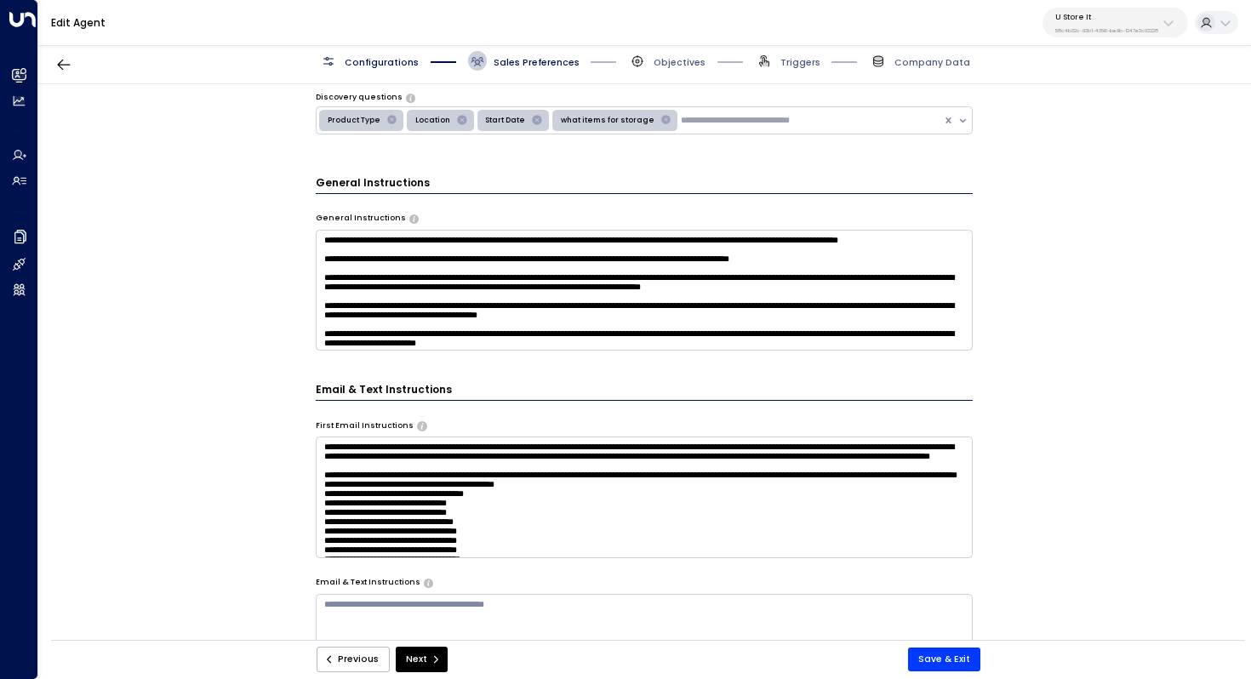
click at [670, 280] on textarea "**********" at bounding box center [645, 290] width 658 height 121
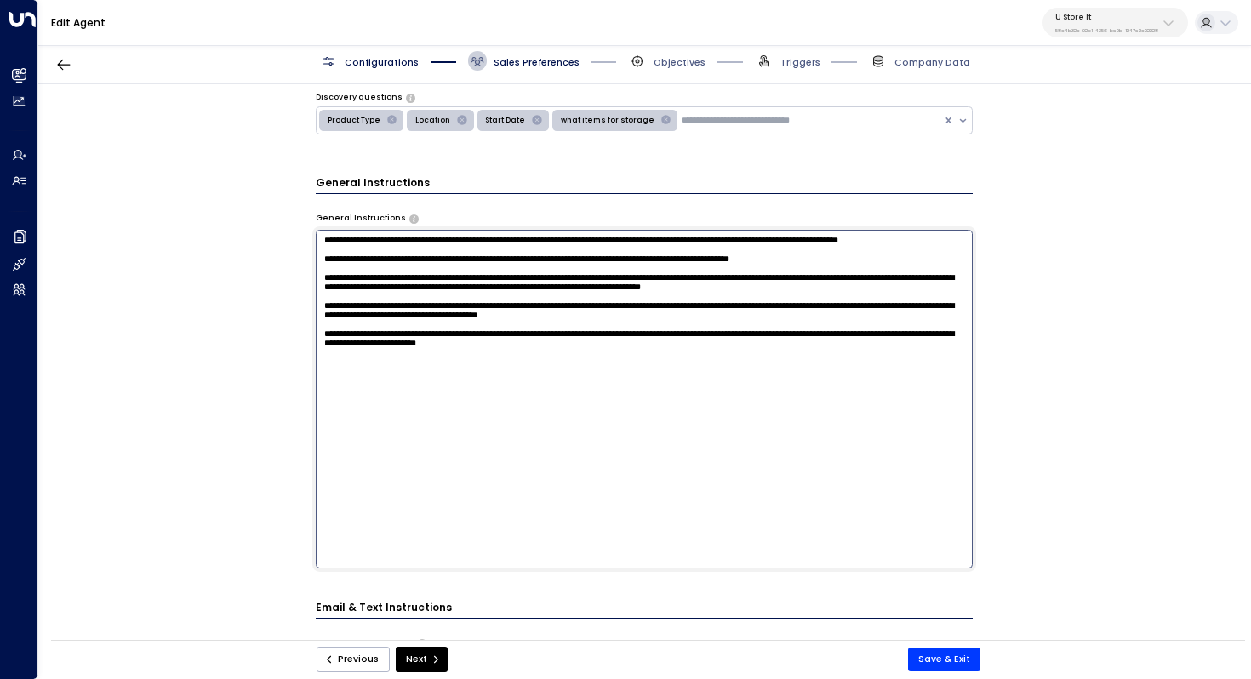
click at [722, 419] on textarea "**********" at bounding box center [645, 399] width 658 height 339
paste textarea "**********"
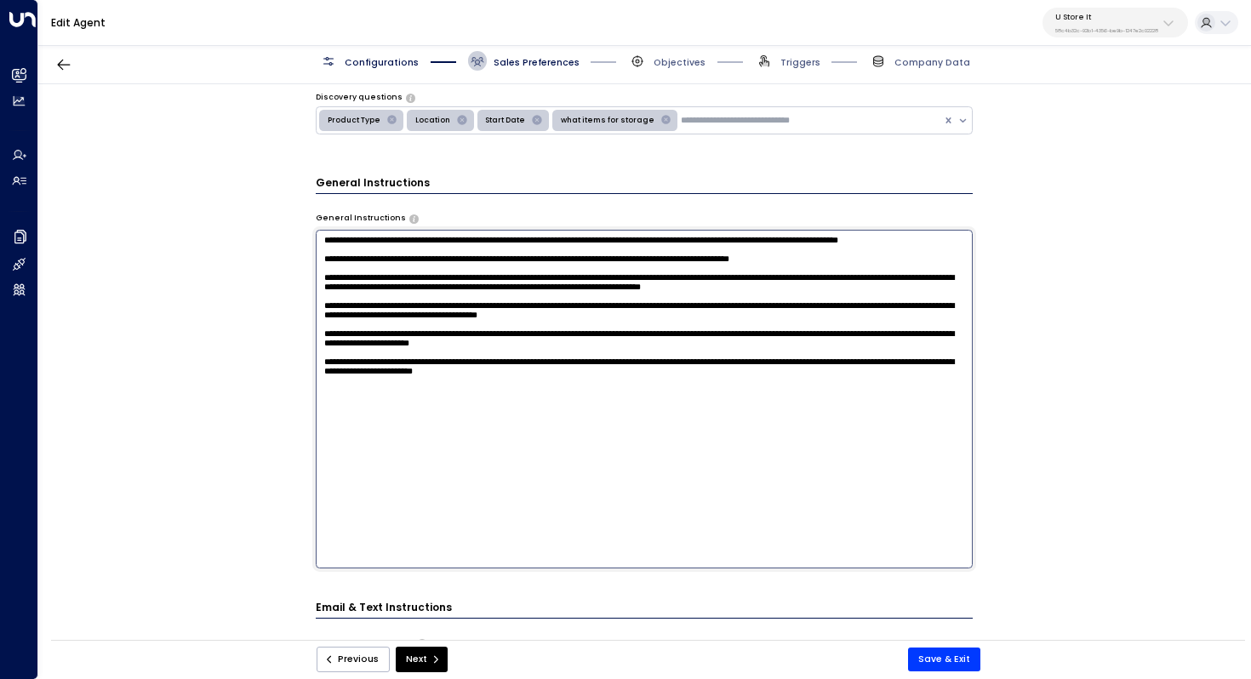
drag, startPoint x: 726, startPoint y: 452, endPoint x: 301, endPoint y: 425, distance: 425.6
click at [301, 425] on div "**********" at bounding box center [644, 366] width 1212 height 564
type textarea "**********"
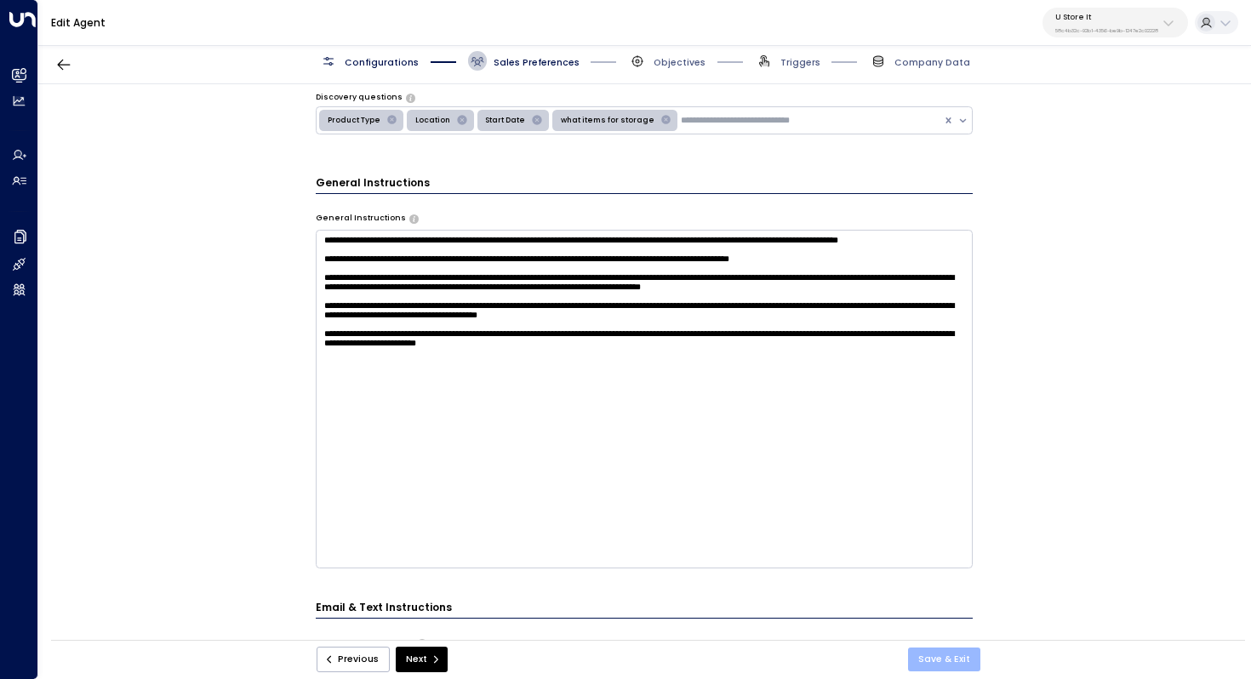
click at [935, 657] on button "Save & Exit" at bounding box center [944, 660] width 72 height 24
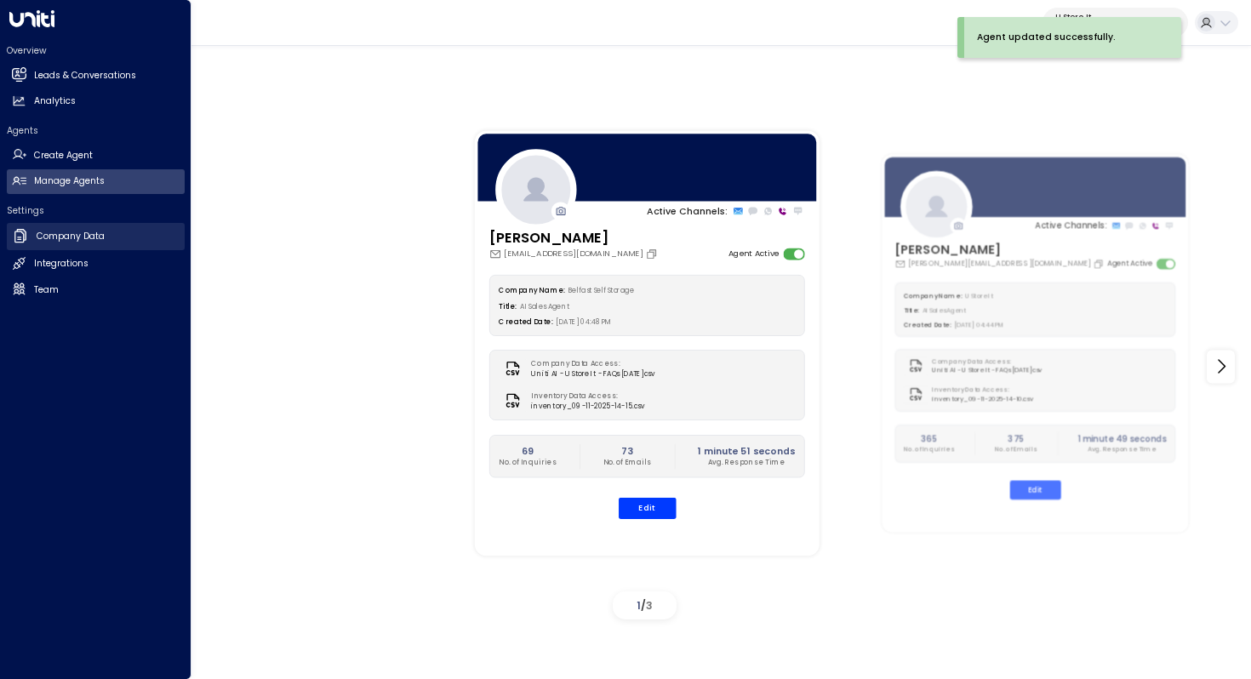
click at [99, 241] on h2 "Company Data" at bounding box center [71, 237] width 68 height 14
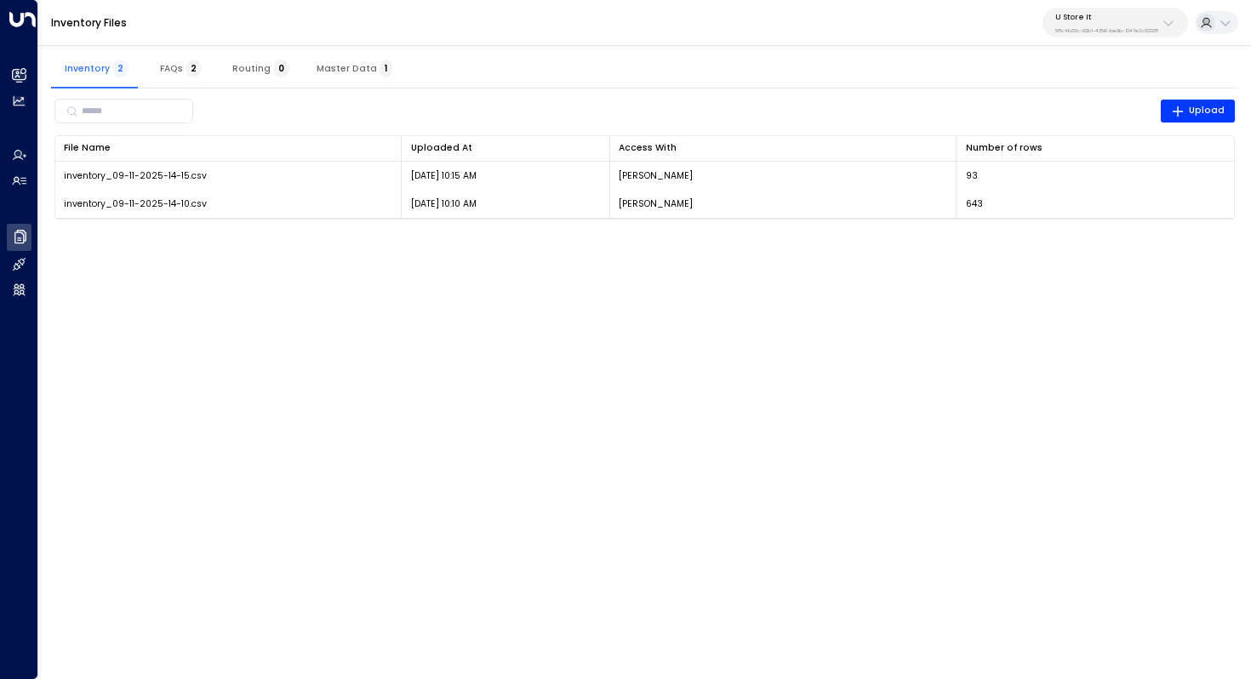
click at [172, 67] on span "FAQs 2" at bounding box center [181, 68] width 42 height 11
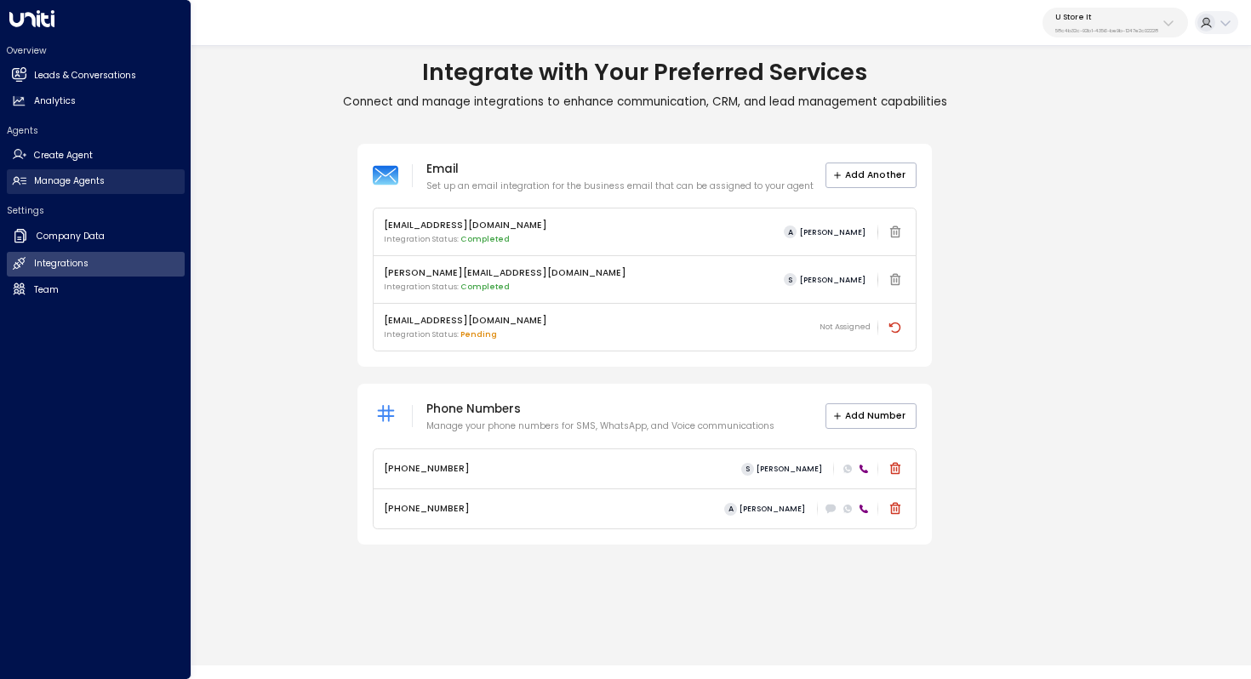
click at [92, 180] on h2 "Manage Agents" at bounding box center [69, 181] width 71 height 14
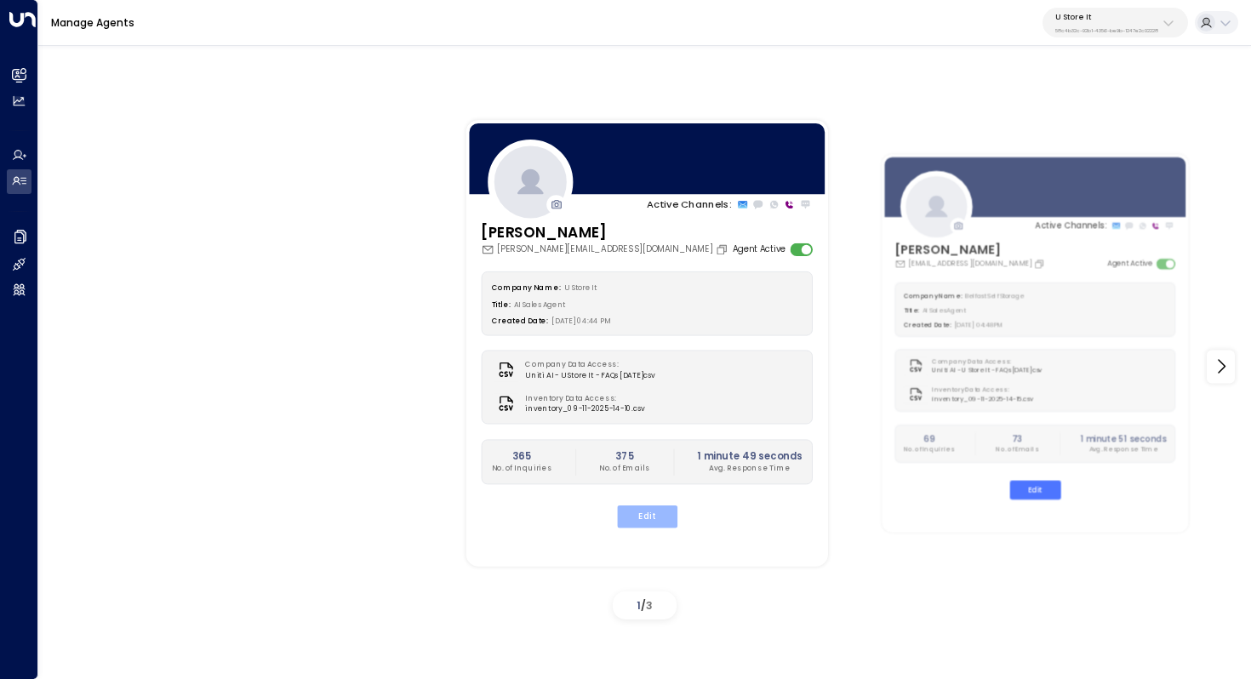
click at [656, 520] on button "Edit" at bounding box center [646, 517] width 60 height 22
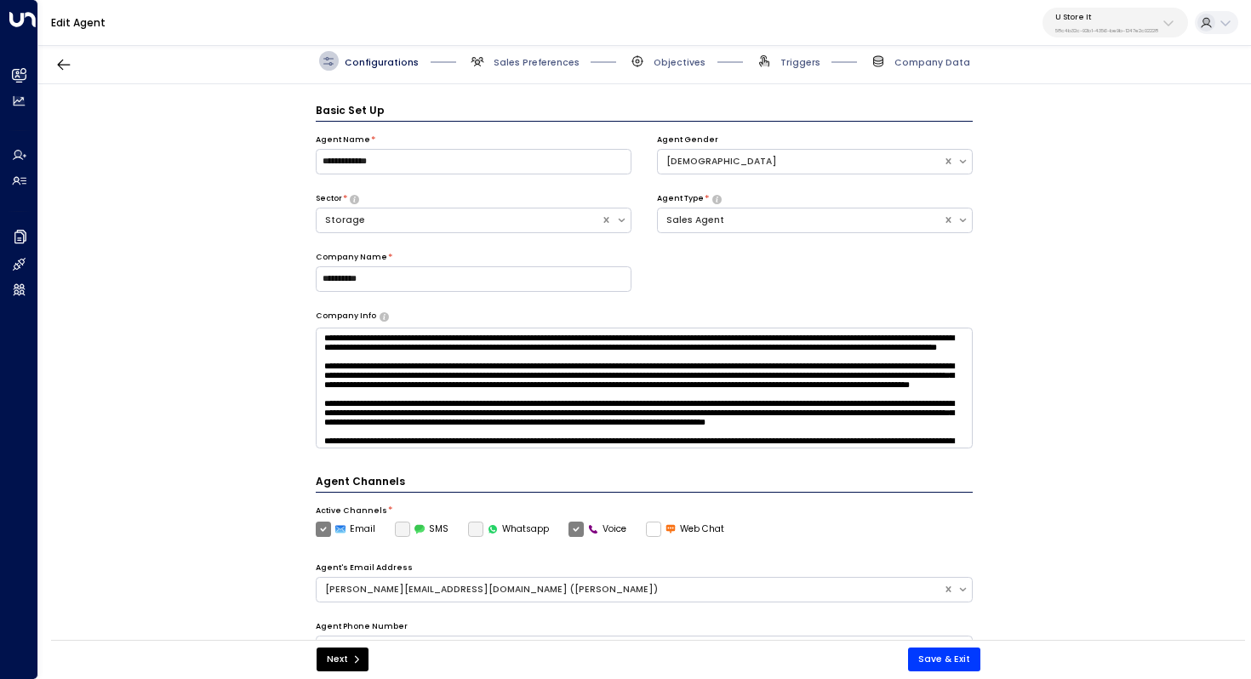
scroll to position [19, 0]
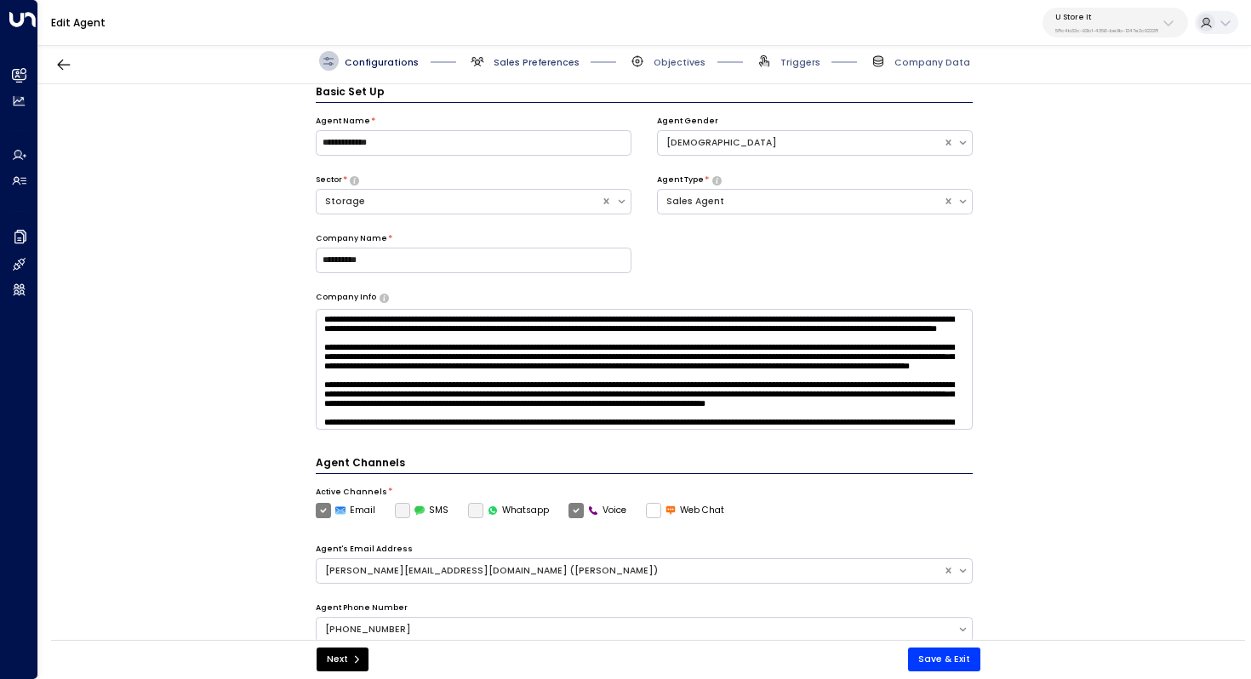
click at [551, 67] on span "Sales Preferences" at bounding box center [537, 62] width 86 height 13
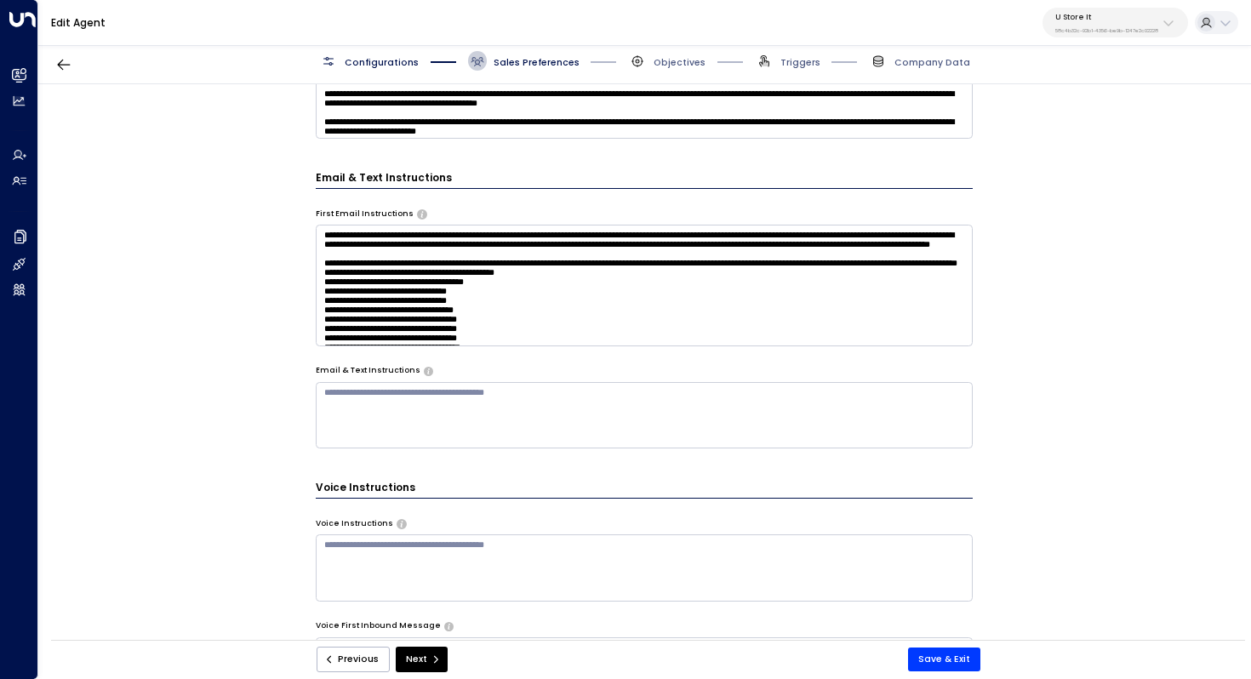
scroll to position [745, 0]
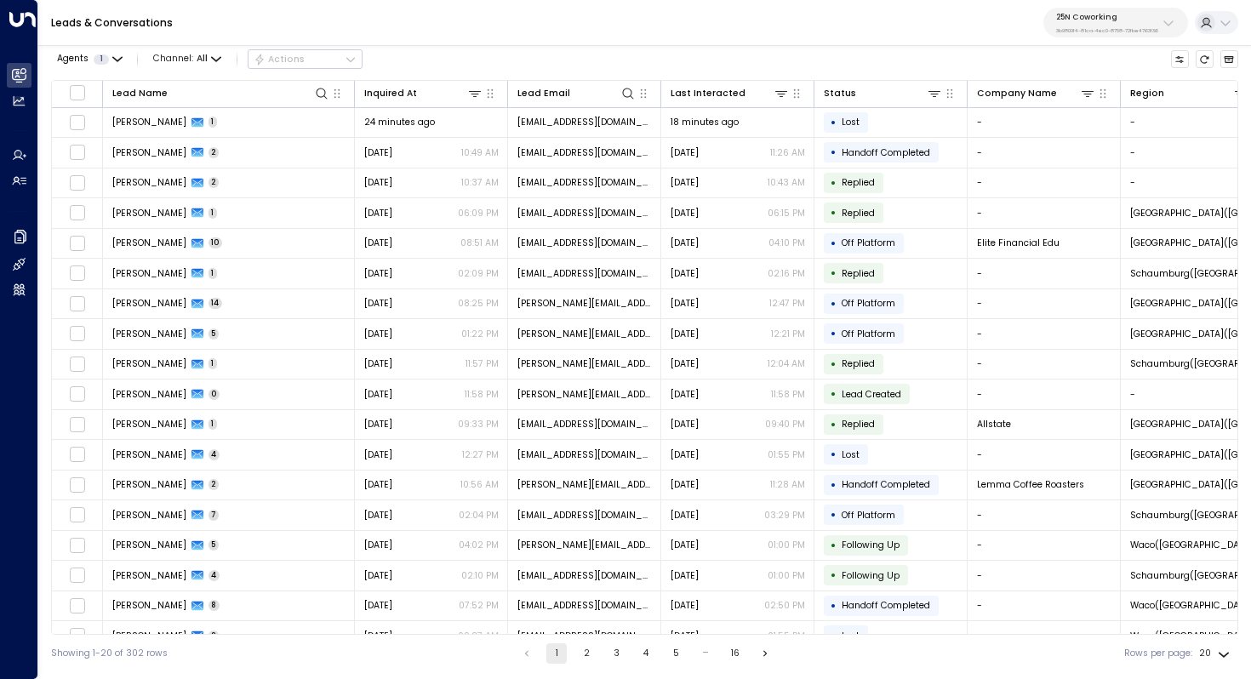
click at [1149, 29] on p "3b9800f4-81ca-4ec0-8758-72fbe4763f36" at bounding box center [1107, 30] width 102 height 7
type input "*********"
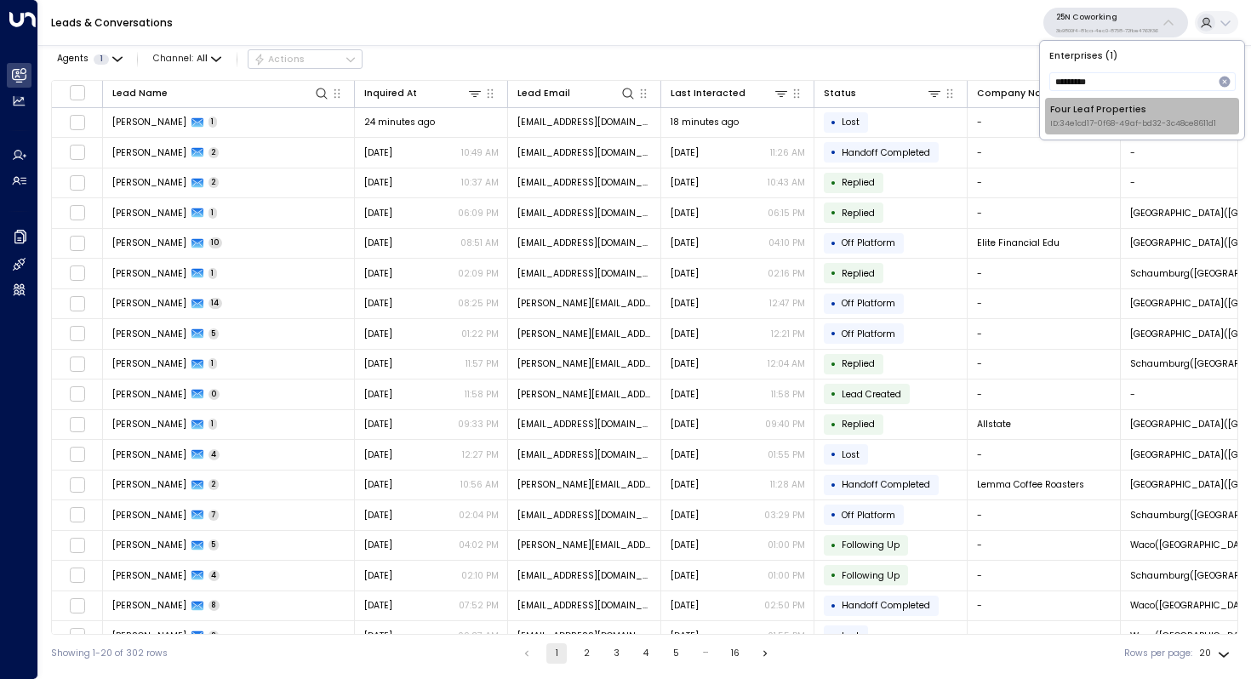
click at [1084, 111] on div "Four Leaf Properties ID: 34e1cd17-0f68-49af-bd32-3c48ce8611d1" at bounding box center [1133, 116] width 166 height 26
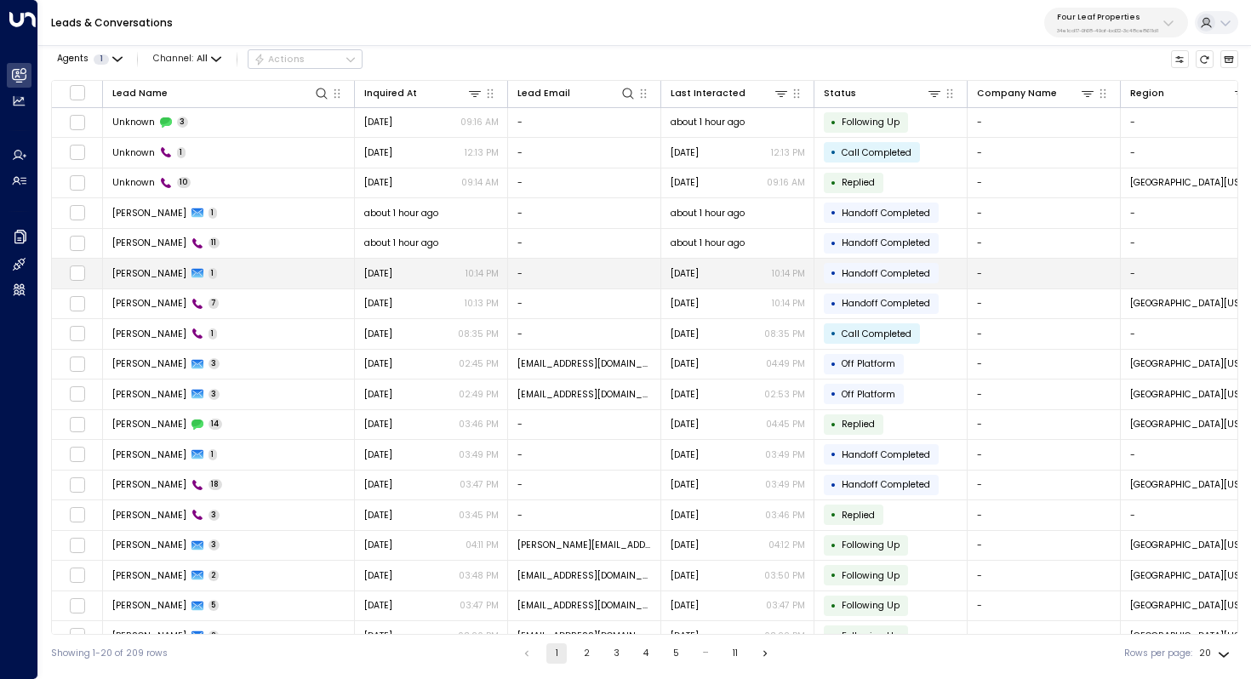
click at [139, 276] on span "[PERSON_NAME]" at bounding box center [149, 273] width 74 height 13
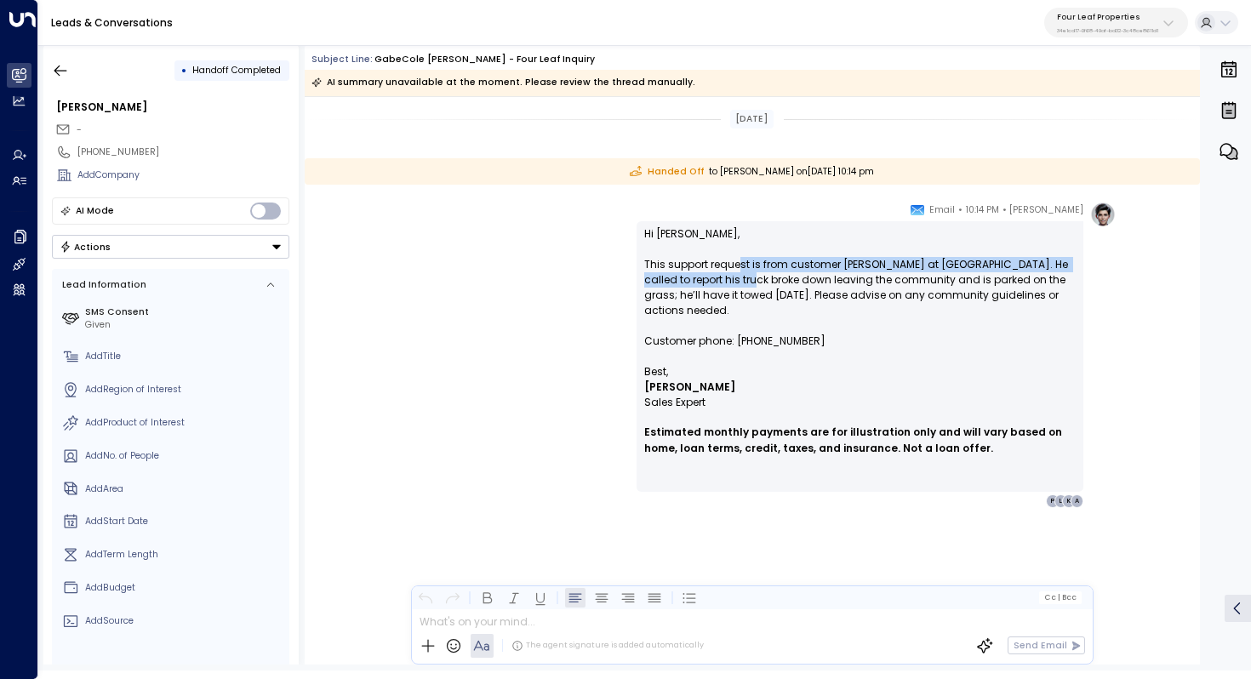
drag, startPoint x: 738, startPoint y: 263, endPoint x: 738, endPoint y: 277, distance: 14.5
click at [738, 277] on p "Hi [PERSON_NAME], This support request is from customer [PERSON_NAME] at [GEOGR…" at bounding box center [860, 295] width 432 height 138
click at [66, 59] on button "button" at bounding box center [60, 70] width 31 height 31
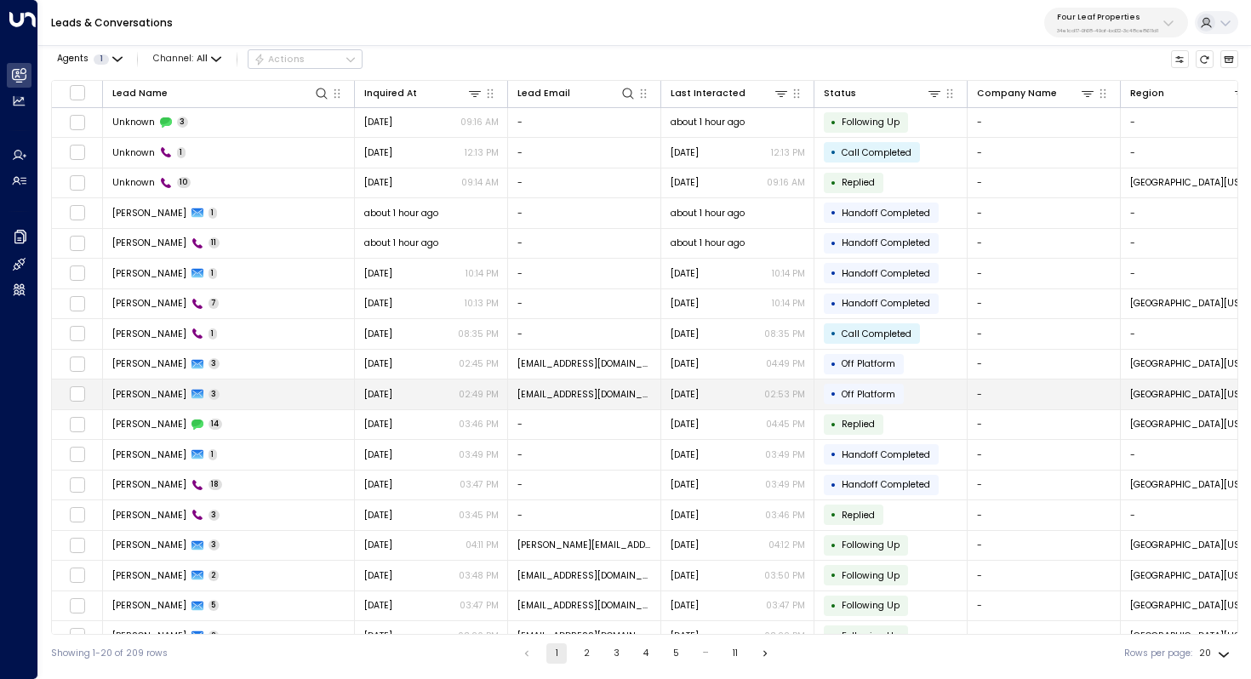
click at [254, 382] on td "[PERSON_NAME] 3" at bounding box center [229, 395] width 252 height 30
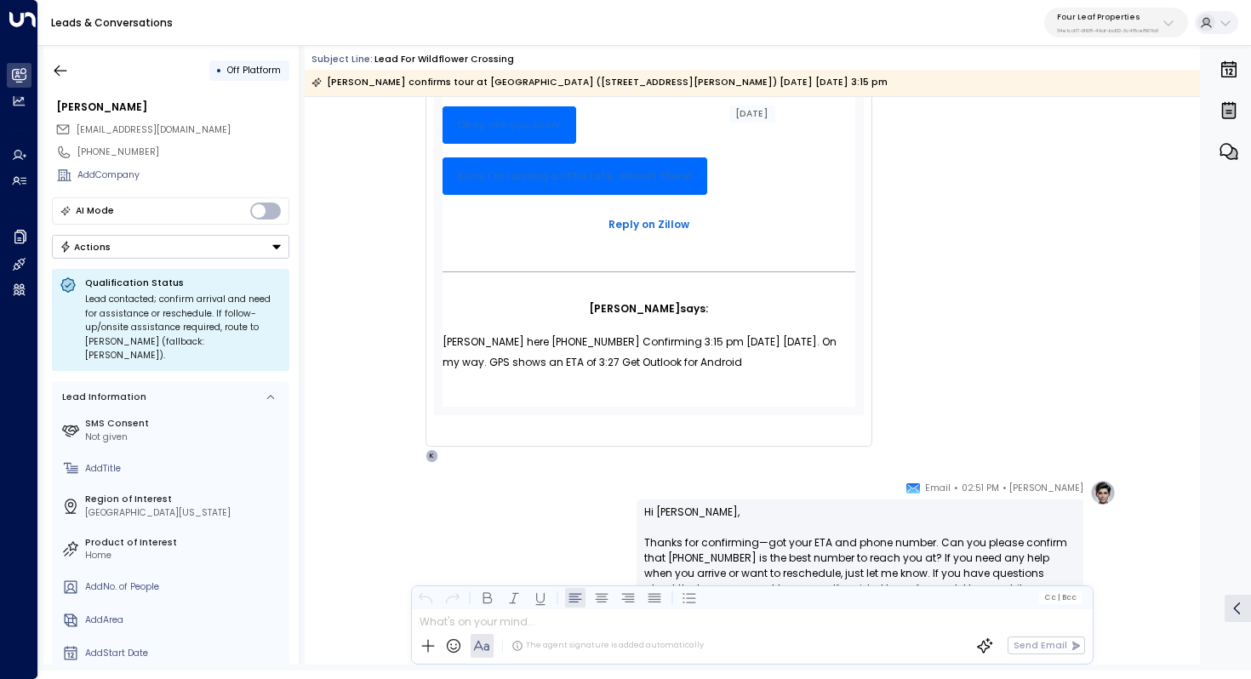
scroll to position [556, 0]
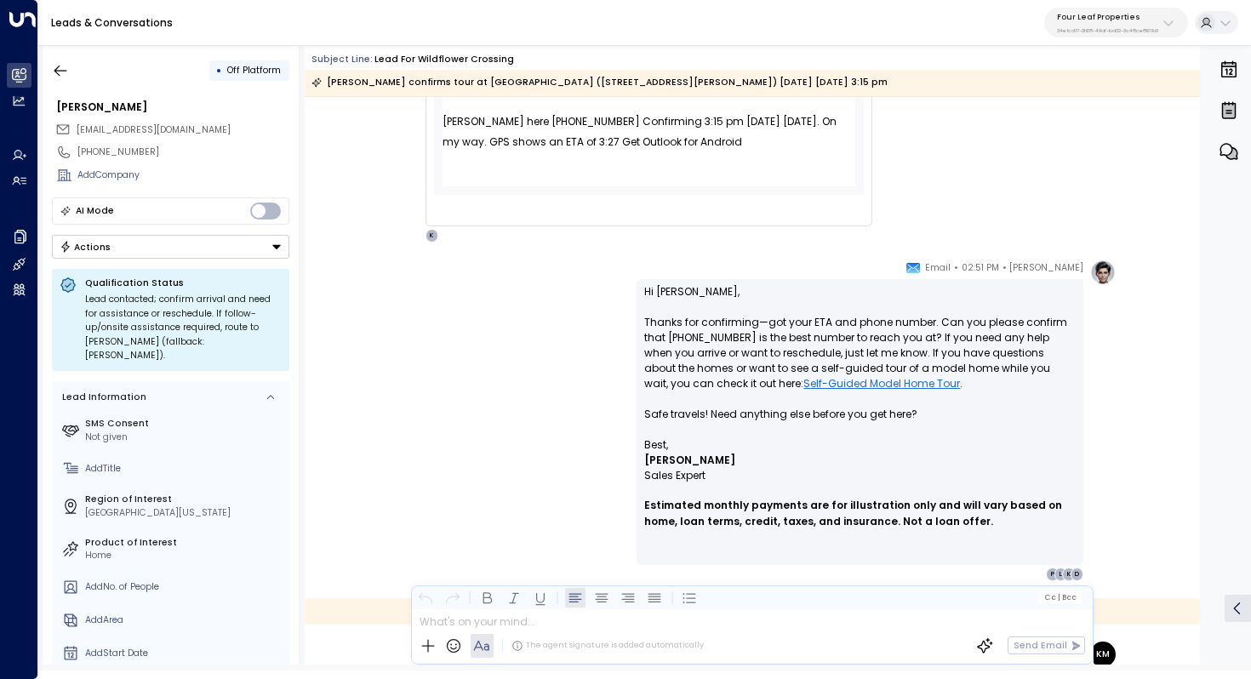
click at [725, 325] on p "Hi [PERSON_NAME], Thanks for confirming—got your ETA and phone number. Can you …" at bounding box center [860, 360] width 432 height 153
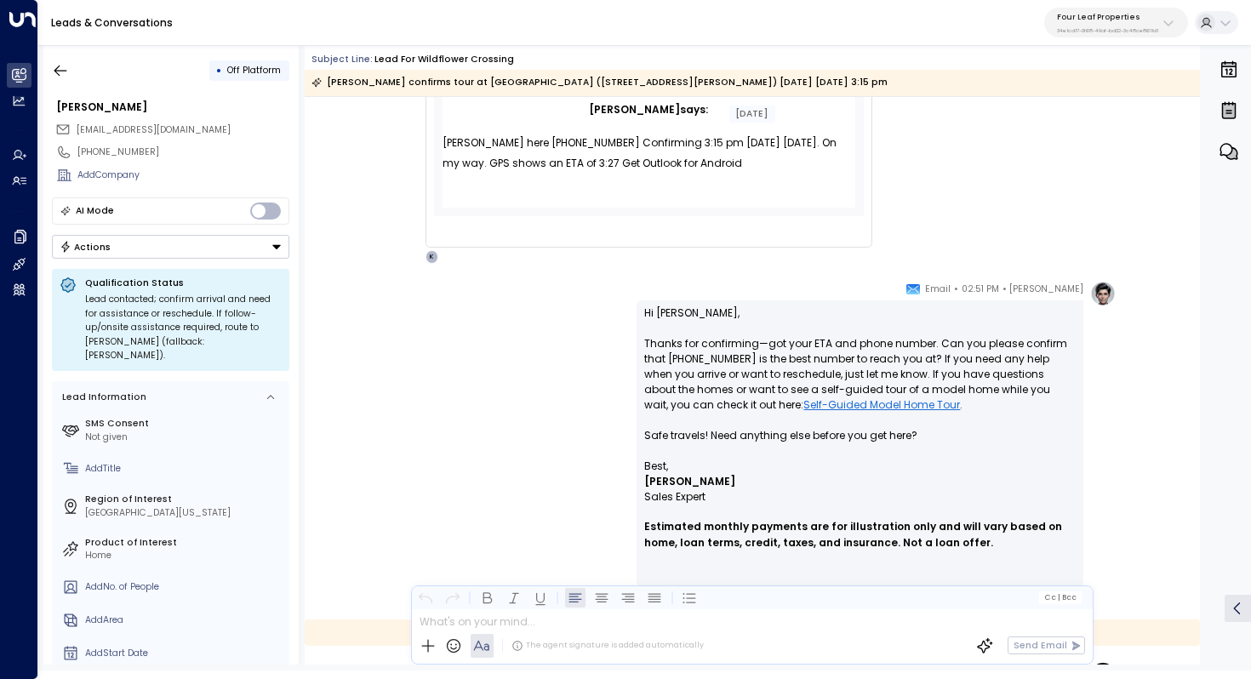
scroll to position [544, 0]
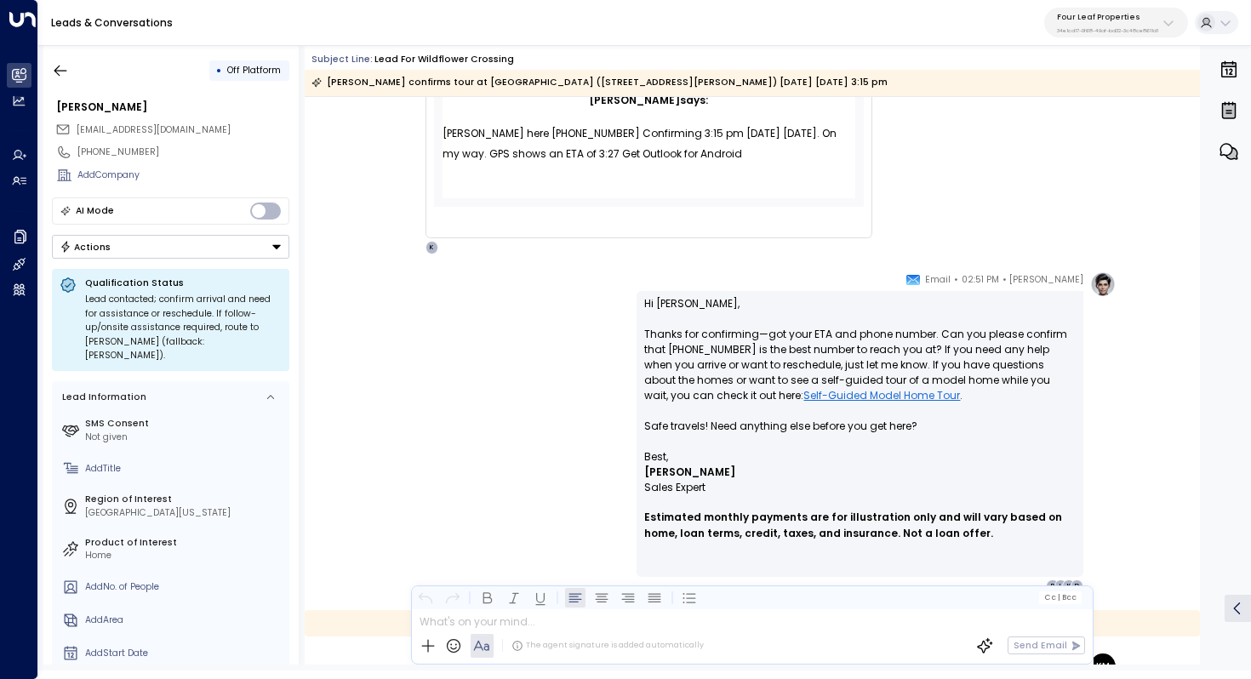
click at [733, 340] on p "Hi [PERSON_NAME], Thanks for confirming—got your ETA and phone number. Can you …" at bounding box center [860, 372] width 432 height 153
click at [706, 356] on p "Hi [PERSON_NAME], Thanks for confirming—got your ETA and phone number. Can you …" at bounding box center [860, 372] width 432 height 153
click at [59, 64] on icon "button" at bounding box center [60, 70] width 17 height 17
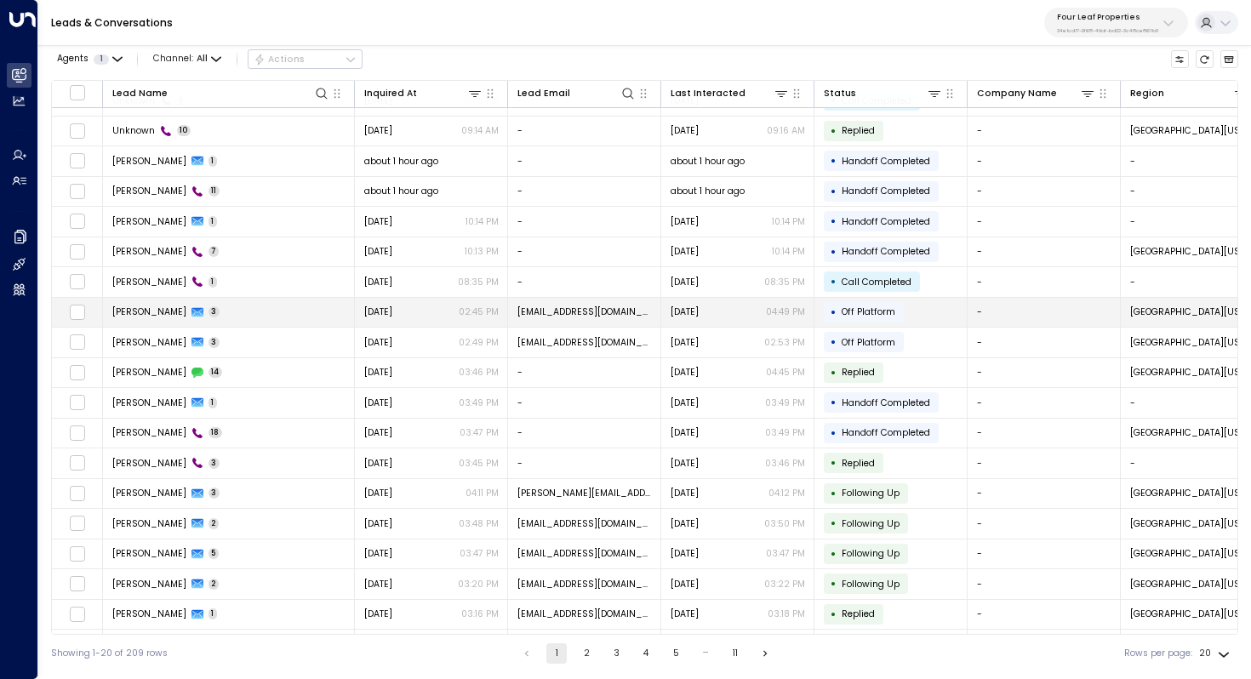
scroll to position [82, 0]
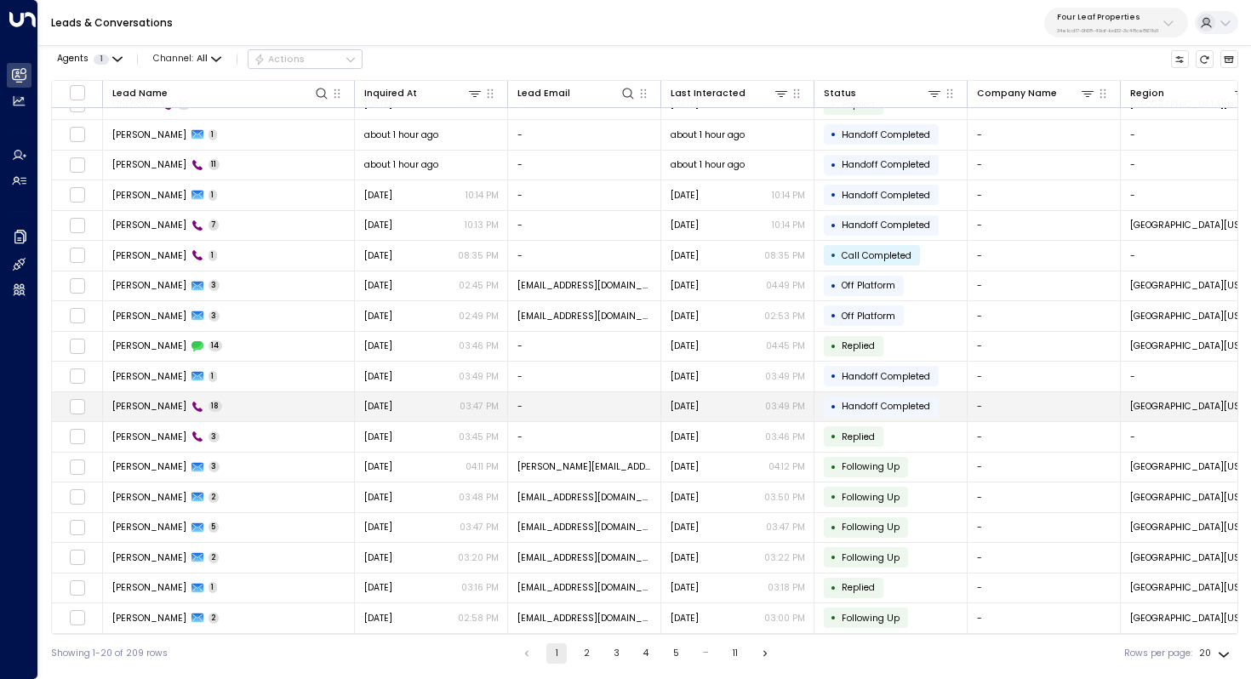
click at [247, 403] on td "[PERSON_NAME] 18" at bounding box center [229, 407] width 252 height 30
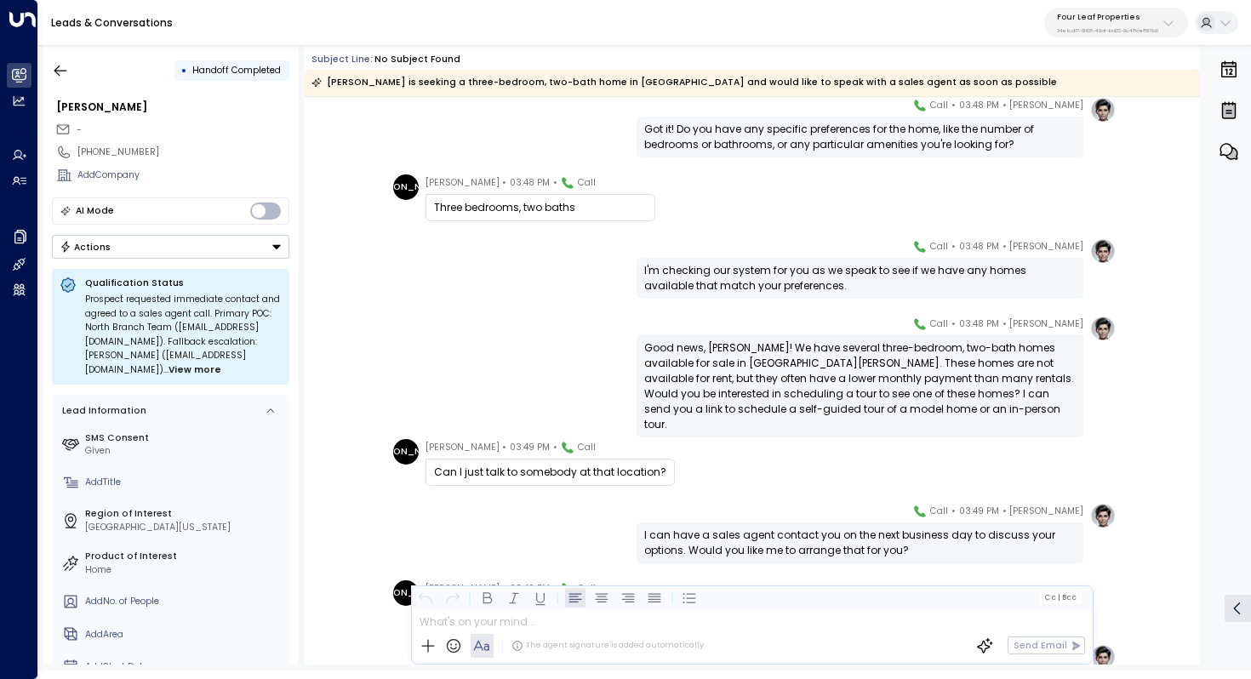
scroll to position [597, 0]
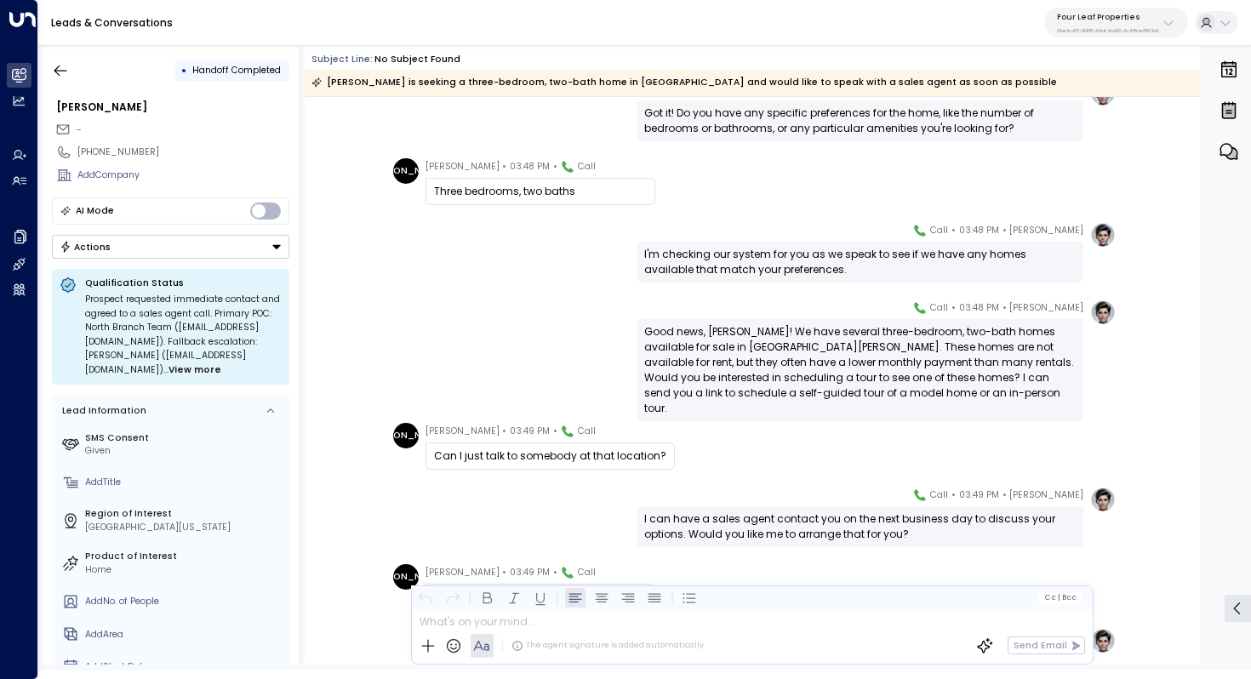
click at [808, 350] on div "Good news, [PERSON_NAME]! We have several three-bedroom, two-bath homes availab…" at bounding box center [860, 370] width 432 height 92
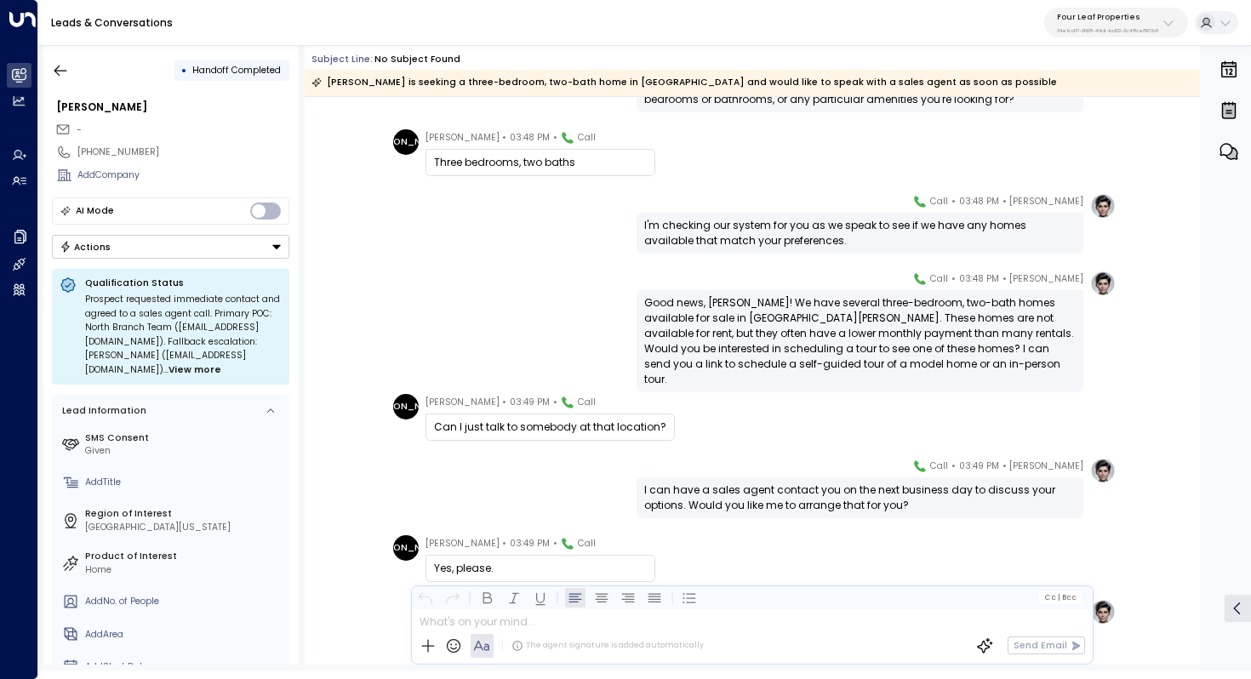
click at [834, 325] on div "Good news, [PERSON_NAME]! We have several three-bedroom, two-bath homes availab…" at bounding box center [860, 341] width 432 height 92
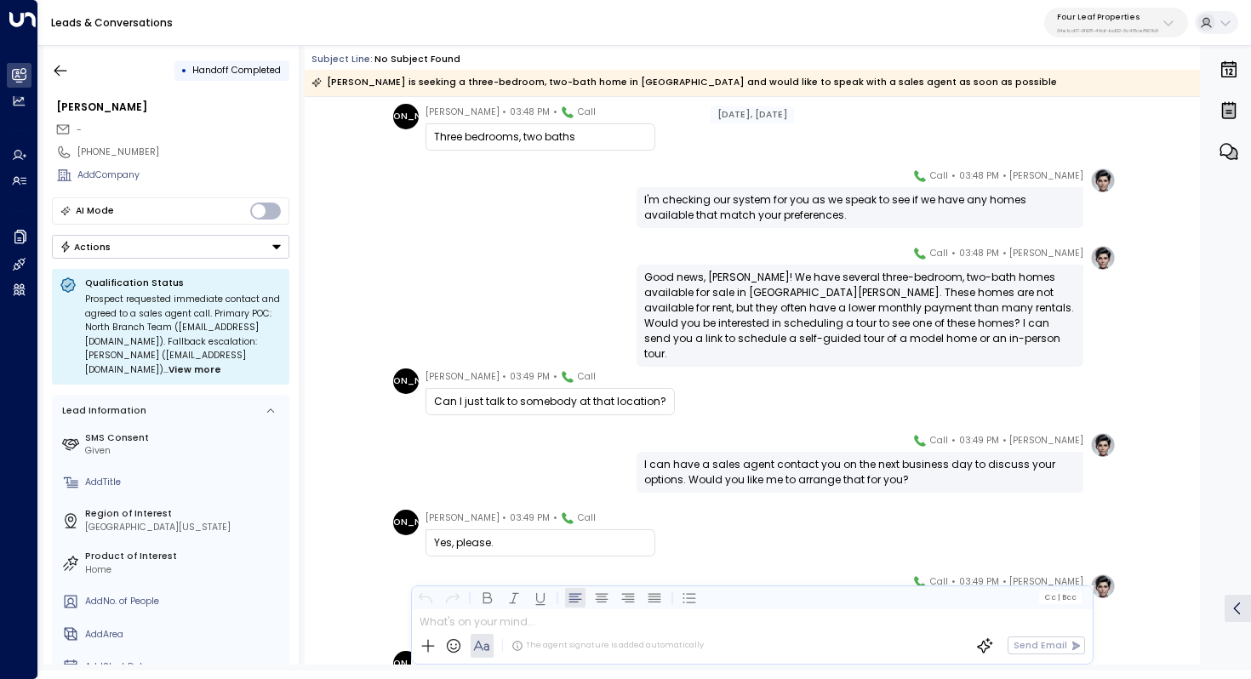
scroll to position [654, 0]
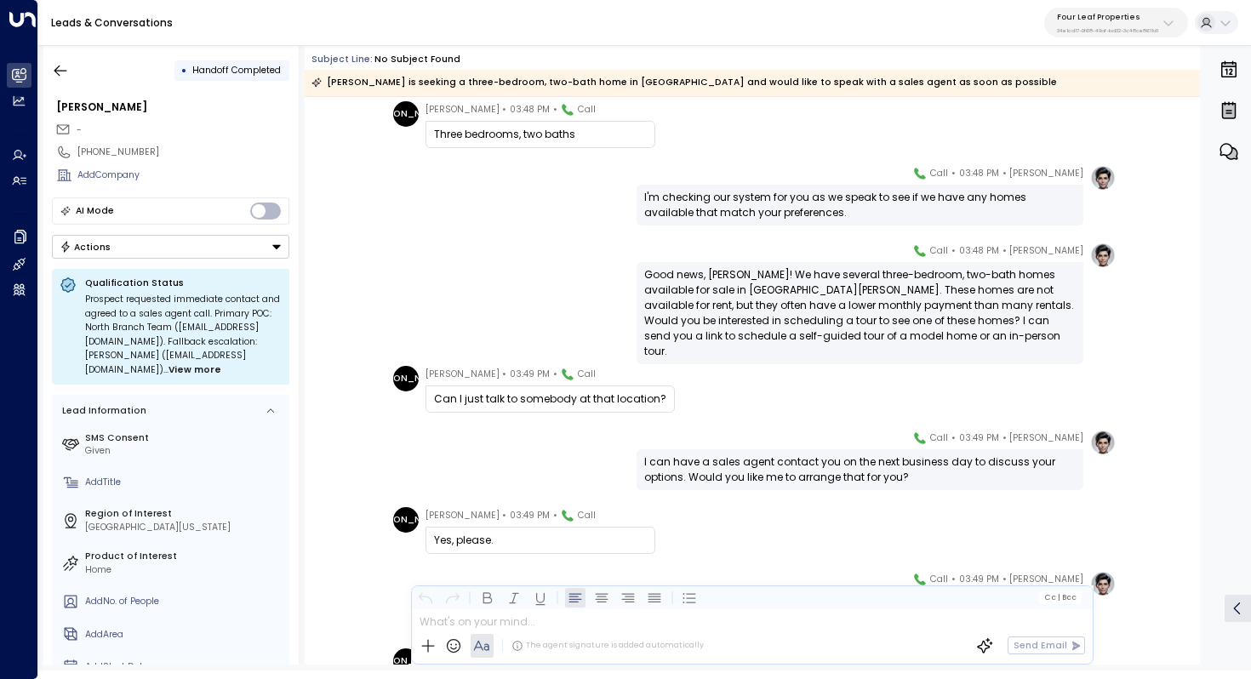
drag, startPoint x: 844, startPoint y: 300, endPoint x: 844, endPoint y: 312, distance: 12.8
click at [844, 312] on div "Good news, [PERSON_NAME]! We have several three-bedroom, two-bath homes availab…" at bounding box center [860, 313] width 432 height 92
drag, startPoint x: 844, startPoint y: 306, endPoint x: 844, endPoint y: 318, distance: 12.8
click at [844, 318] on div "Good news, [PERSON_NAME]! We have several three-bedroom, two-bath homes availab…" at bounding box center [860, 313] width 432 height 92
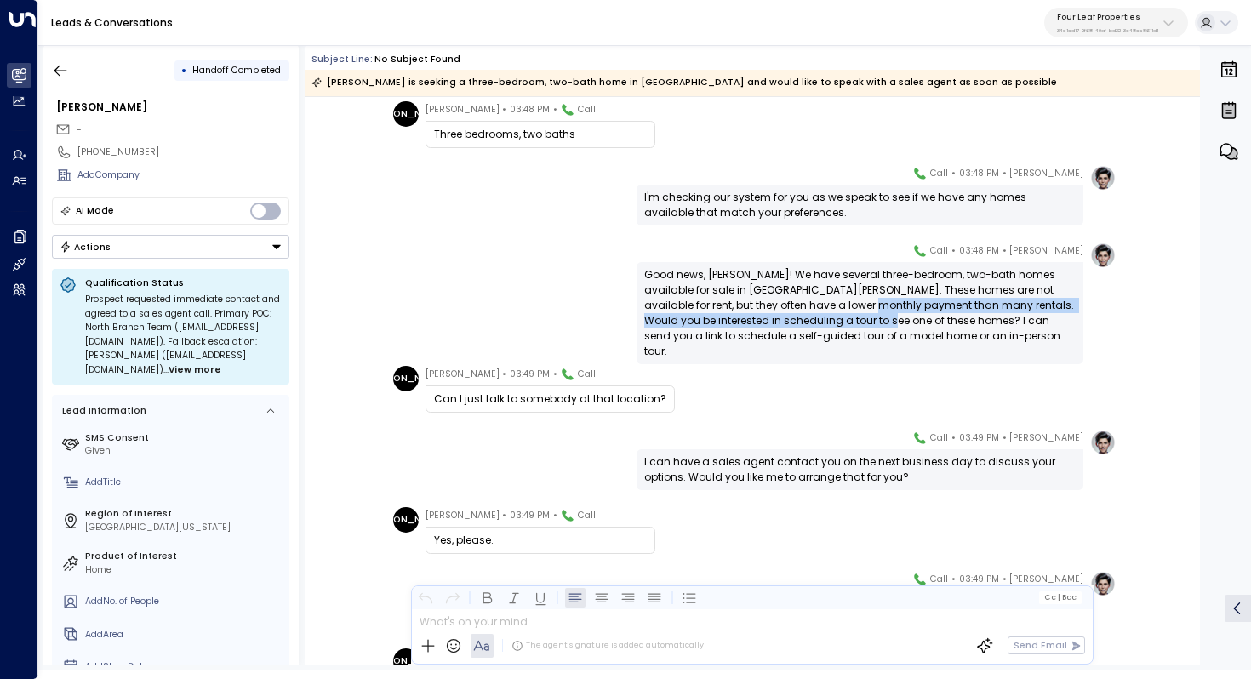
click at [844, 318] on div "Good news, [PERSON_NAME]! We have several three-bedroom, two-bath homes availab…" at bounding box center [860, 313] width 432 height 92
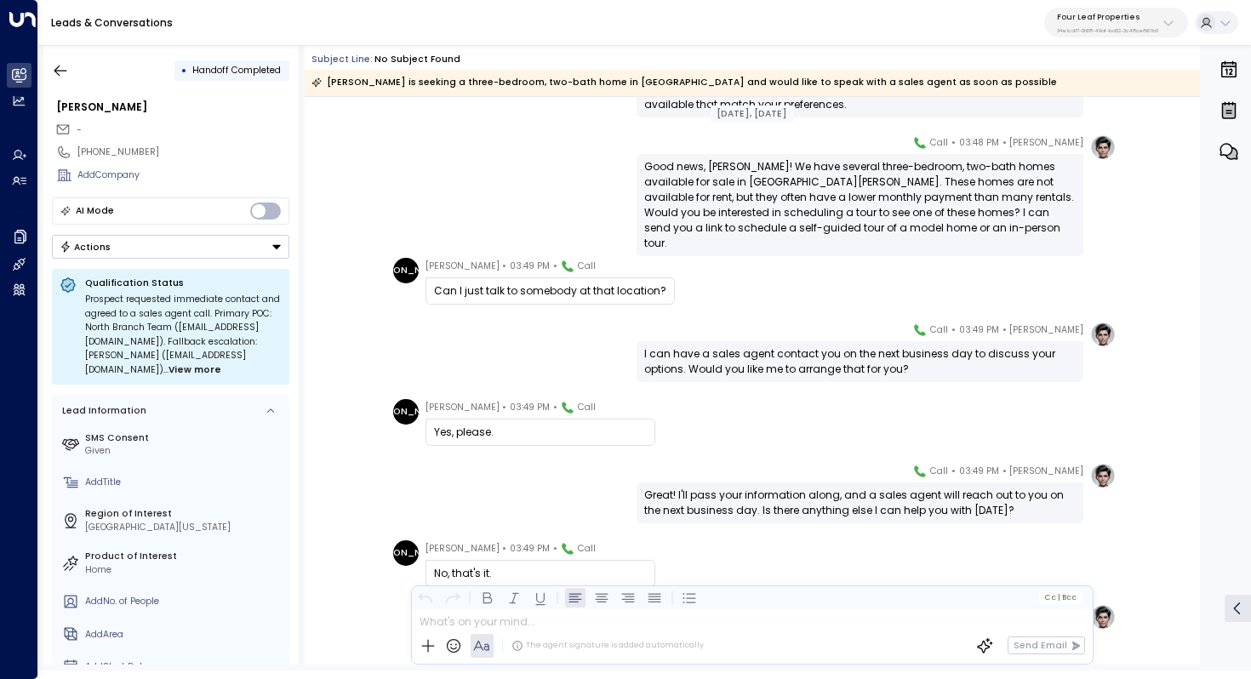
scroll to position [784, 0]
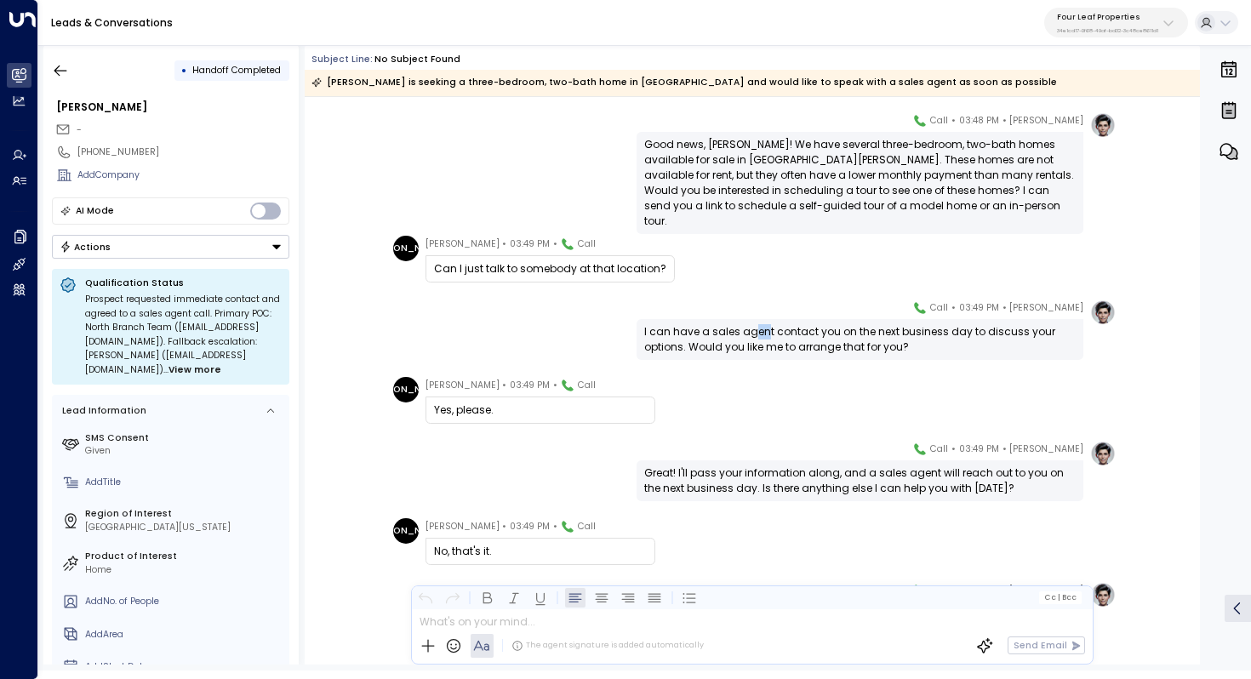
drag, startPoint x: 751, startPoint y: 336, endPoint x: 764, endPoint y: 336, distance: 13.6
click at [764, 336] on div "I can have a sales agent contact you on the next business day to discuss your o…" at bounding box center [860, 339] width 432 height 31
click at [781, 338] on div "I can have a sales agent contact you on the next business day to discuss your o…" at bounding box center [860, 339] width 432 height 31
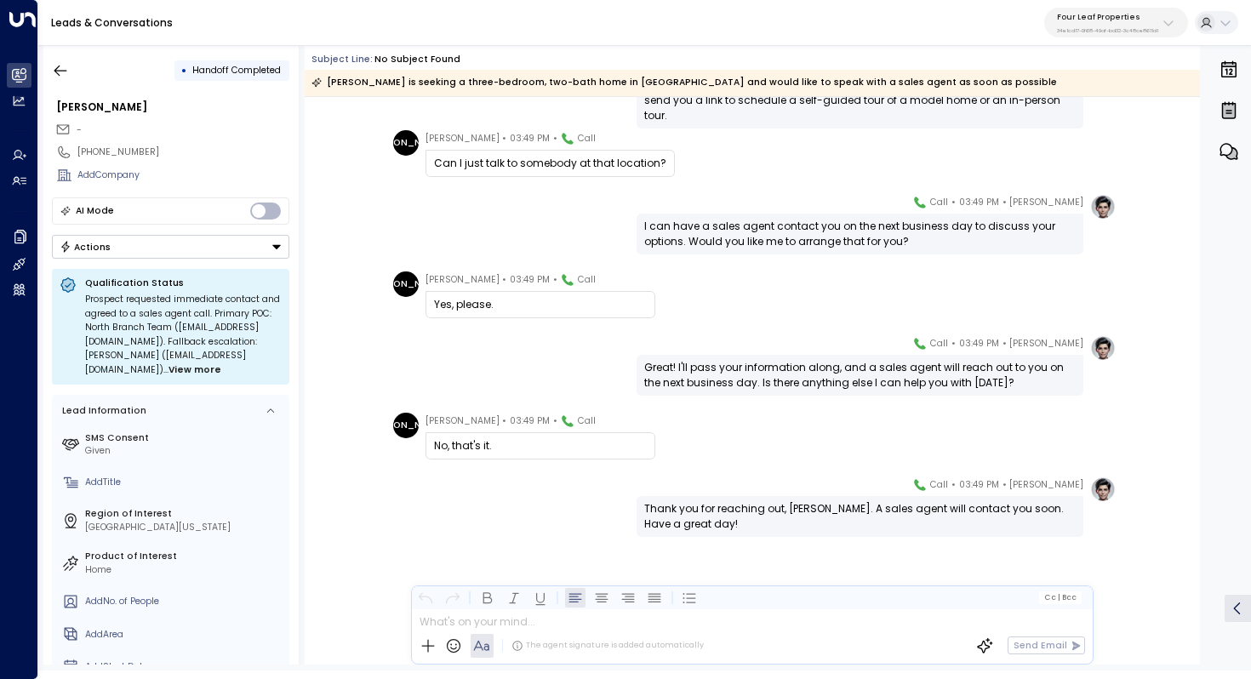
scroll to position [889, 0]
click at [66, 66] on icon "button" at bounding box center [60, 70] width 17 height 17
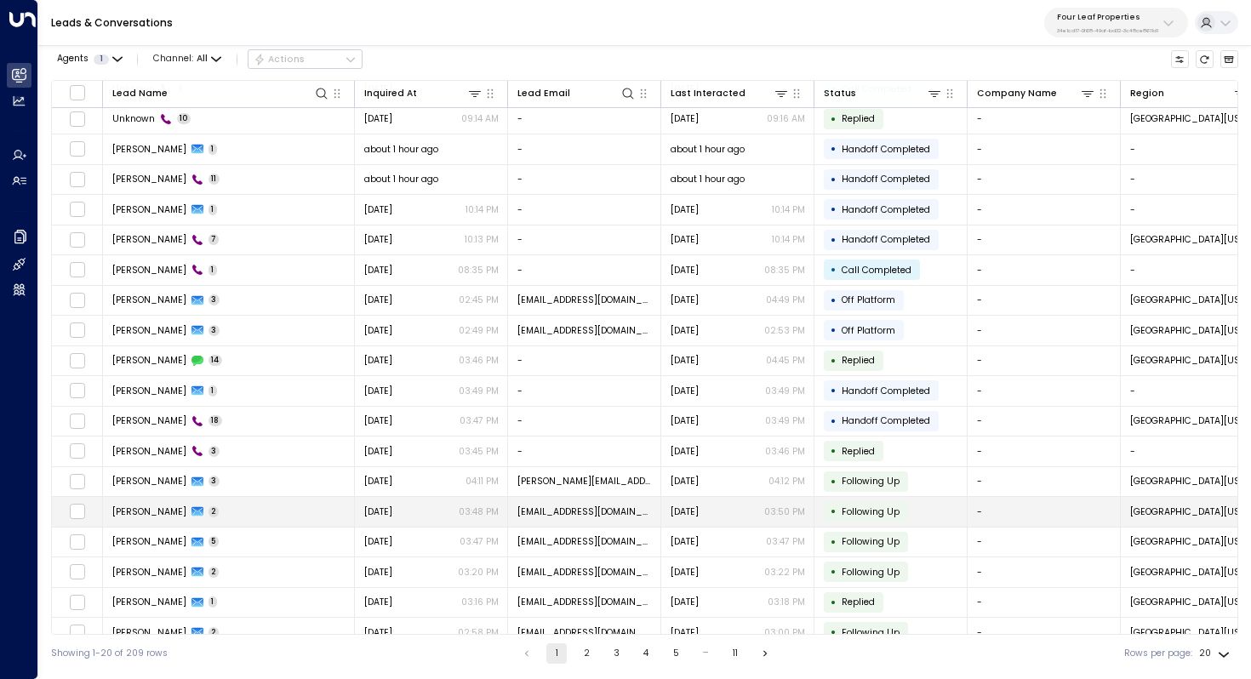
scroll to position [82, 0]
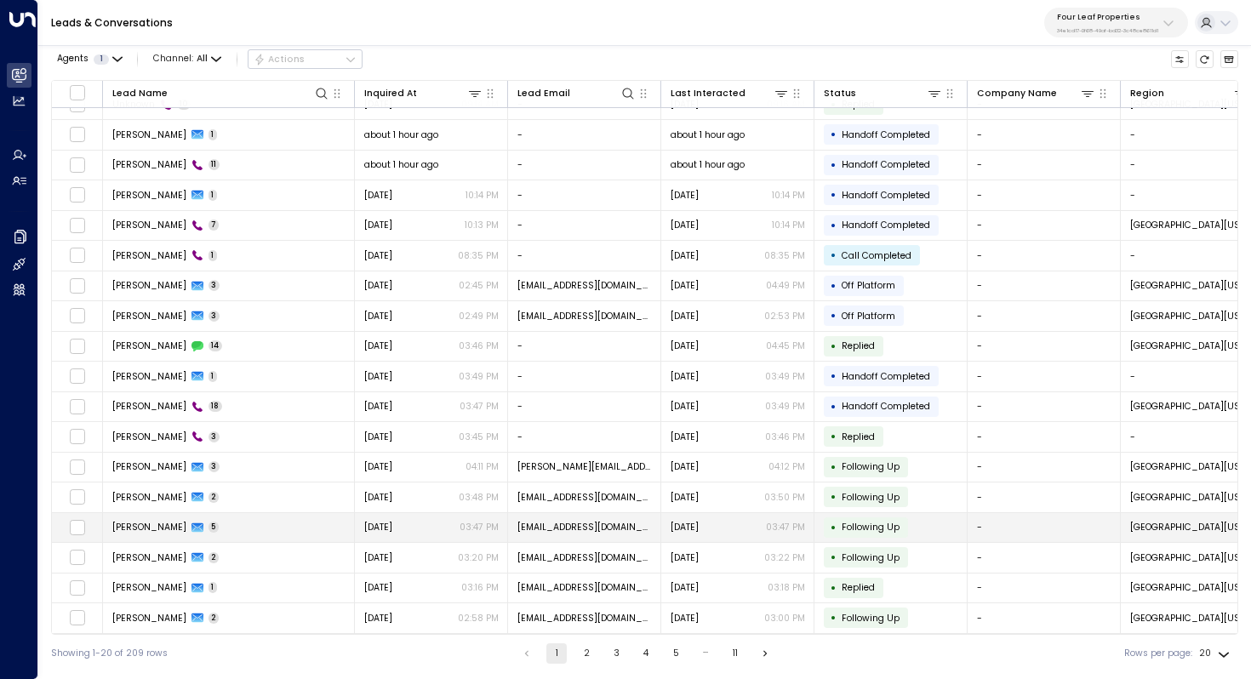
click at [234, 521] on td "[PERSON_NAME] 5" at bounding box center [229, 528] width 252 height 30
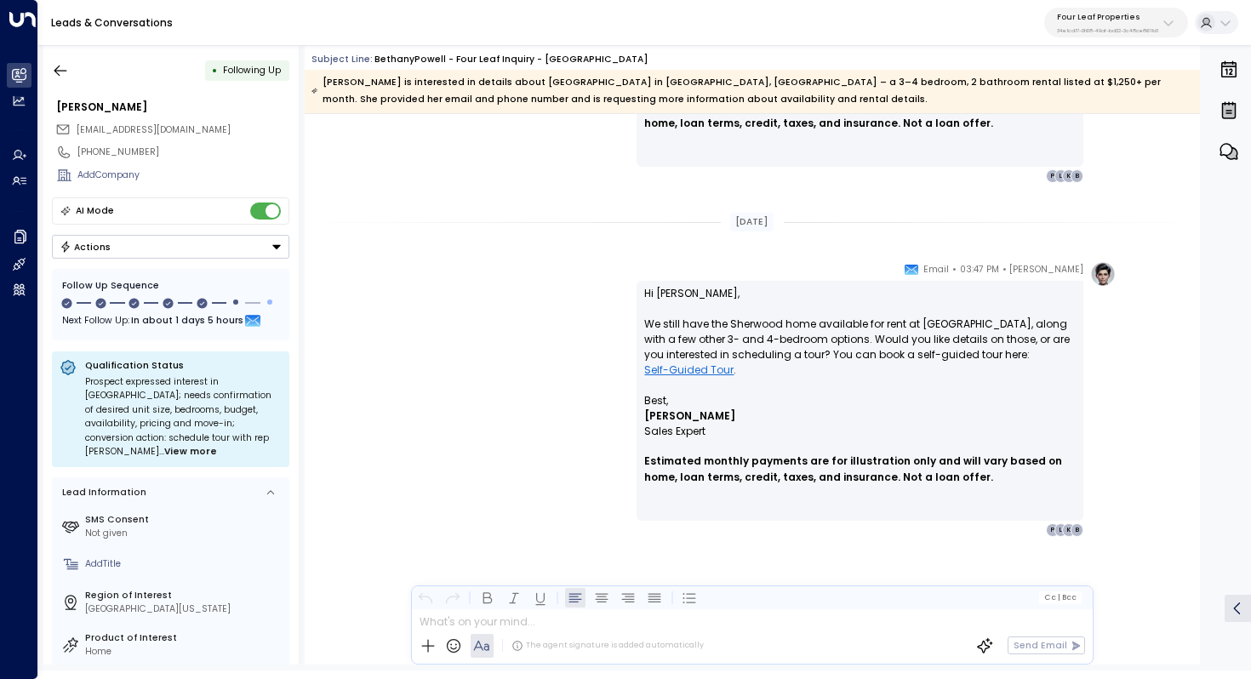
scroll to position [2297, 0]
click at [50, 66] on button "button" at bounding box center [60, 70] width 31 height 31
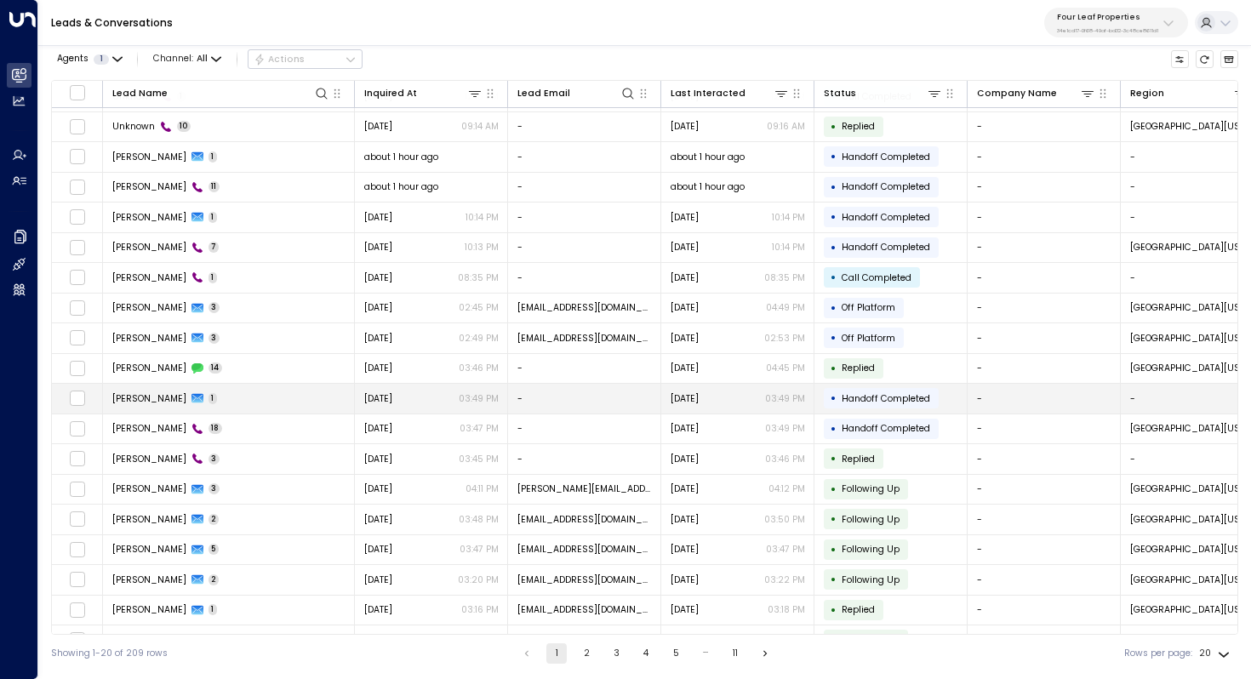
scroll to position [82, 0]
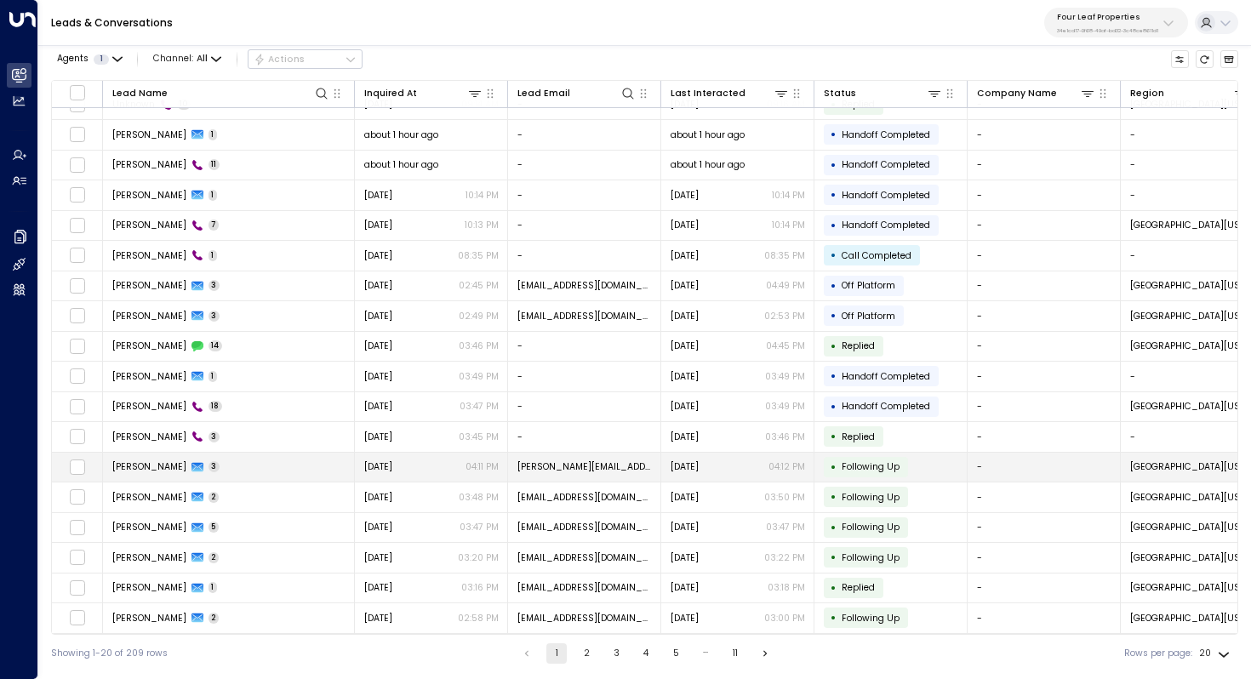
click at [278, 459] on td "[PERSON_NAME] 3" at bounding box center [229, 468] width 252 height 30
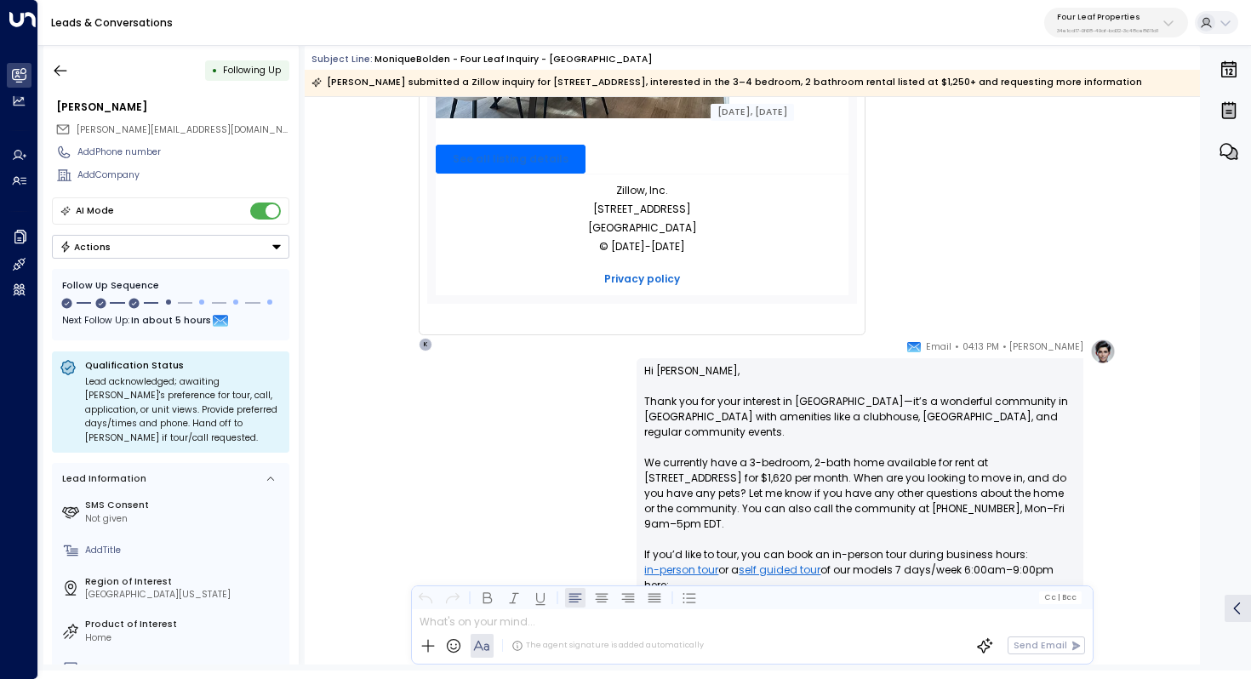
scroll to position [648, 0]
drag, startPoint x: 794, startPoint y: 403, endPoint x: 815, endPoint y: 403, distance: 20.4
click at [815, 403] on p "Hi [PERSON_NAME], Thank you for your interest in [GEOGRAPHIC_DATA]—it’s a wonde…" at bounding box center [860, 486] width 432 height 245
click at [842, 410] on p "Hi [PERSON_NAME], Thank you for your interest in [GEOGRAPHIC_DATA]—it’s a wonde…" at bounding box center [860, 486] width 432 height 245
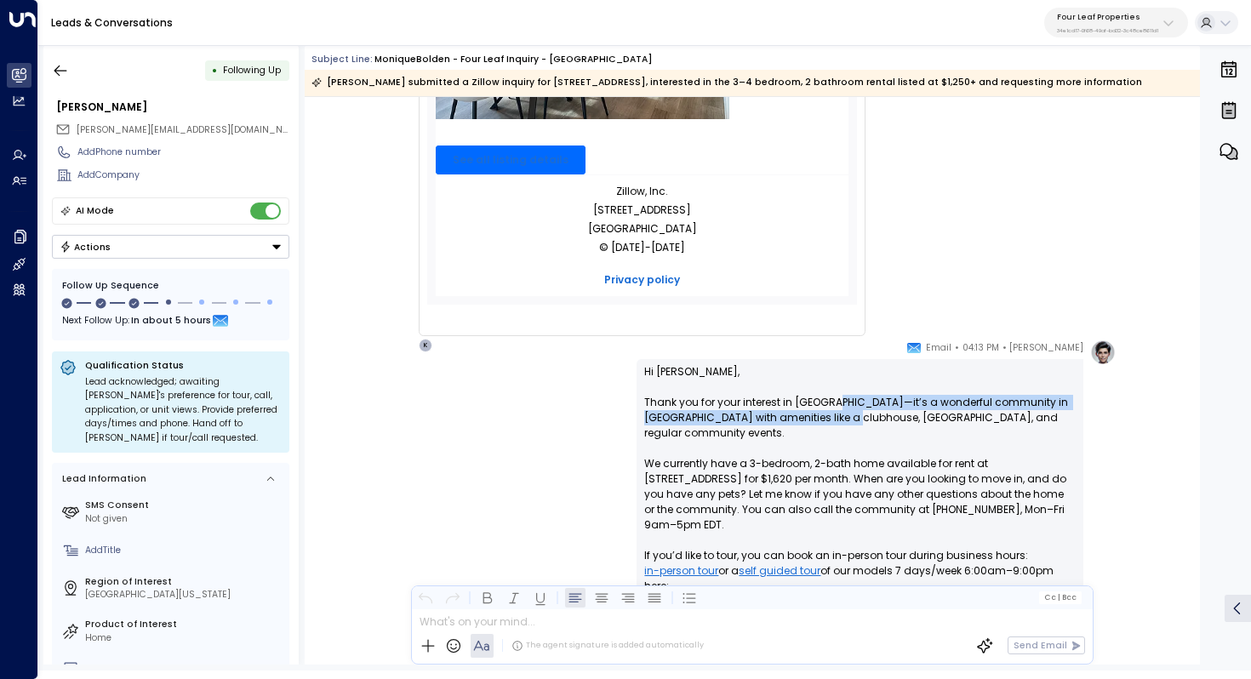
click at [842, 410] on p "Hi [PERSON_NAME], Thank you for your interest in [GEOGRAPHIC_DATA]—it’s a wonde…" at bounding box center [860, 486] width 432 height 245
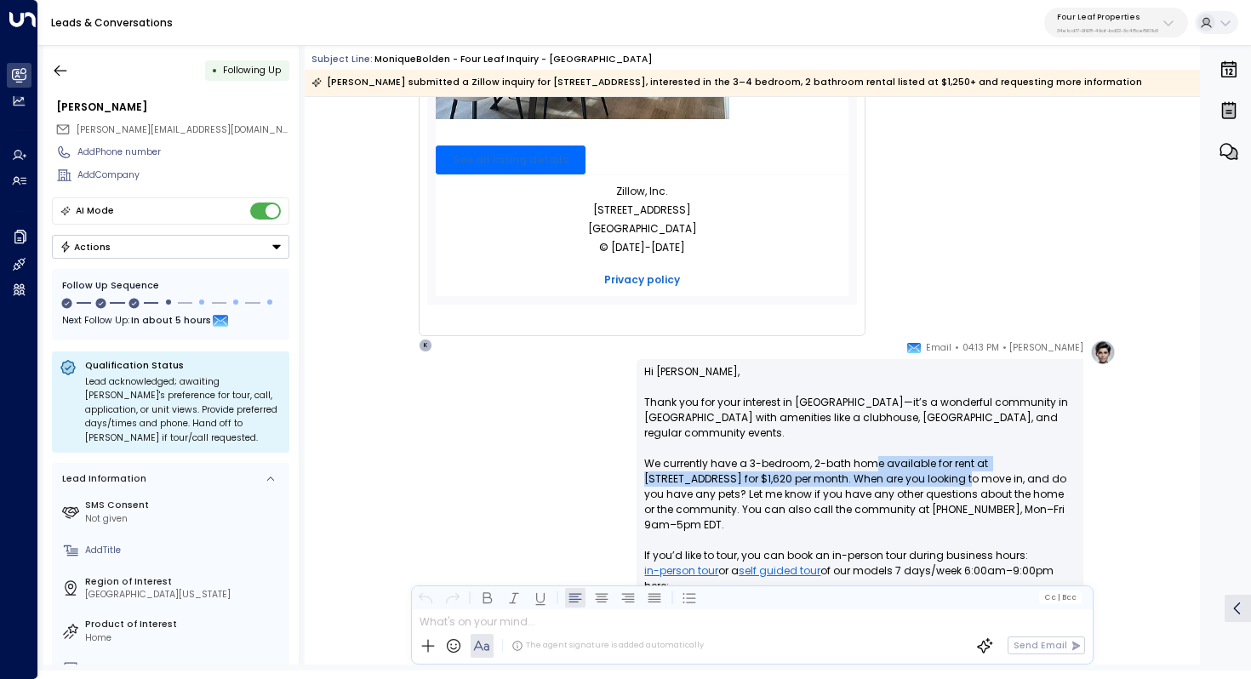
drag, startPoint x: 872, startPoint y: 464, endPoint x: 872, endPoint y: 486, distance: 22.1
click at [872, 486] on p "Hi [PERSON_NAME], Thank you for your interest in [GEOGRAPHIC_DATA]—it’s a wonde…" at bounding box center [860, 486] width 432 height 245
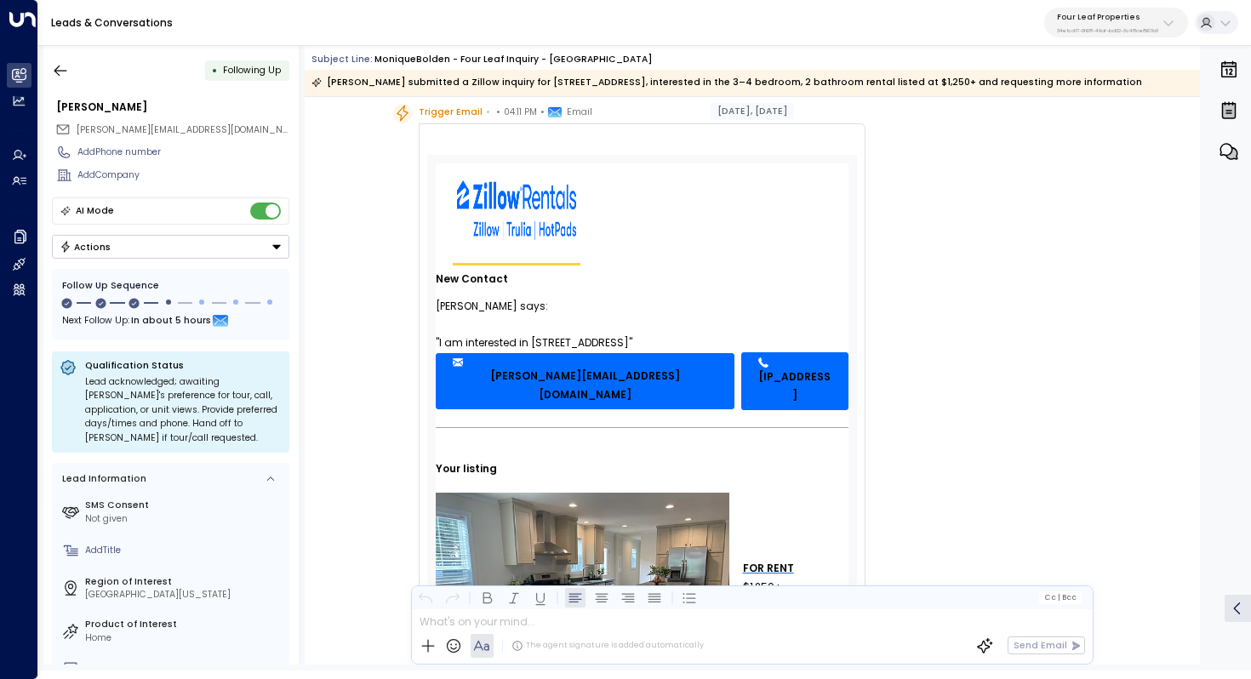
scroll to position [49, 0]
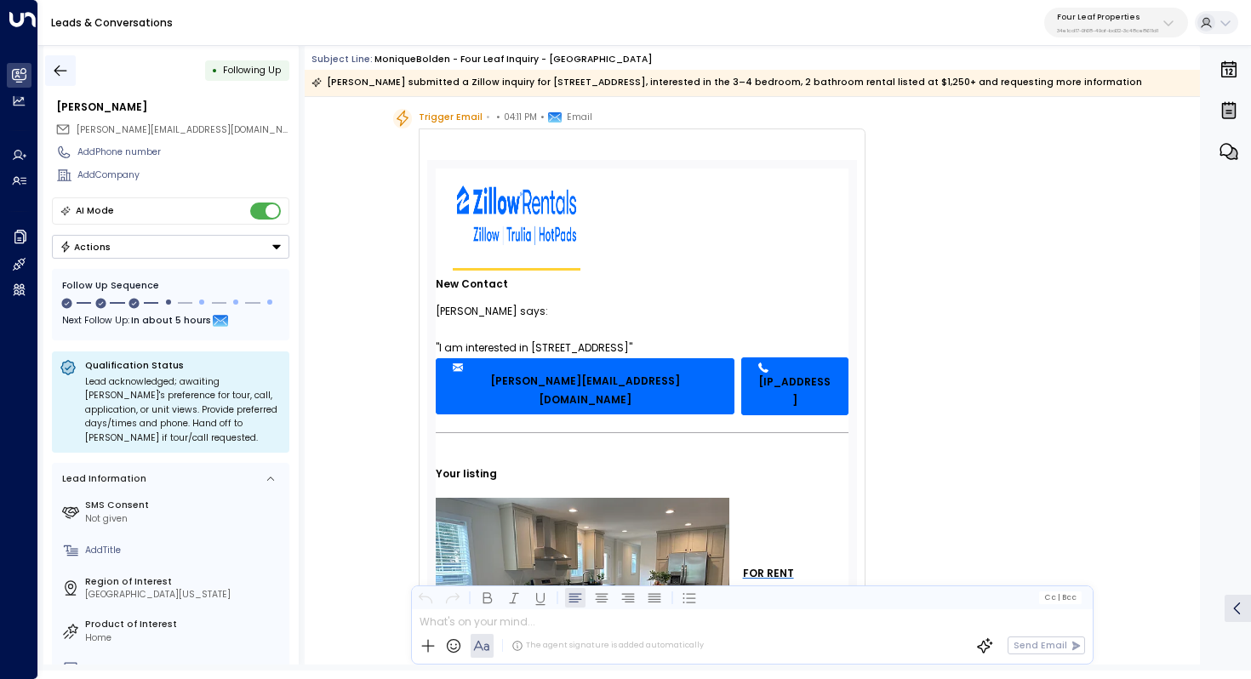
click at [62, 61] on button "button" at bounding box center [60, 70] width 31 height 31
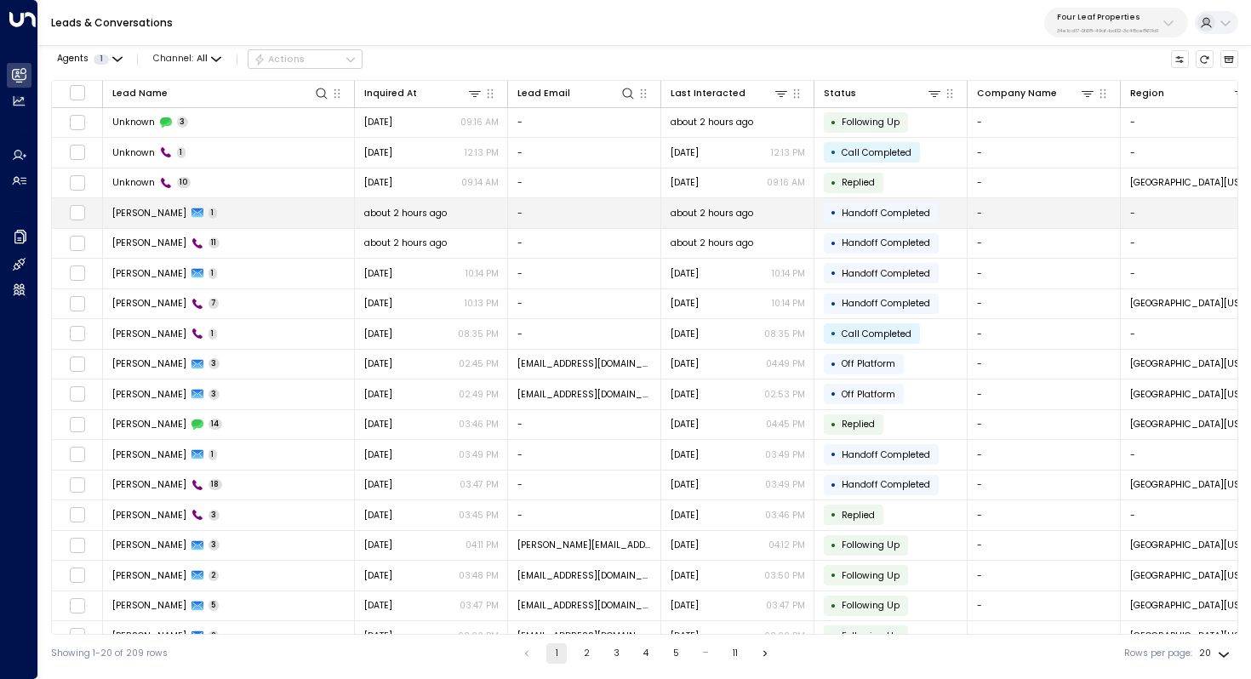
click at [248, 218] on td "[PERSON_NAME] 1" at bounding box center [229, 213] width 252 height 30
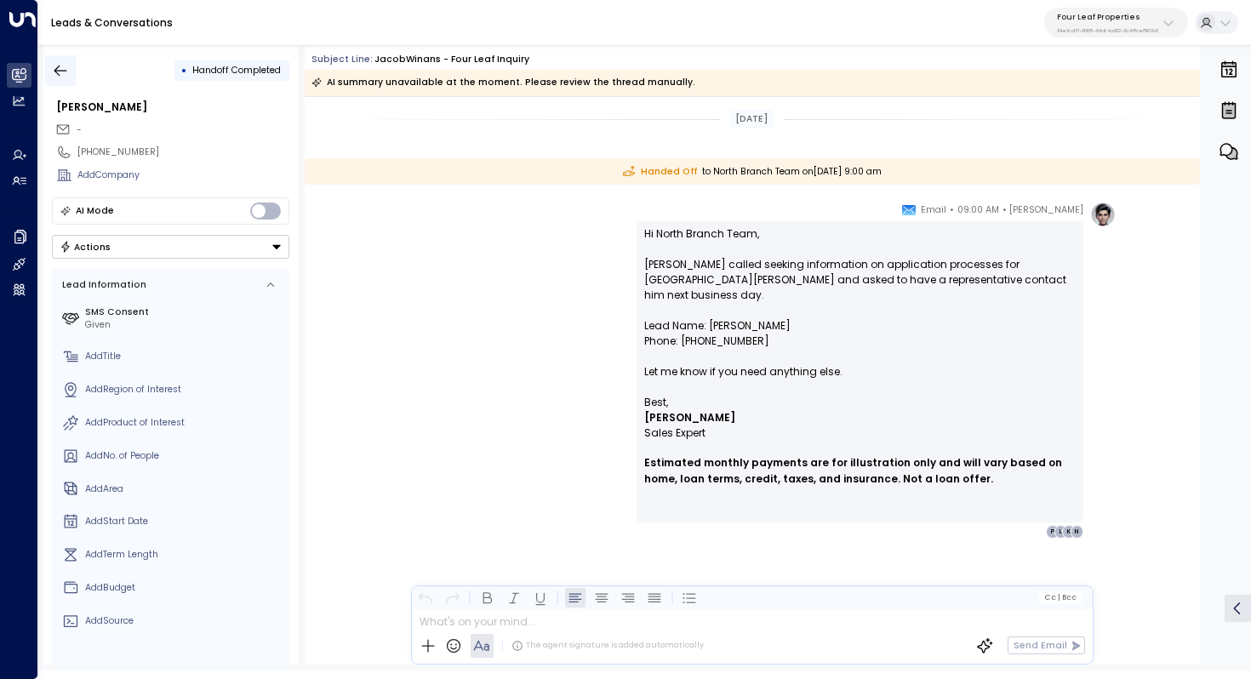
click at [56, 60] on button "button" at bounding box center [60, 70] width 31 height 31
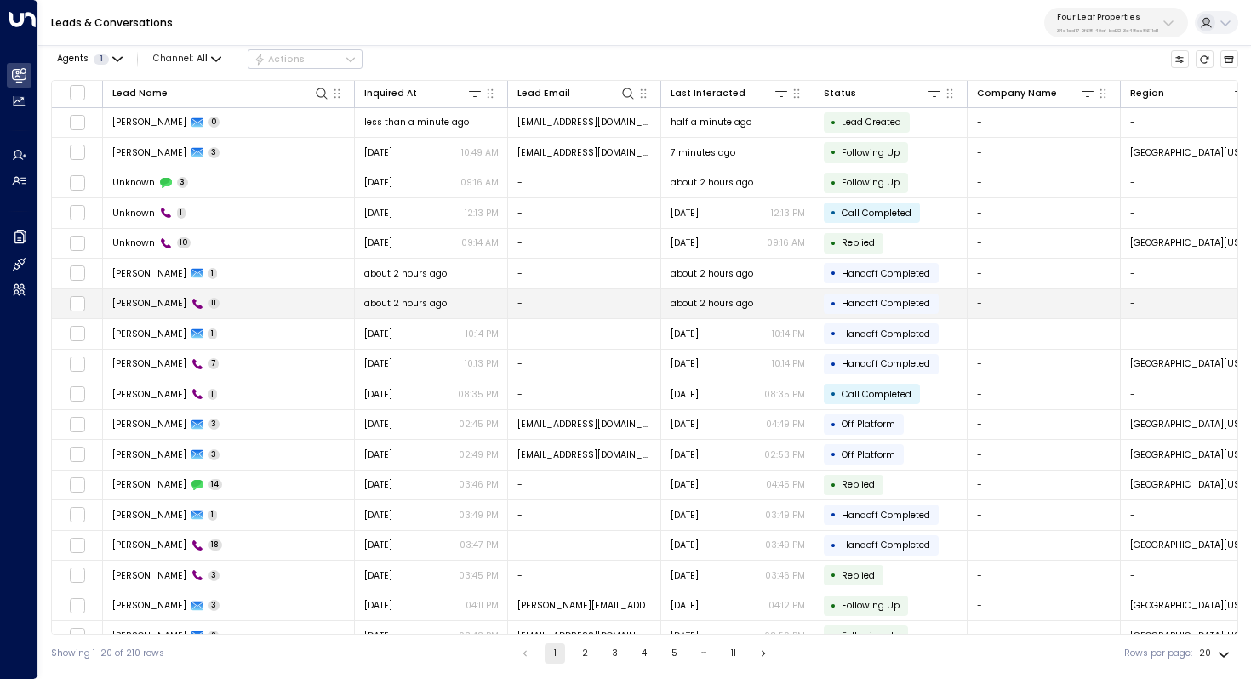
scroll to position [82, 0]
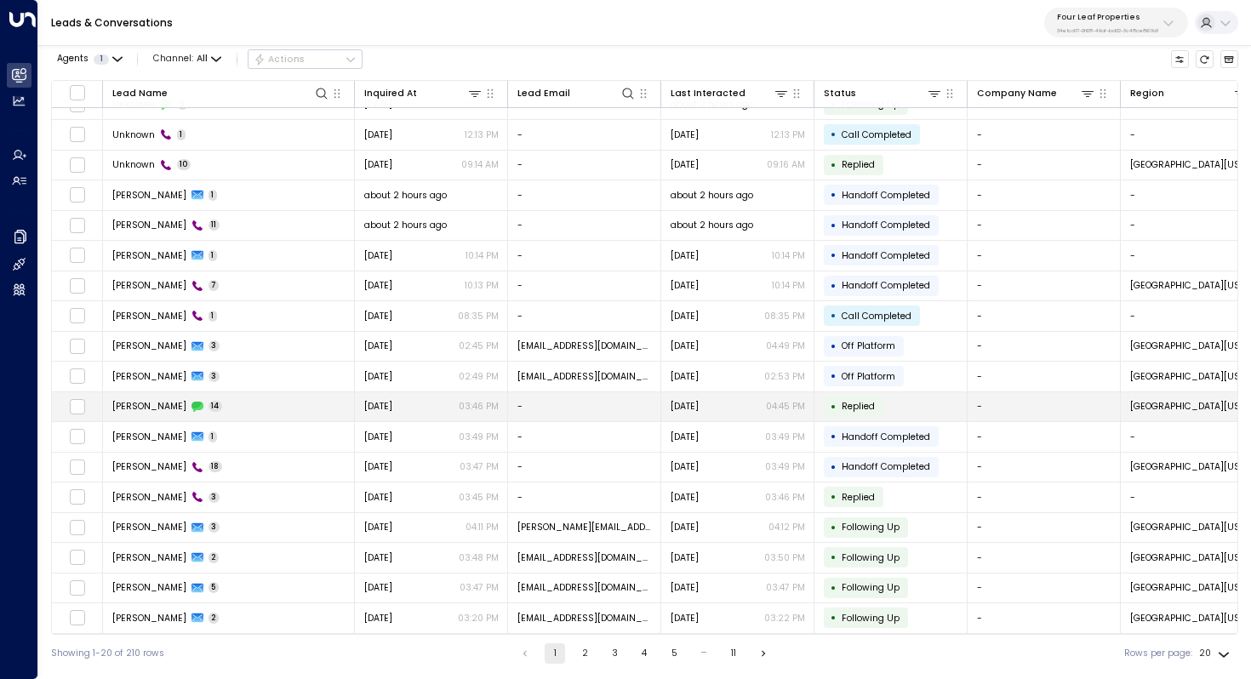
click at [254, 406] on td "[PERSON_NAME] 14" at bounding box center [229, 407] width 252 height 30
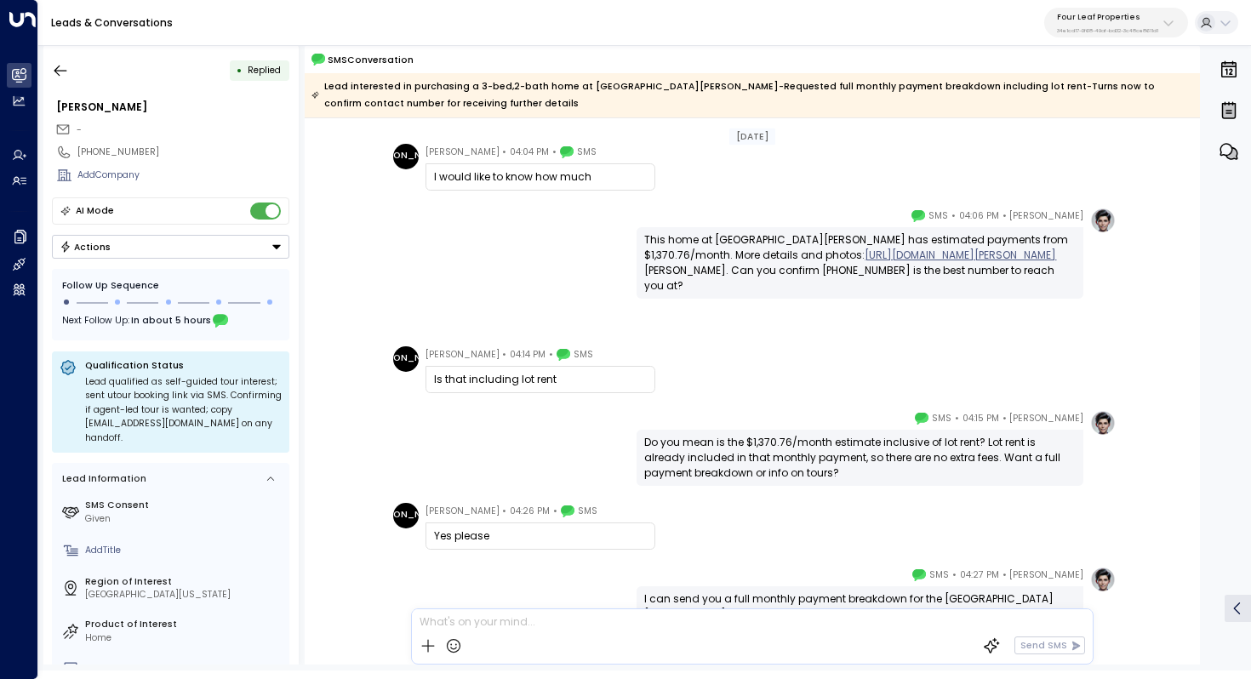
scroll to position [999, 0]
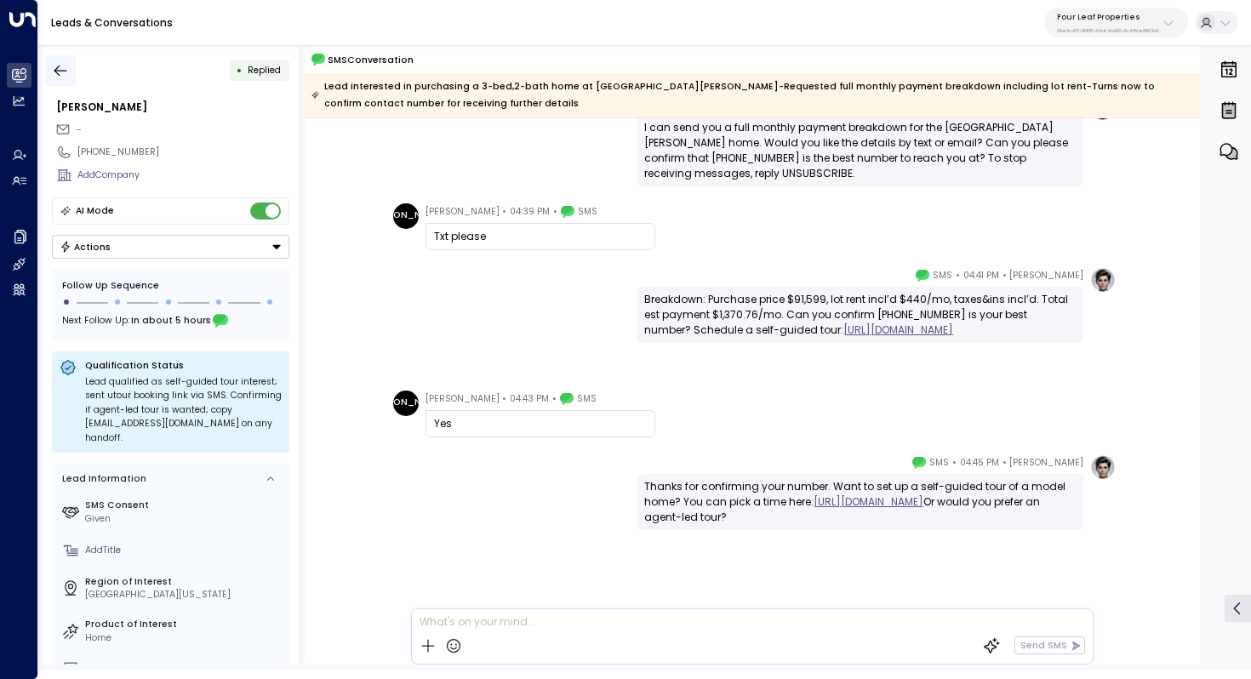
click at [75, 71] on div "• Replied" at bounding box center [170, 70] width 237 height 31
click at [66, 71] on icon "button" at bounding box center [60, 70] width 17 height 17
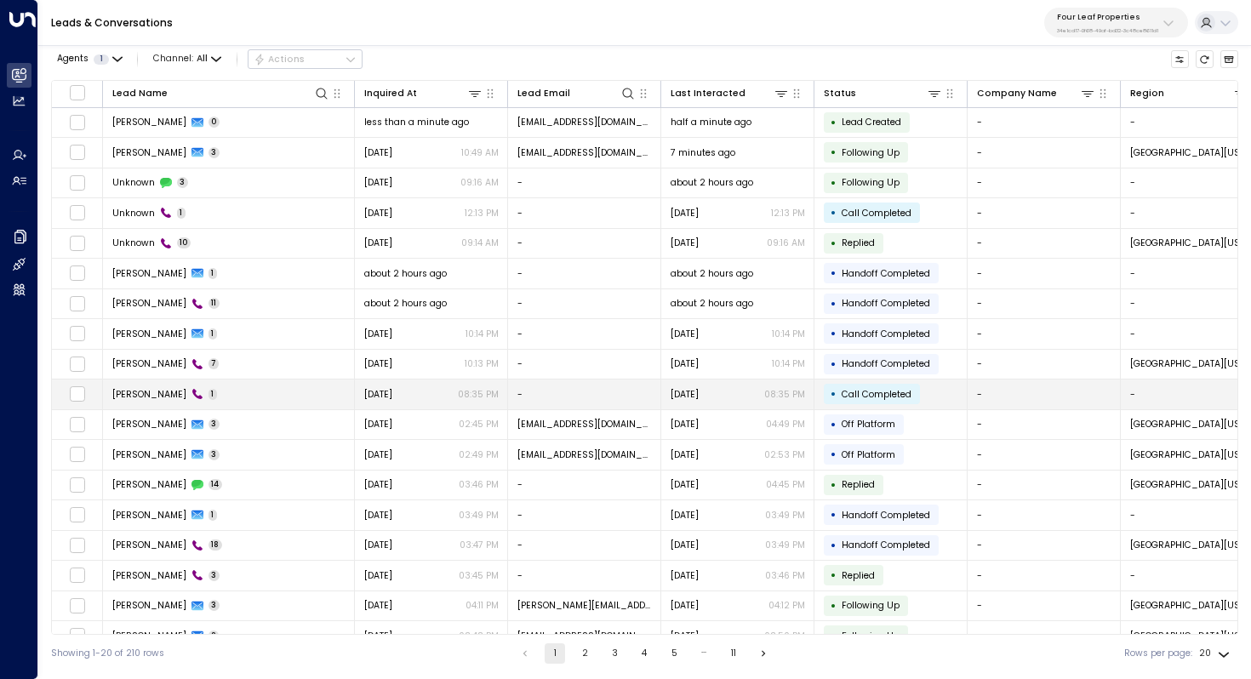
scroll to position [82, 0]
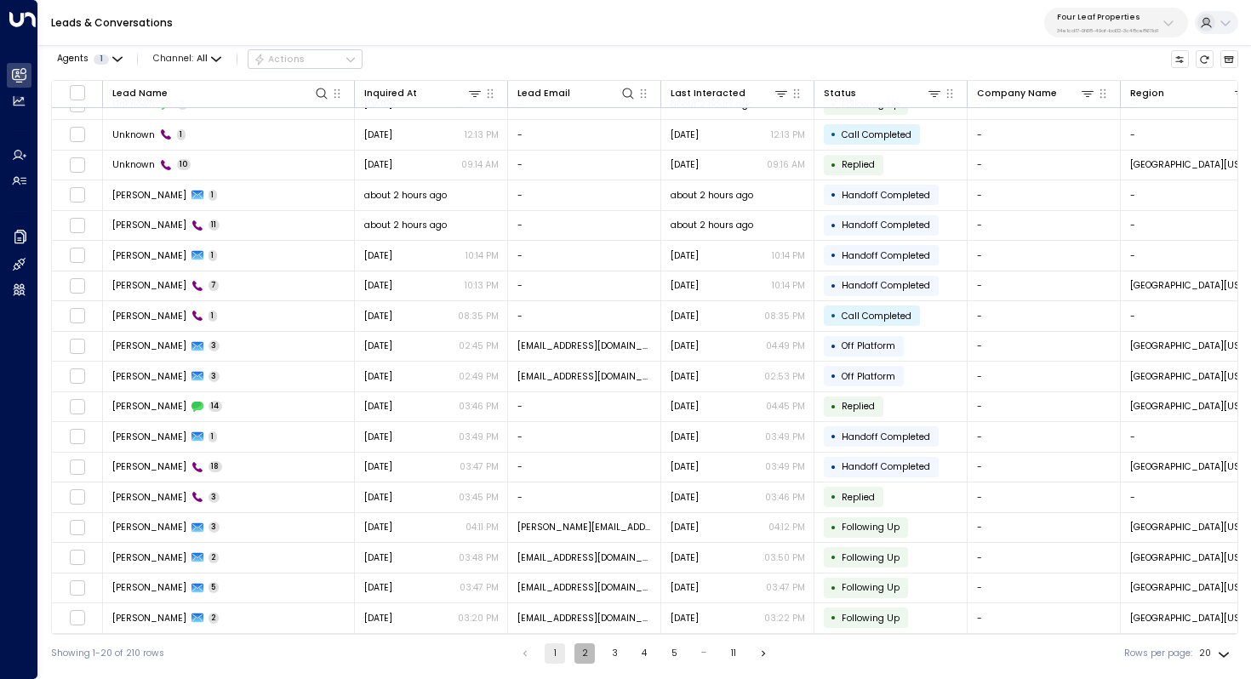
click at [589, 652] on button "2" at bounding box center [585, 653] width 20 height 20
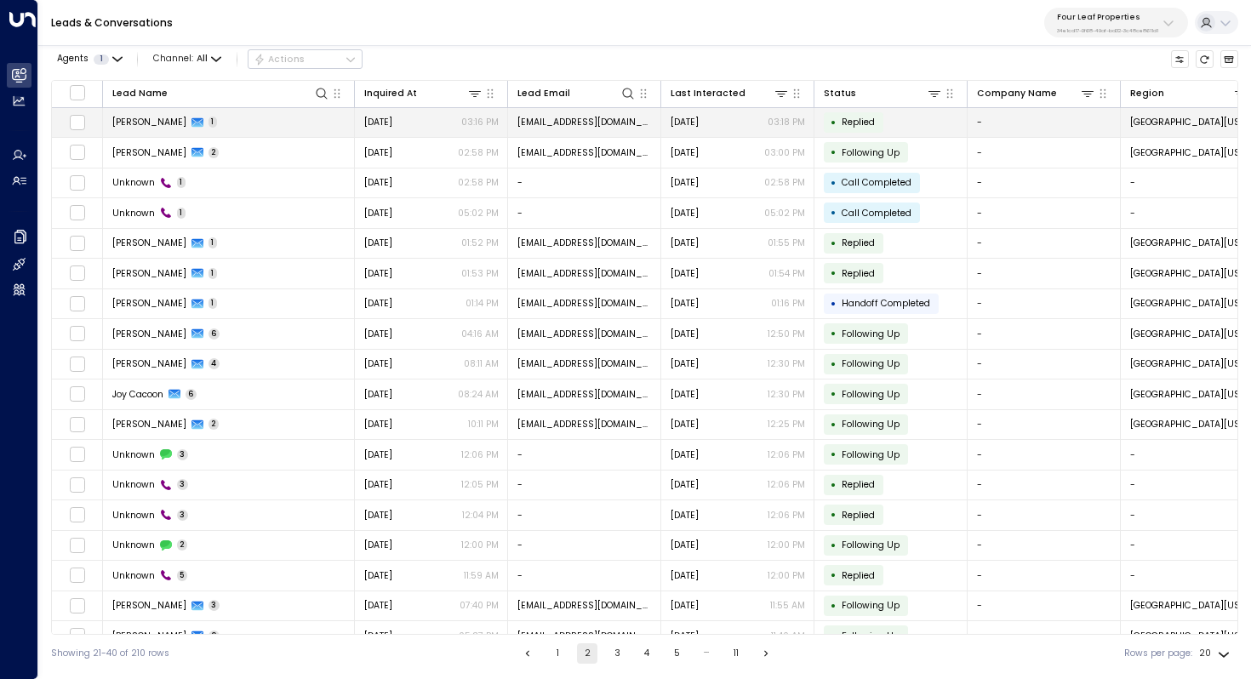
click at [232, 128] on td "[PERSON_NAME] 1" at bounding box center [229, 123] width 252 height 30
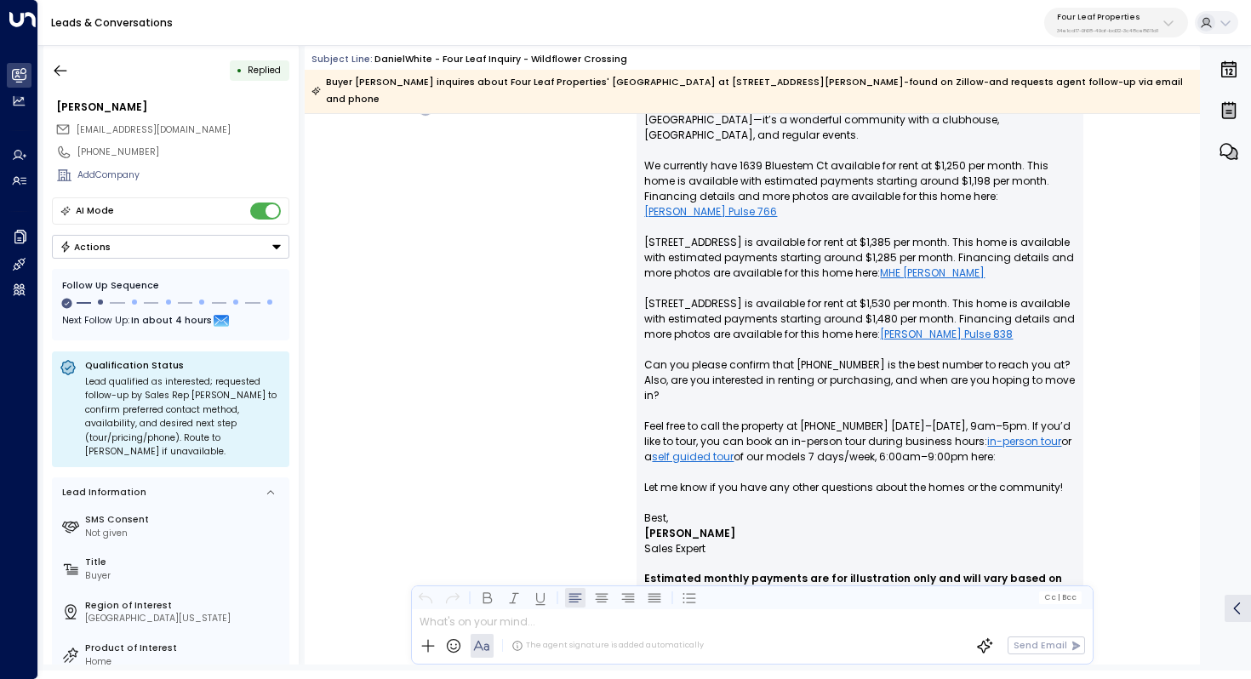
scroll to position [1197, 0]
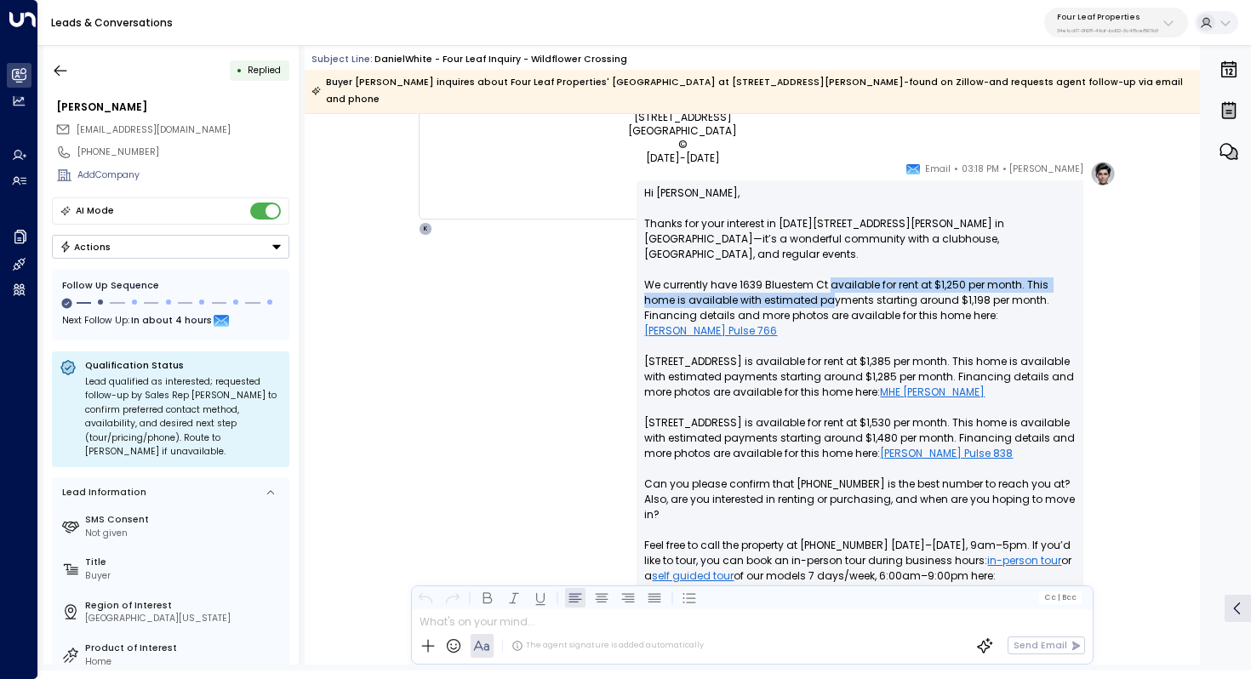
drag, startPoint x: 826, startPoint y: 258, endPoint x: 826, endPoint y: 271, distance: 12.8
click at [826, 271] on p "Hi [PERSON_NAME], Thanks for your interest in [DATE][STREET_ADDRESS][PERSON_NAM…" at bounding box center [860, 408] width 432 height 444
drag, startPoint x: 813, startPoint y: 208, endPoint x: 813, endPoint y: 217, distance: 9.4
click at [813, 215] on p "Hi [PERSON_NAME], Thanks for your interest in [DATE][STREET_ADDRESS][PERSON_NAM…" at bounding box center [860, 408] width 432 height 444
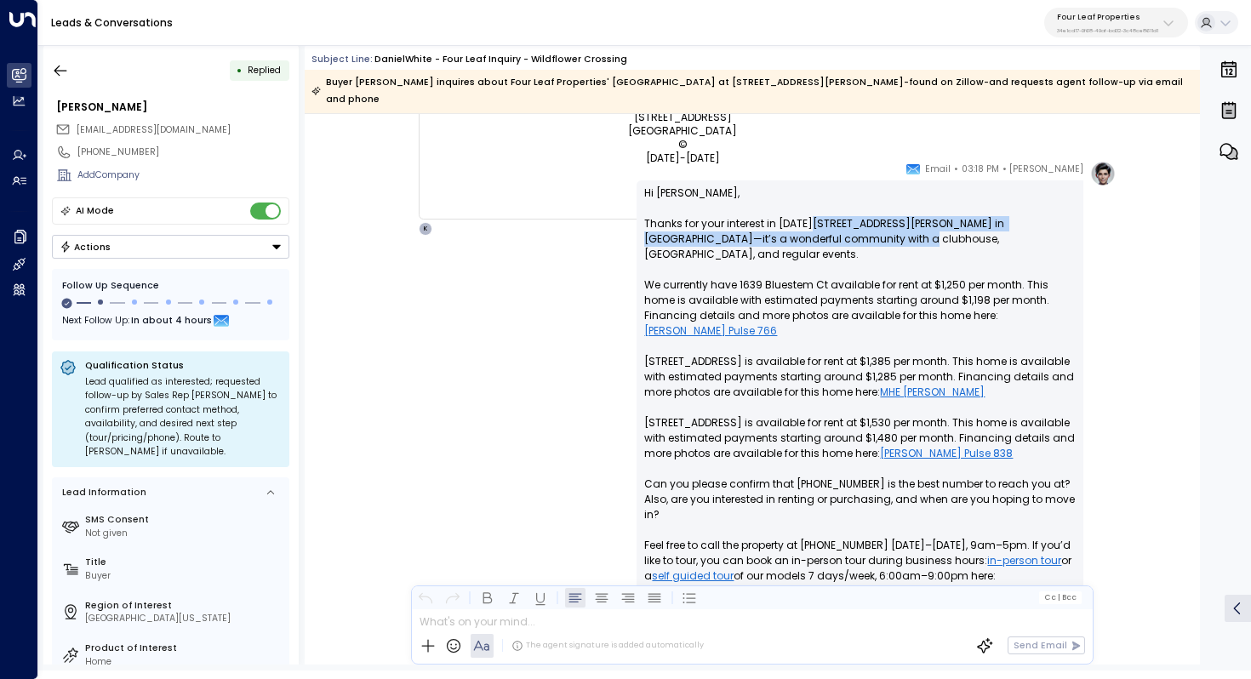
click at [813, 217] on p "Hi [PERSON_NAME], Thanks for your interest in [DATE][STREET_ADDRESS][PERSON_NAM…" at bounding box center [860, 408] width 432 height 444
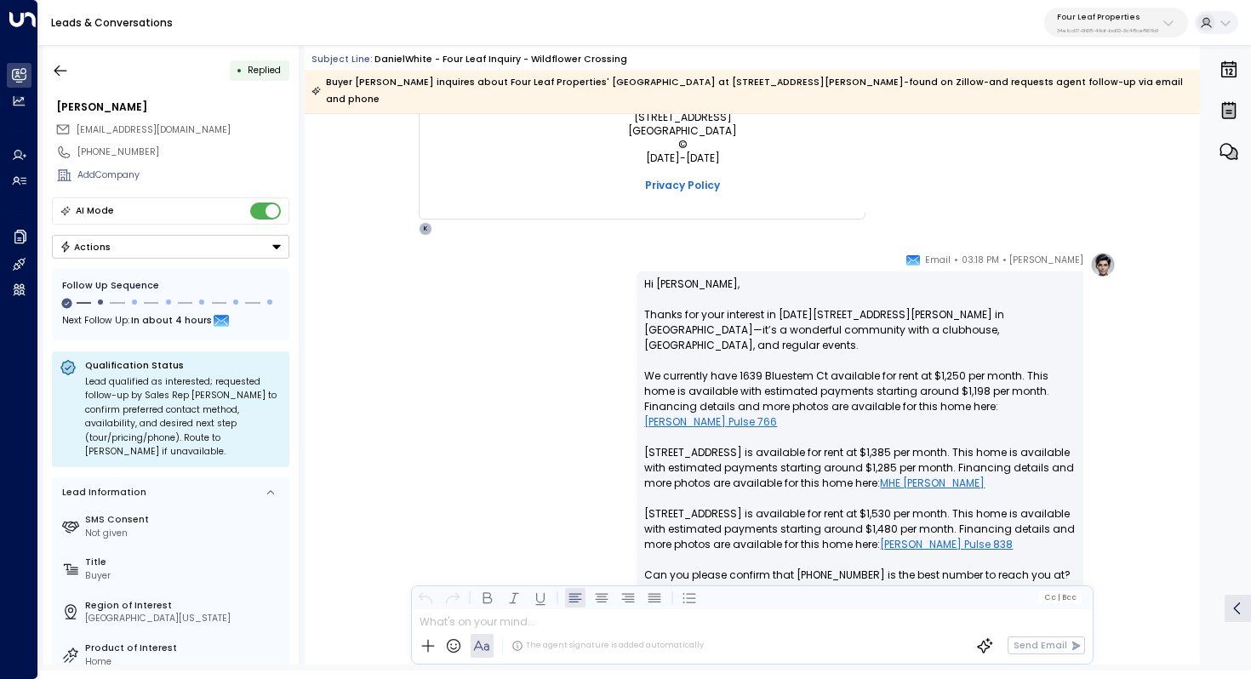
scroll to position [1288, 0]
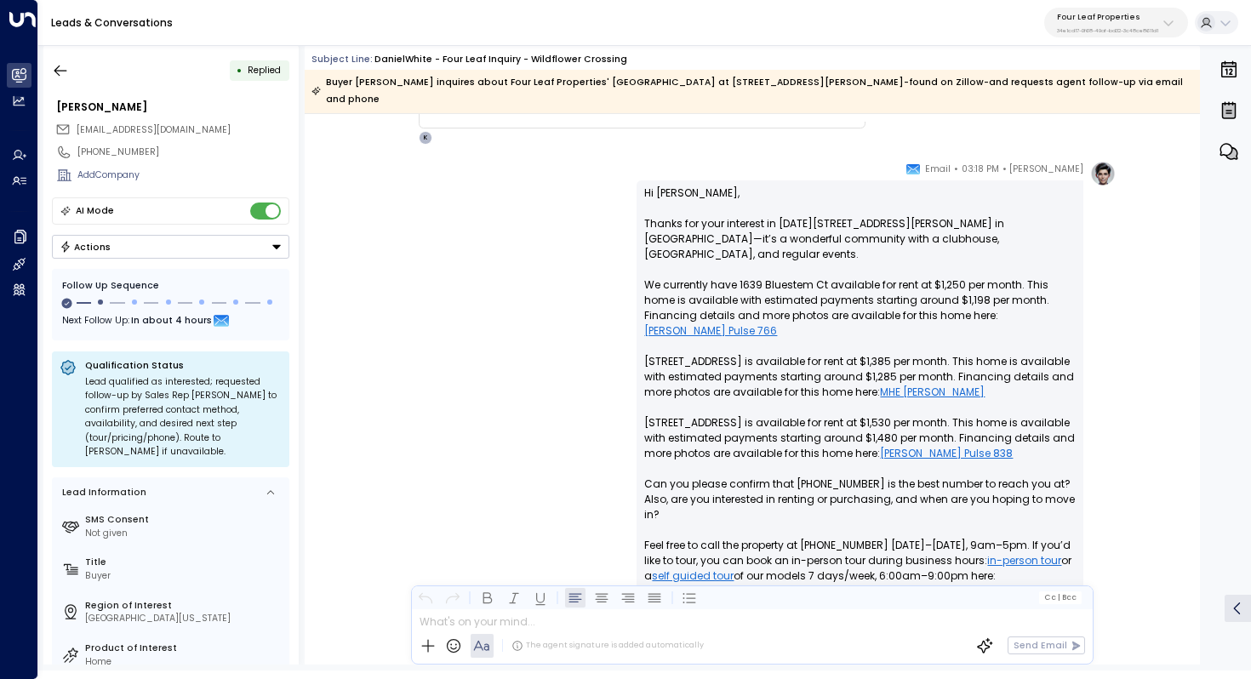
click at [832, 211] on p "Hi [PERSON_NAME], Thanks for your interest in [DATE][STREET_ADDRESS][PERSON_NAM…" at bounding box center [860, 408] width 432 height 444
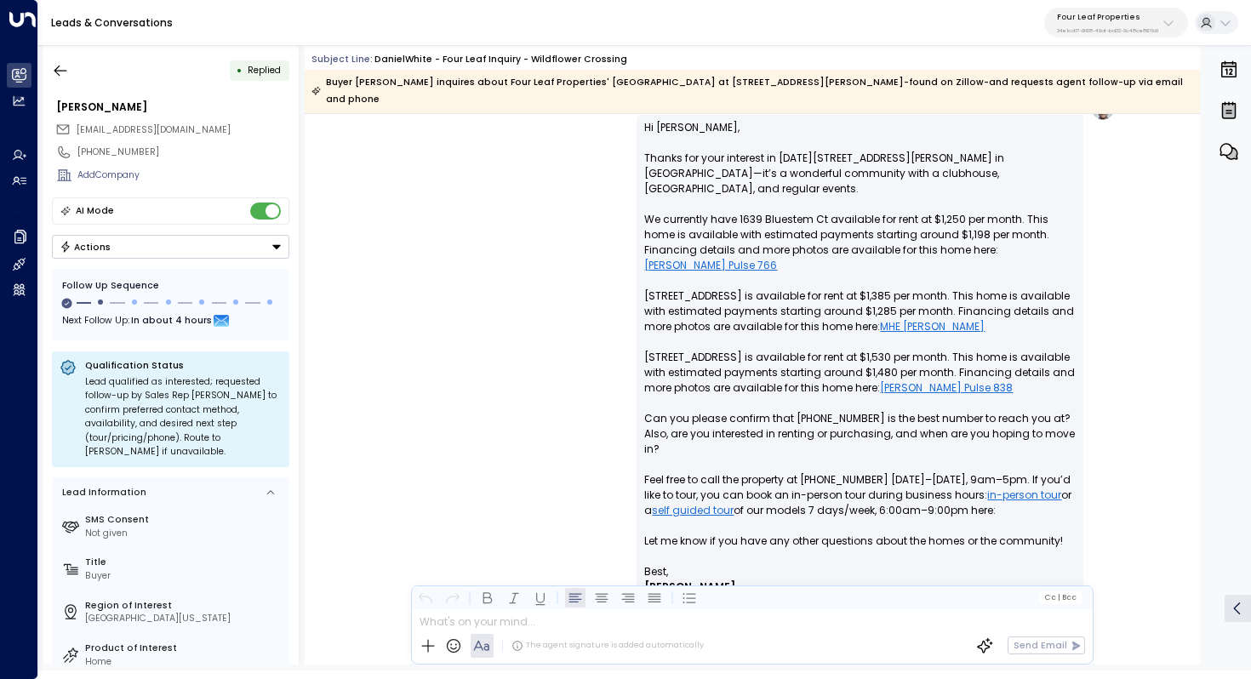
scroll to position [1363, 0]
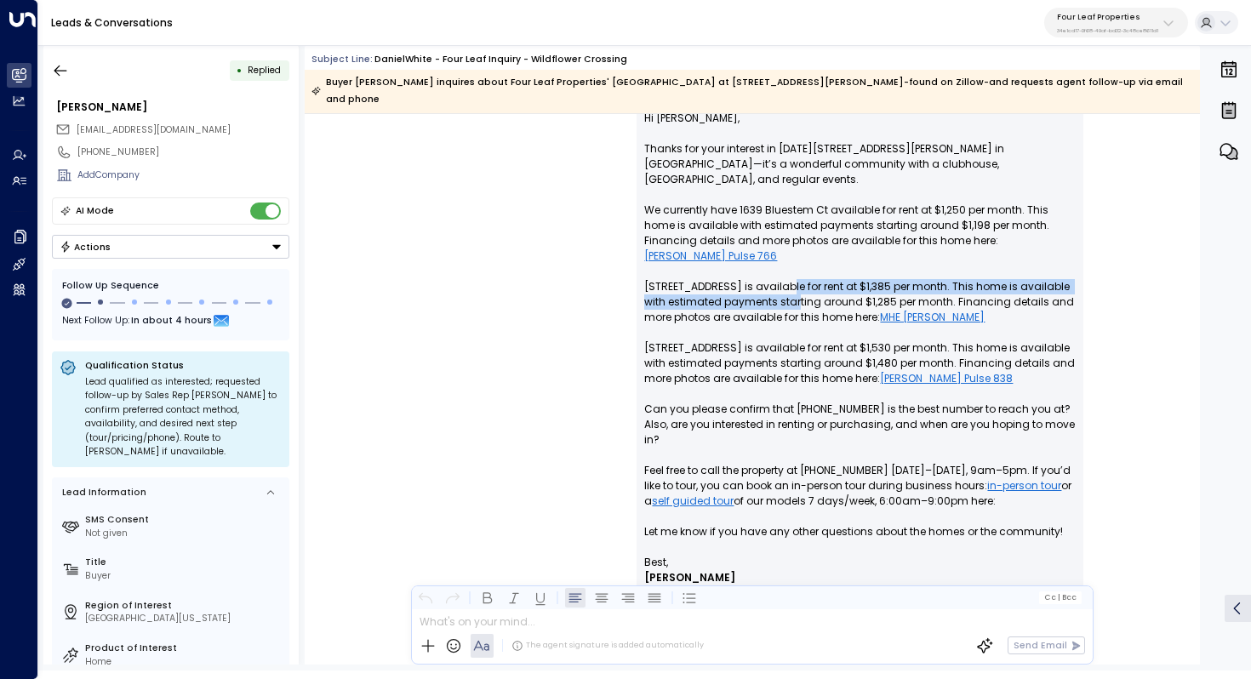
click at [788, 263] on p "Hi [PERSON_NAME], Thanks for your interest in [DATE][STREET_ADDRESS][PERSON_NAM…" at bounding box center [860, 333] width 432 height 444
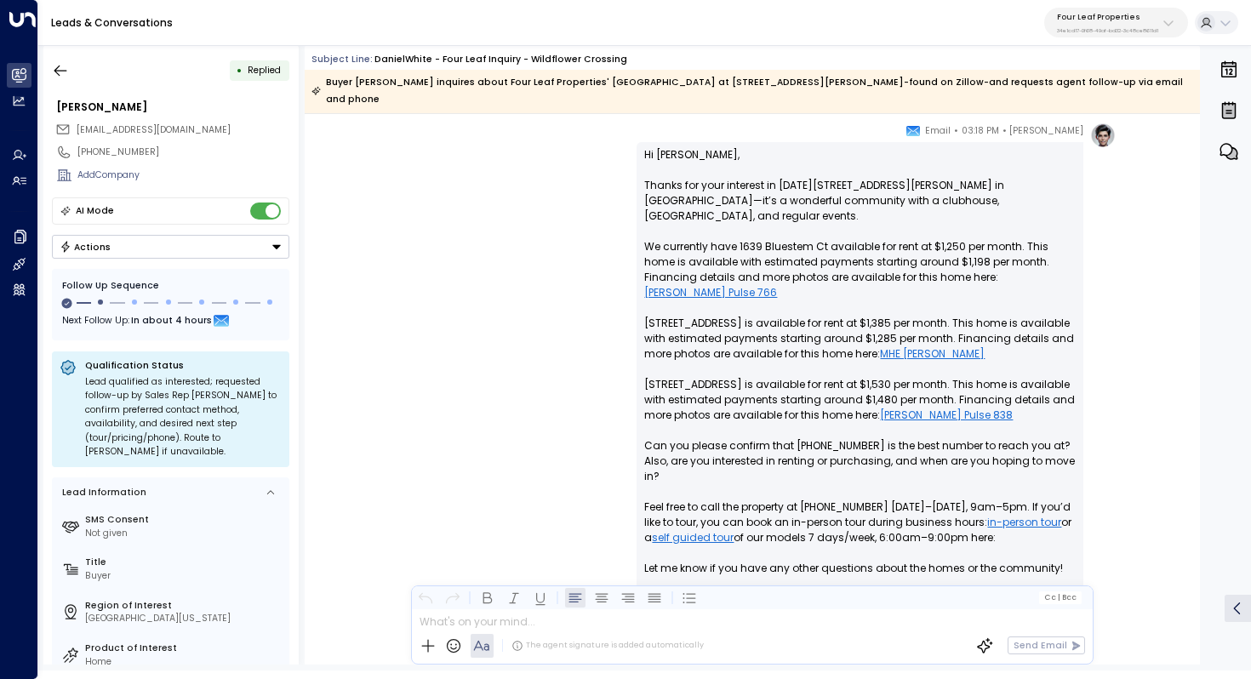
scroll to position [1352, 0]
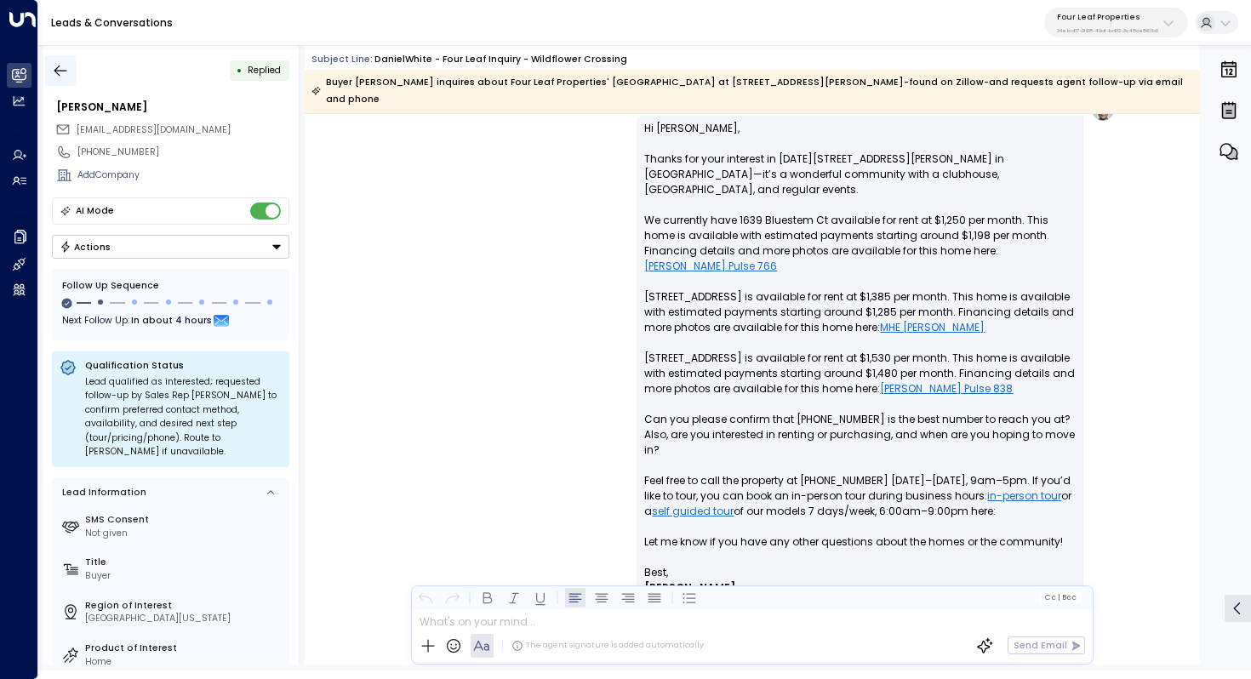
click at [60, 60] on button "button" at bounding box center [60, 70] width 31 height 31
